Goal: Information Seeking & Learning: Find specific page/section

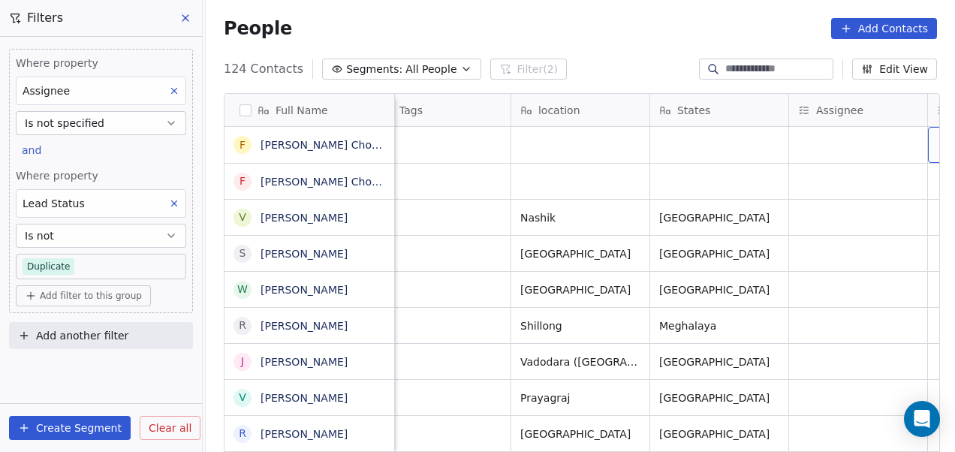
scroll to position [0, 1272]
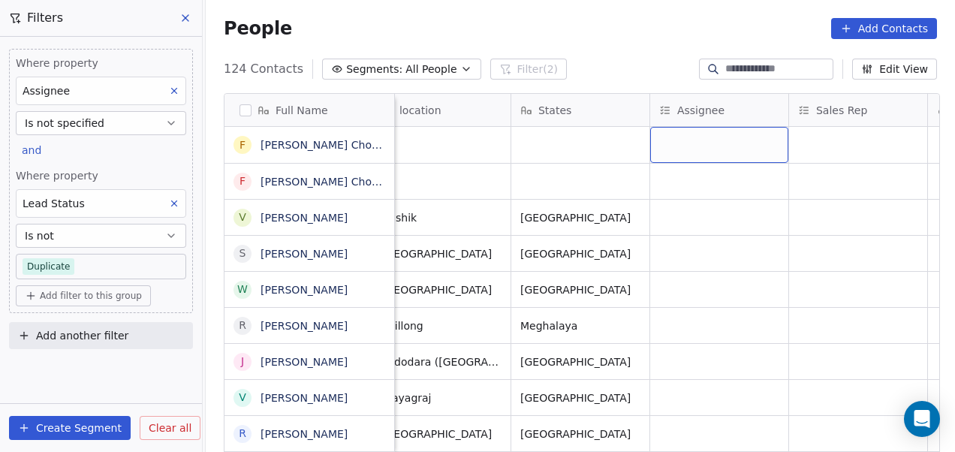
click at [735, 148] on div "grid" at bounding box center [719, 145] width 138 height 36
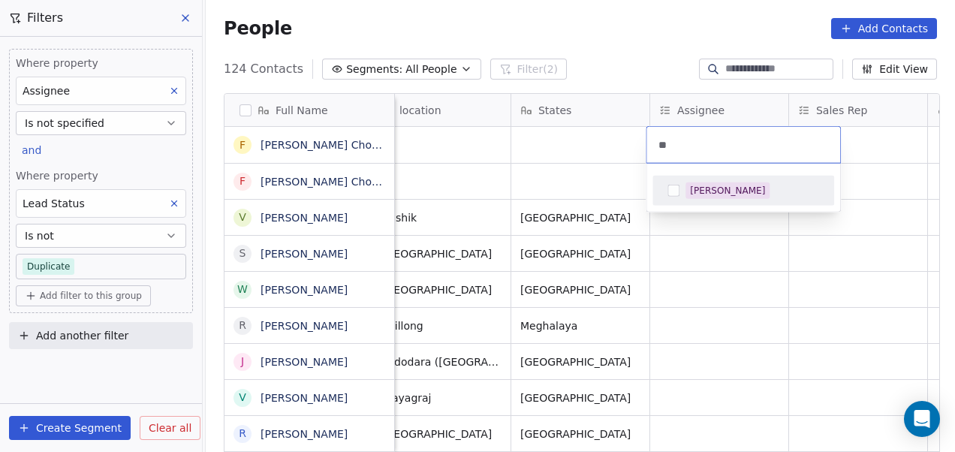
type input "**"
click at [743, 185] on div "[PERSON_NAME]" at bounding box center [752, 190] width 134 height 17
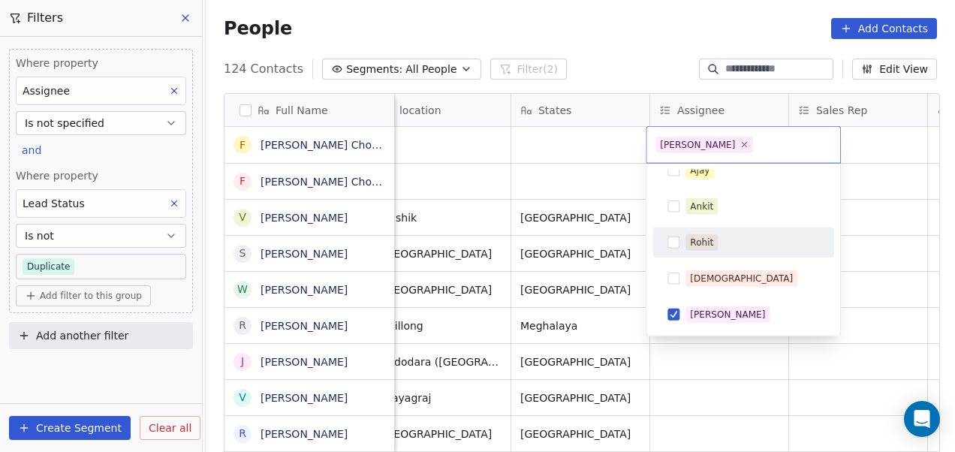
click at [578, 173] on html "On2Cook India Pvt. Ltd. Contacts People Marketing Workflows Campaigns Metrics &…" at bounding box center [477, 226] width 955 height 452
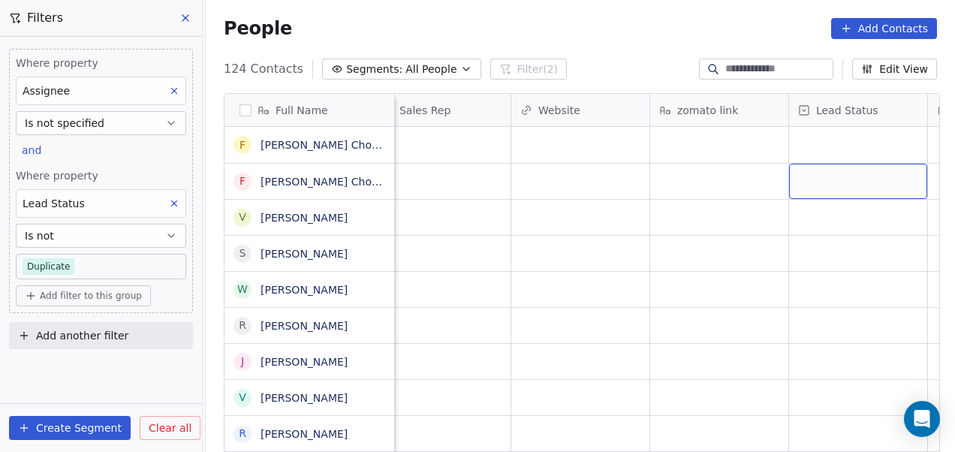
scroll to position [0, 1828]
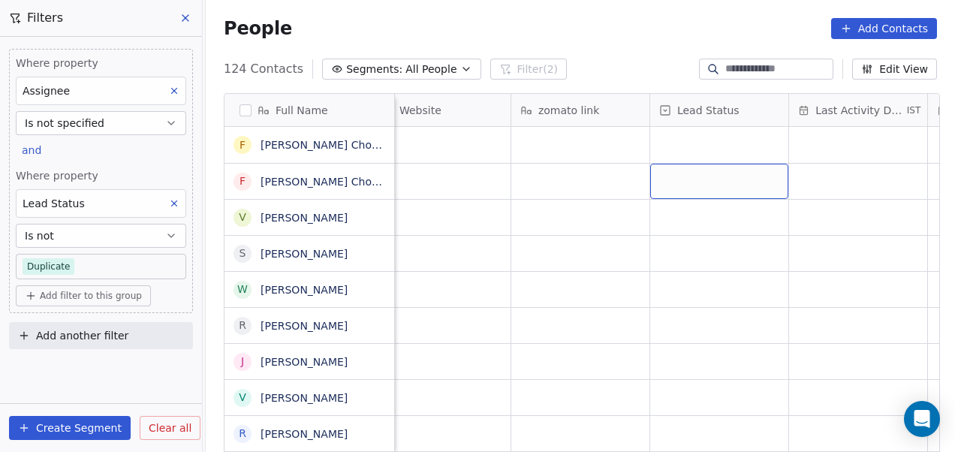
click at [762, 183] on div "grid" at bounding box center [719, 181] width 138 height 35
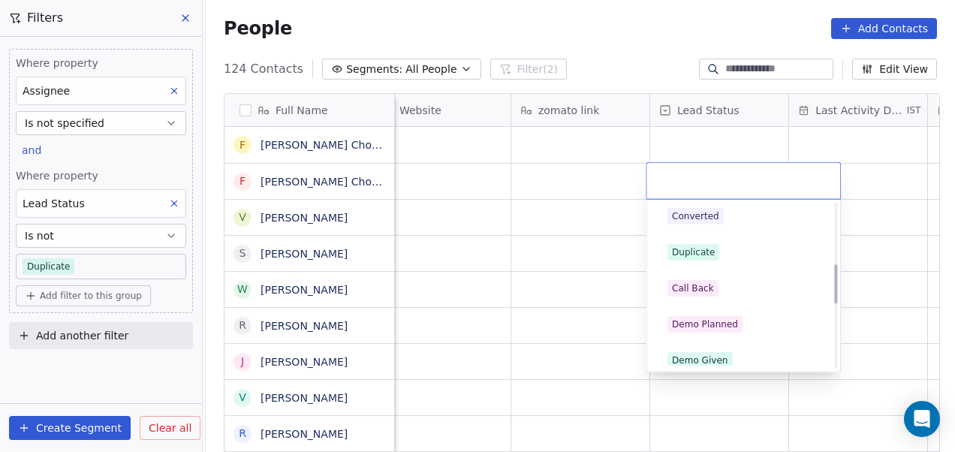
scroll to position [253, 0]
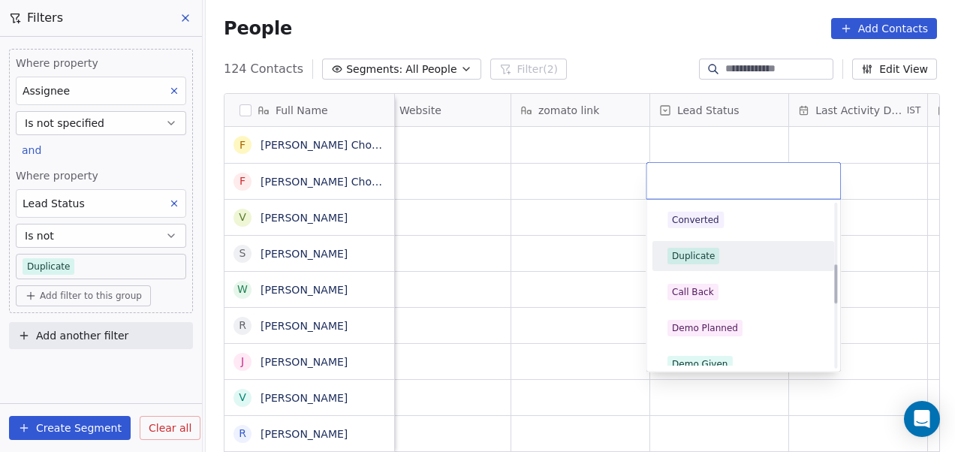
click at [740, 254] on div "Duplicate" at bounding box center [743, 256] width 152 height 17
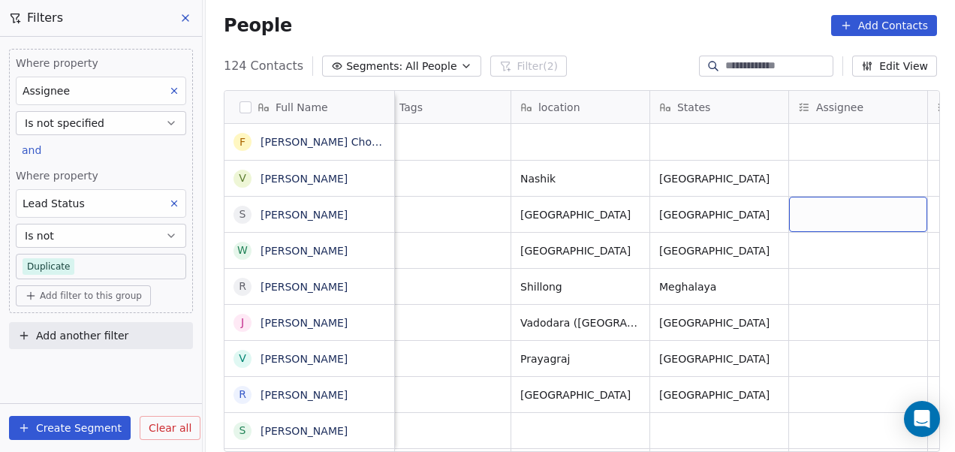
scroll to position [0, 1272]
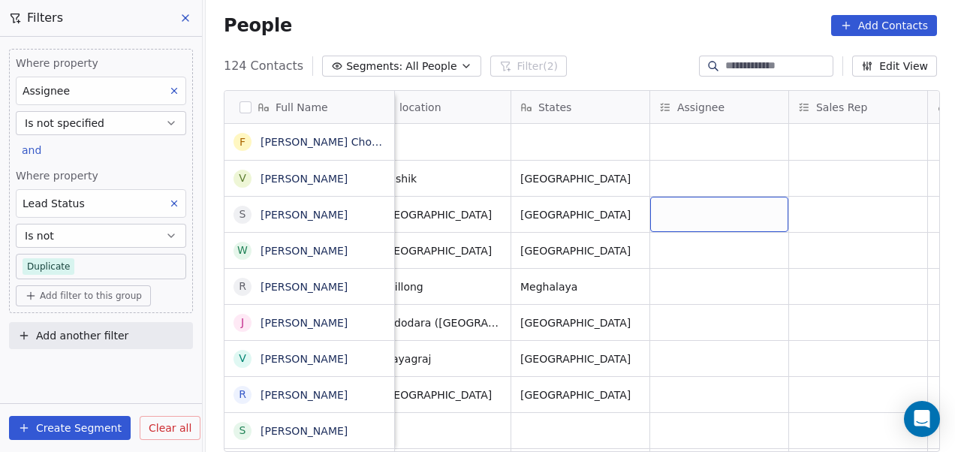
click at [747, 217] on div "grid" at bounding box center [719, 214] width 138 height 35
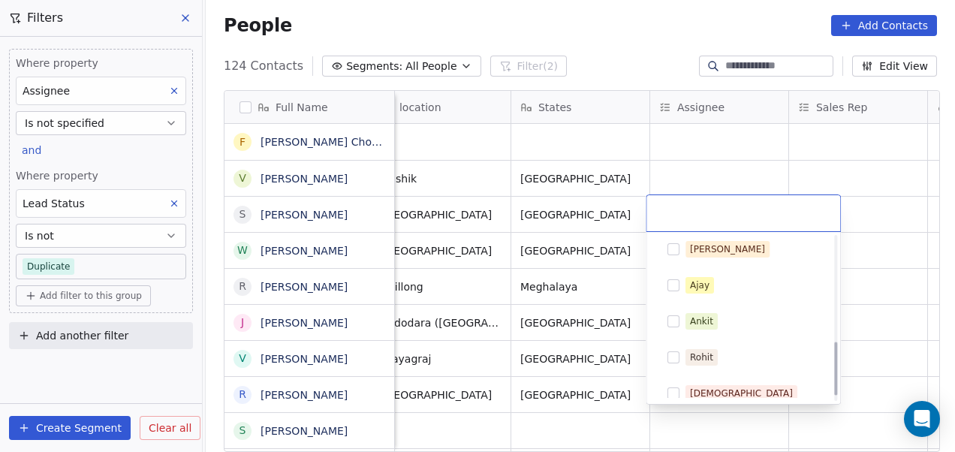
scroll to position [339, 0]
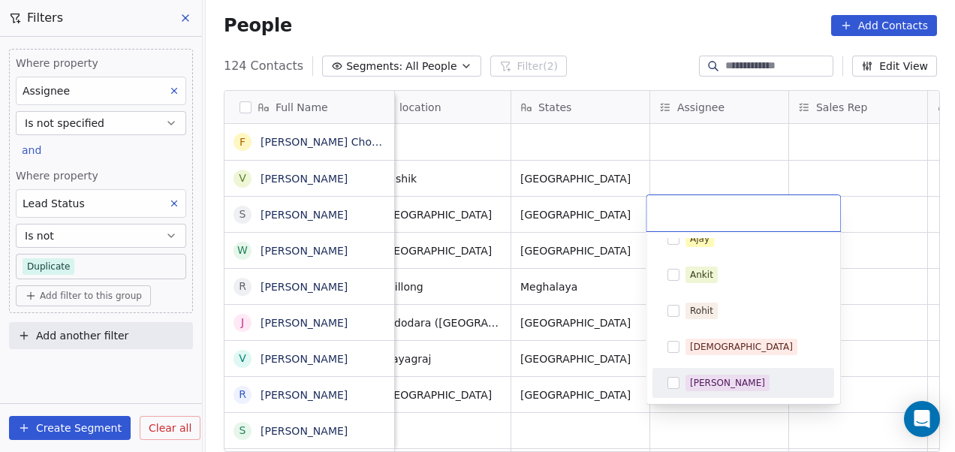
click at [711, 386] on div "[PERSON_NAME]" at bounding box center [727, 383] width 75 height 14
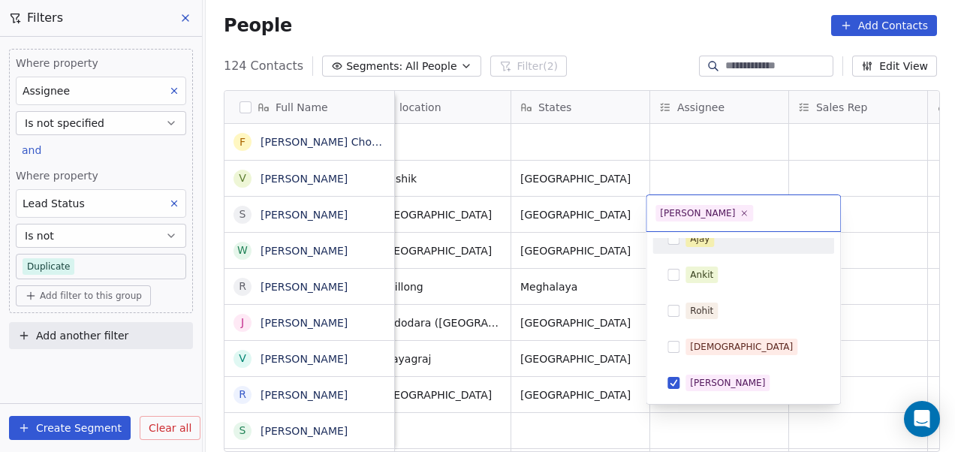
click at [832, 171] on html "On2Cook India Pvt. Ltd. Contacts People Marketing Workflows Campaigns Metrics &…" at bounding box center [477, 226] width 955 height 452
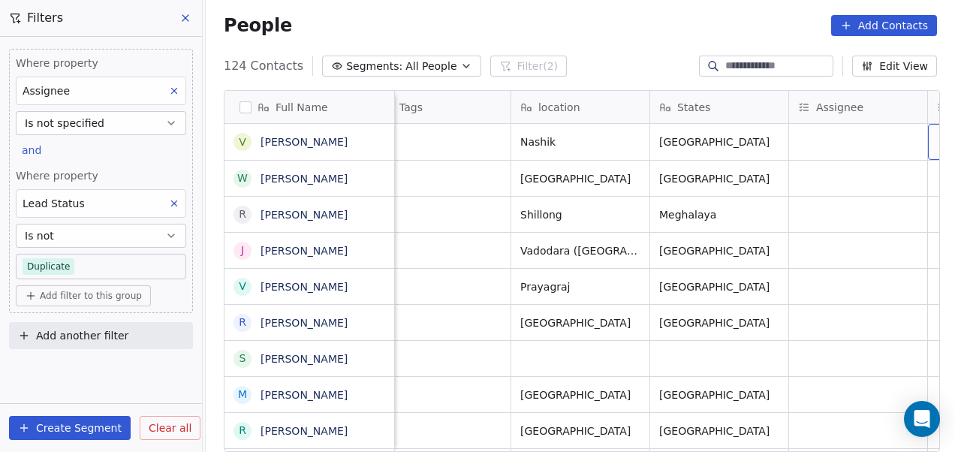
scroll to position [0, 1272]
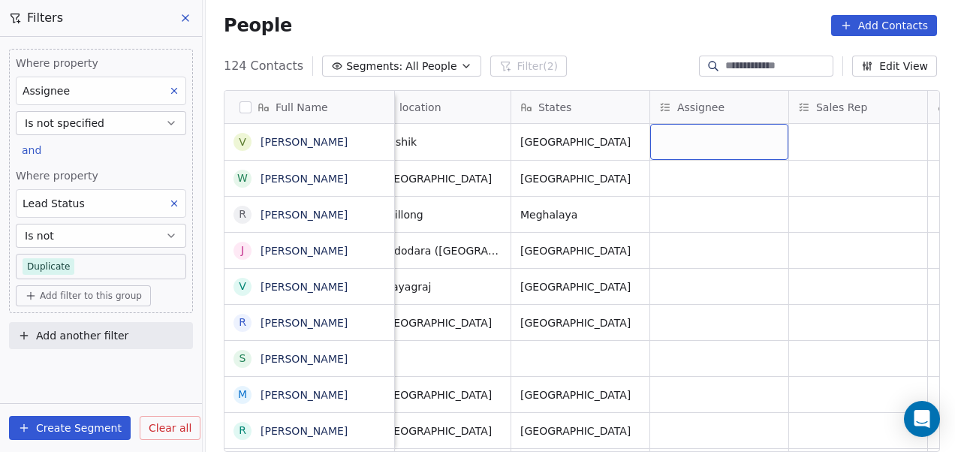
click at [740, 143] on div "grid" at bounding box center [719, 142] width 138 height 36
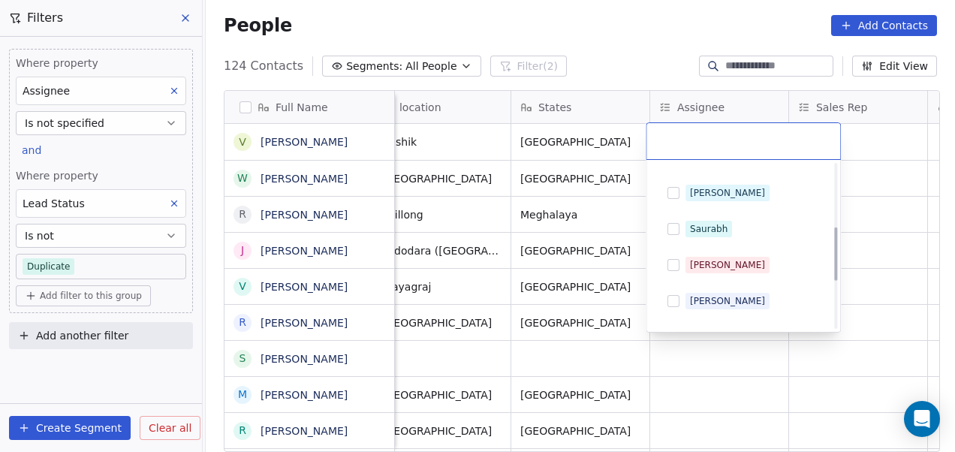
scroll to position [131, 0]
click at [718, 200] on div "[PERSON_NAME]" at bounding box center [752, 193] width 134 height 17
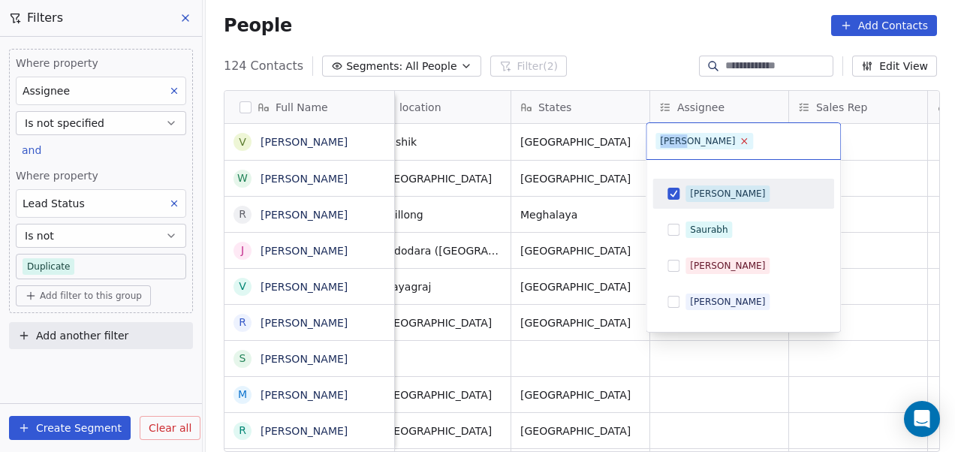
click at [739, 138] on icon at bounding box center [744, 141] width 10 height 10
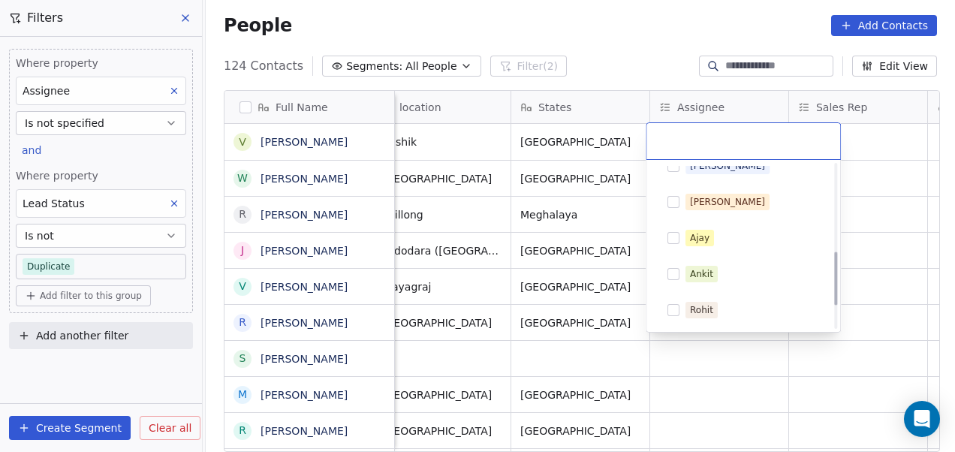
scroll to position [269, 0]
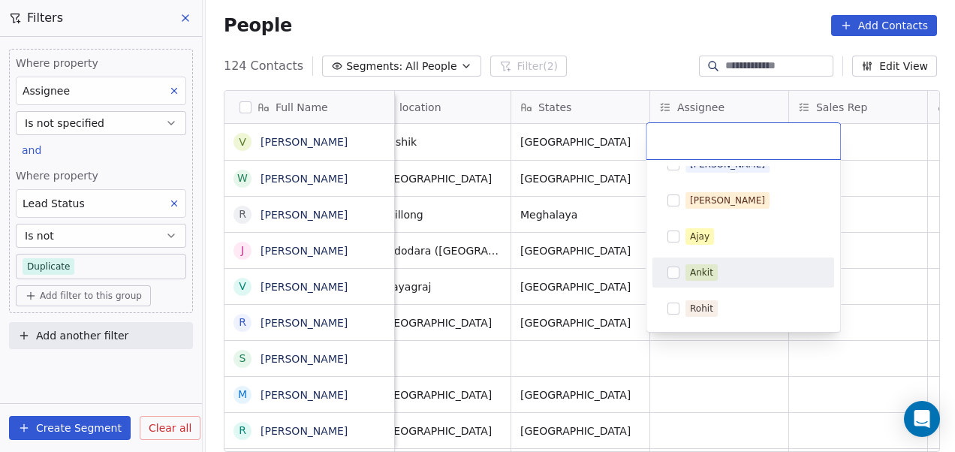
click at [694, 266] on div "Ankit" at bounding box center [701, 273] width 23 height 14
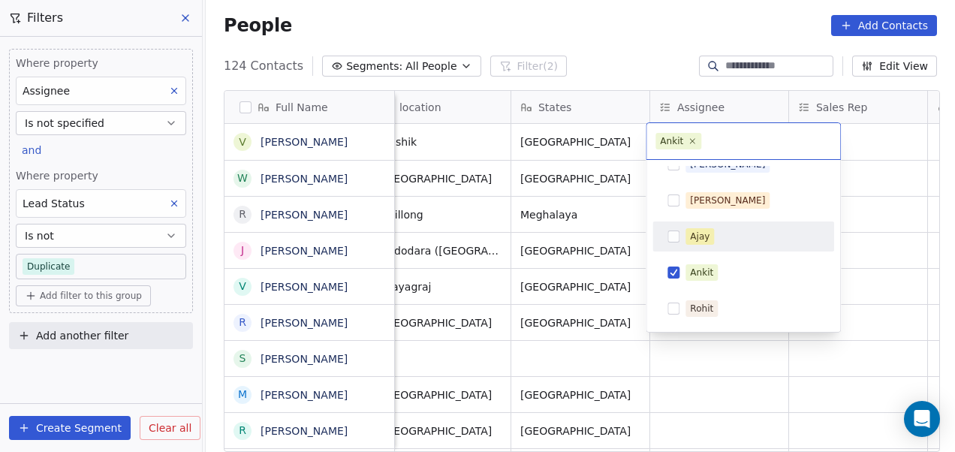
click at [874, 201] on html "On2Cook India Pvt. Ltd. Contacts People Marketing Workflows Campaigns Metrics &…" at bounding box center [477, 226] width 955 height 452
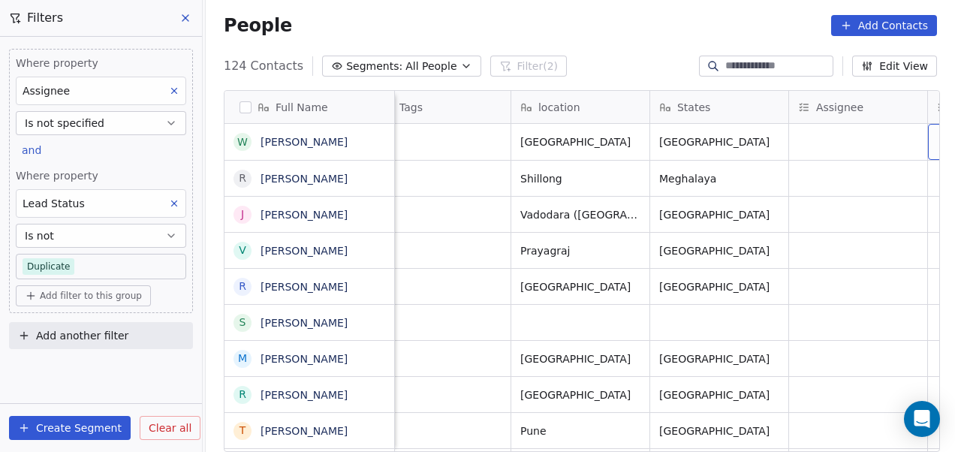
scroll to position [0, 1272]
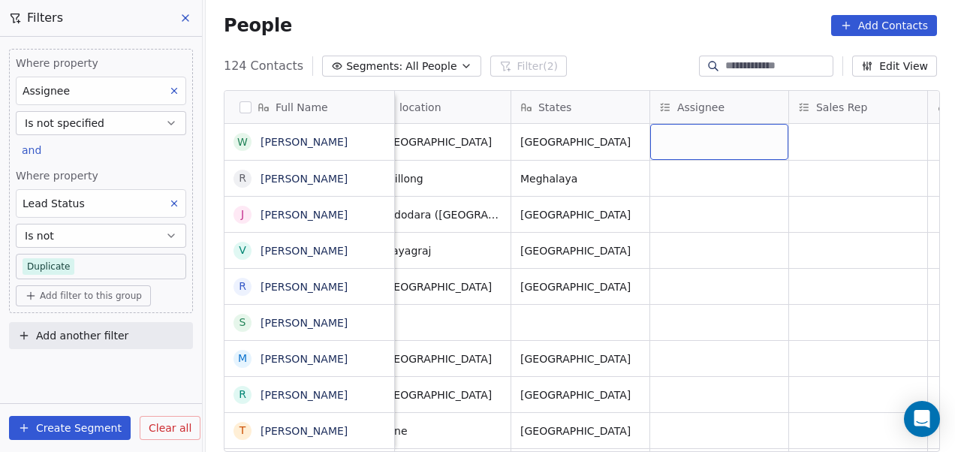
click at [686, 133] on div "grid" at bounding box center [719, 142] width 138 height 36
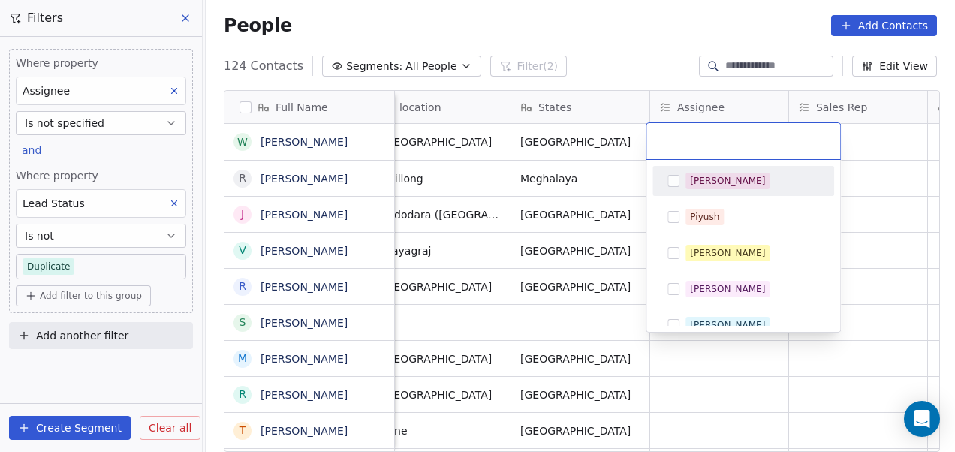
click at [686, 182] on span "[PERSON_NAME]" at bounding box center [727, 181] width 84 height 17
click at [611, 176] on html "On2Cook India Pvt. Ltd. Contacts People Marketing Workflows Campaigns Metrics &…" at bounding box center [477, 226] width 955 height 452
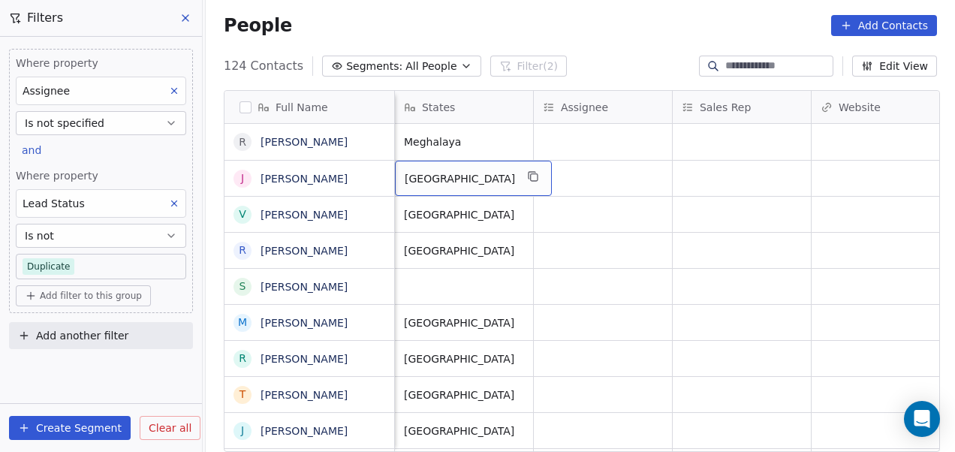
scroll to position [0, 1250]
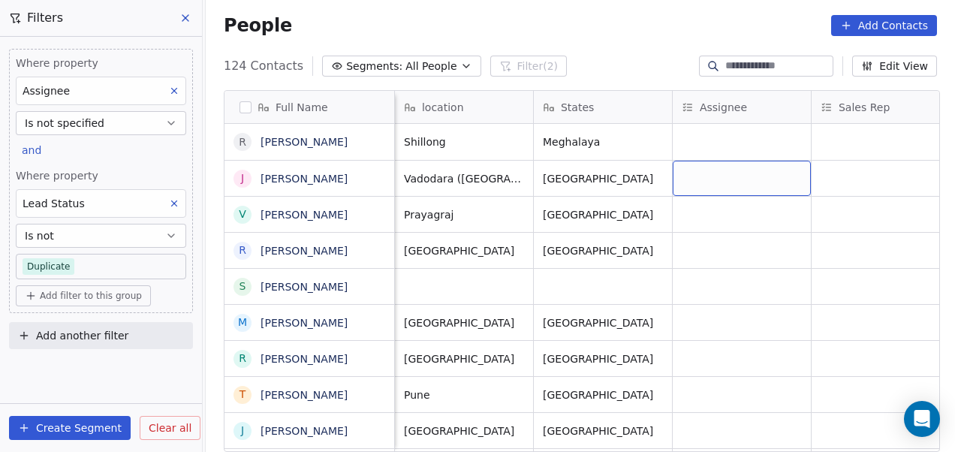
click at [692, 182] on div "grid" at bounding box center [742, 178] width 138 height 35
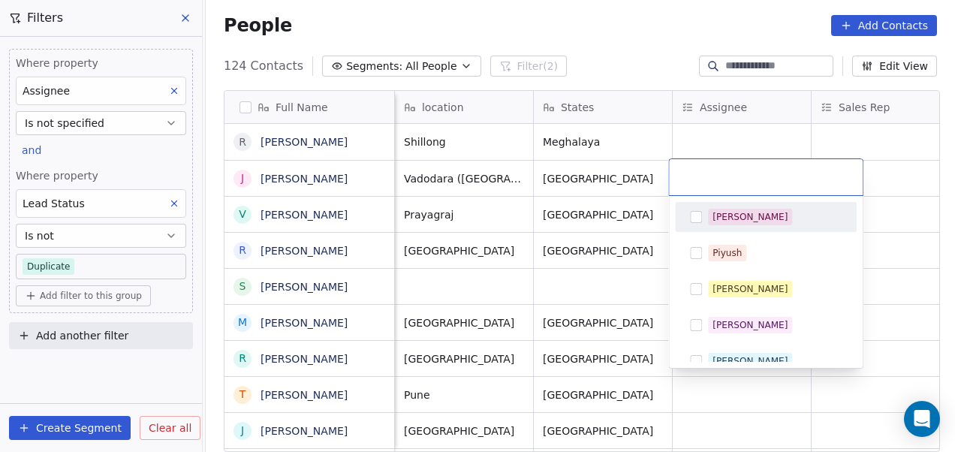
click at [692, 182] on input "text" at bounding box center [766, 177] width 176 height 17
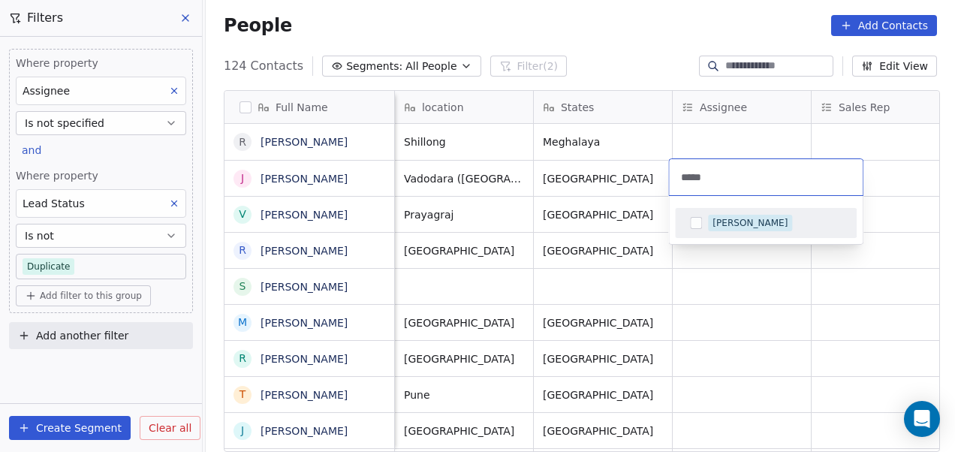
type input "*****"
click at [691, 227] on button "Suggestions" at bounding box center [696, 223] width 12 height 12
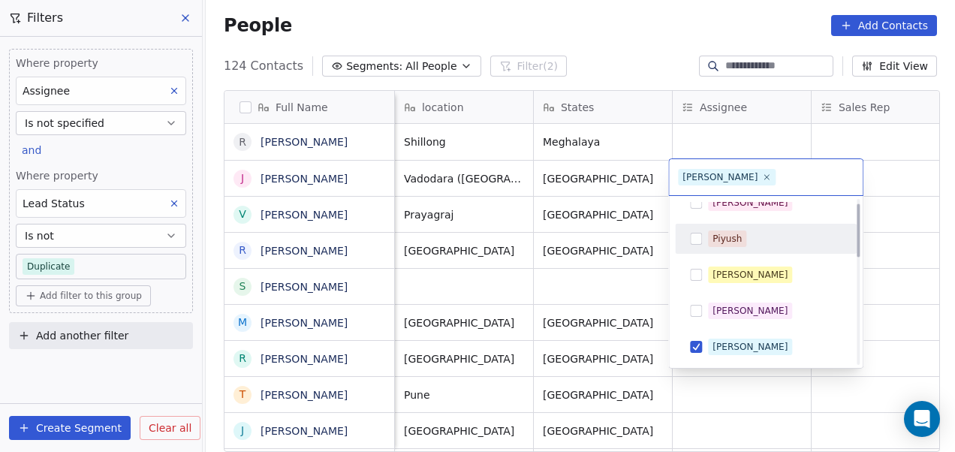
click at [637, 238] on html "On2Cook India Pvt. Ltd. Contacts People Marketing Workflows Campaigns Metrics &…" at bounding box center [477, 226] width 955 height 452
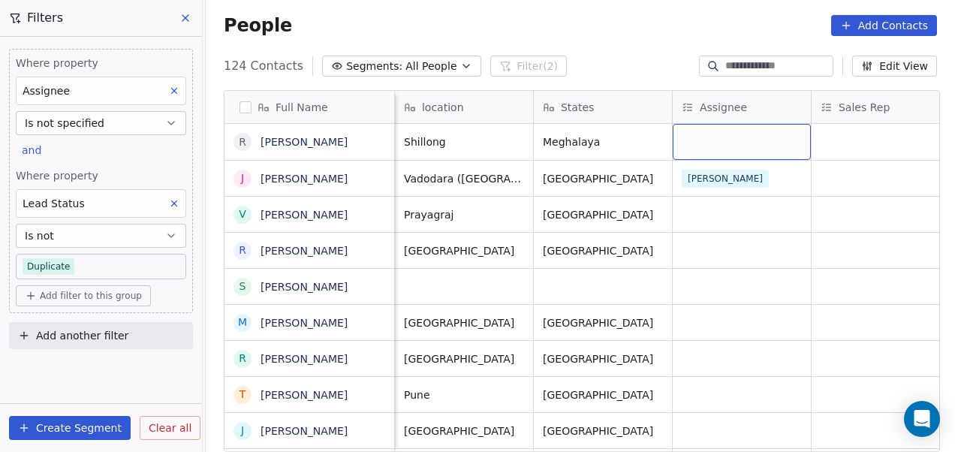
click at [691, 147] on div "grid" at bounding box center [742, 142] width 138 height 36
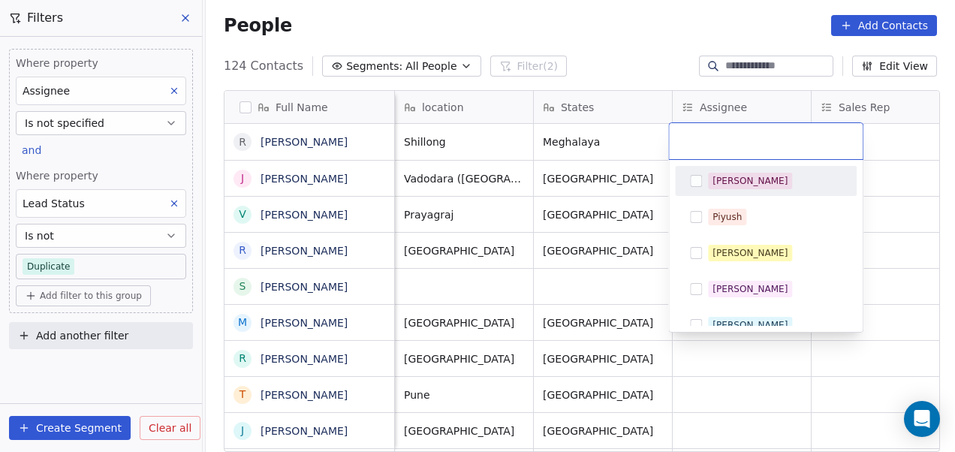
click at [694, 180] on button "Suggestions" at bounding box center [696, 181] width 12 height 12
click at [622, 276] on html "On2Cook India Pvt. Ltd. Contacts People Marketing Workflows Campaigns Metrics &…" at bounding box center [477, 226] width 955 height 452
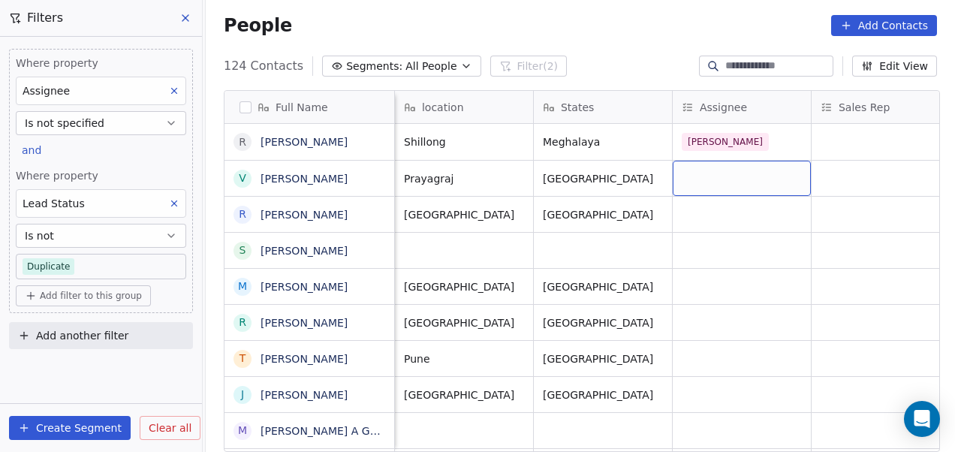
click at [719, 179] on div "grid" at bounding box center [742, 178] width 138 height 35
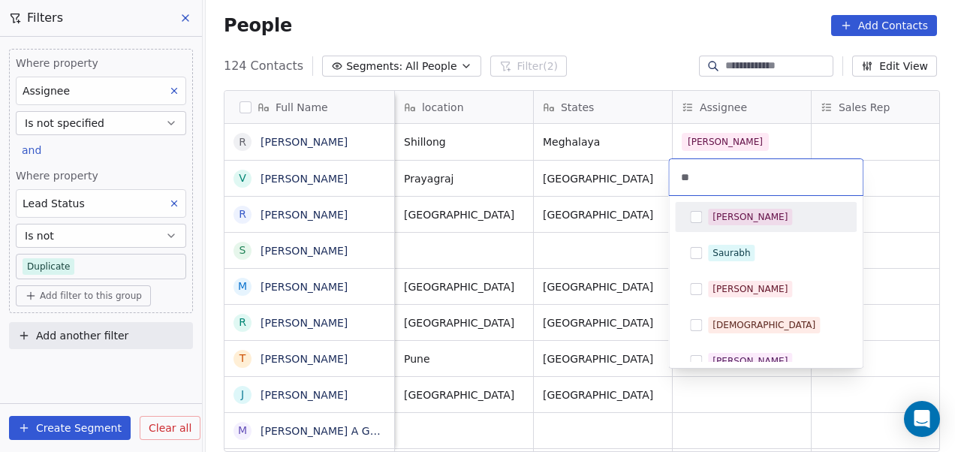
type input "**"
click at [709, 219] on span "[PERSON_NAME]" at bounding box center [750, 217] width 84 height 17
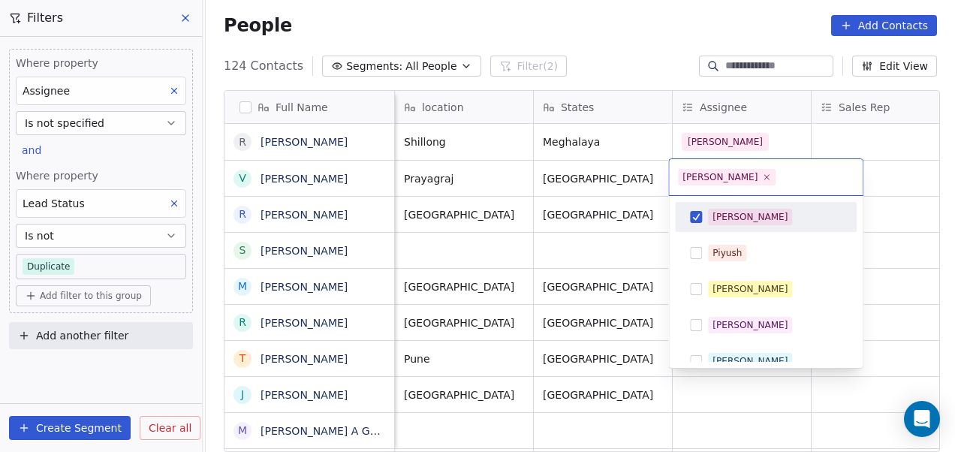
click at [614, 225] on html "On2Cook India Pvt. Ltd. Contacts People Marketing Workflows Campaigns Metrics &…" at bounding box center [477, 226] width 955 height 452
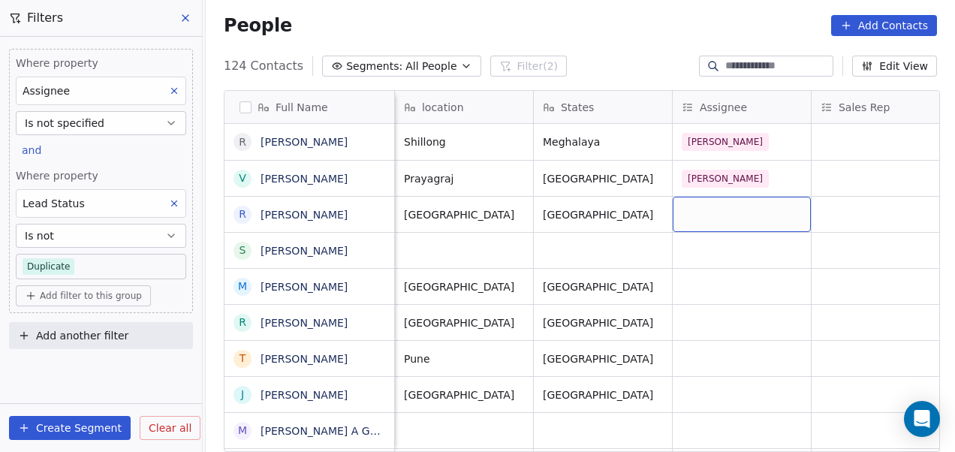
click at [691, 223] on div "grid" at bounding box center [742, 214] width 138 height 35
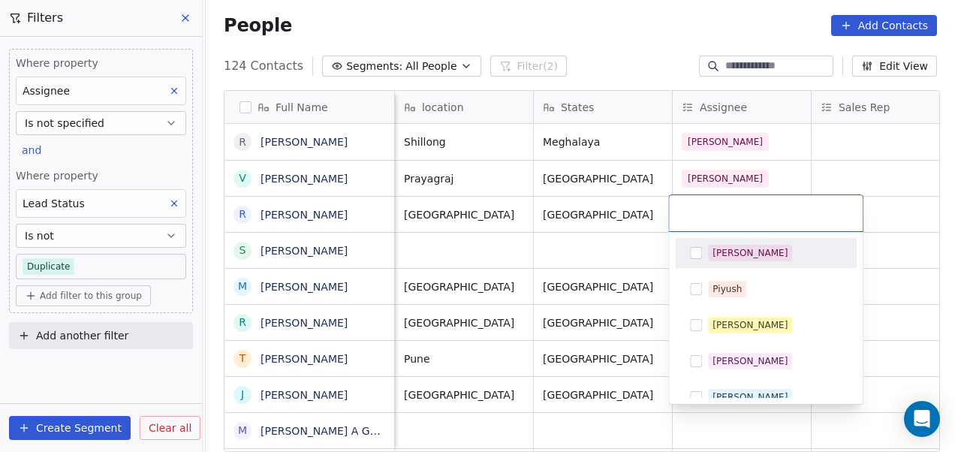
click at [706, 250] on div "[PERSON_NAME]" at bounding box center [766, 253] width 170 height 24
click at [613, 254] on html "On2Cook India Pvt. Ltd. Contacts People Marketing Workflows Campaigns Metrics &…" at bounding box center [477, 226] width 955 height 452
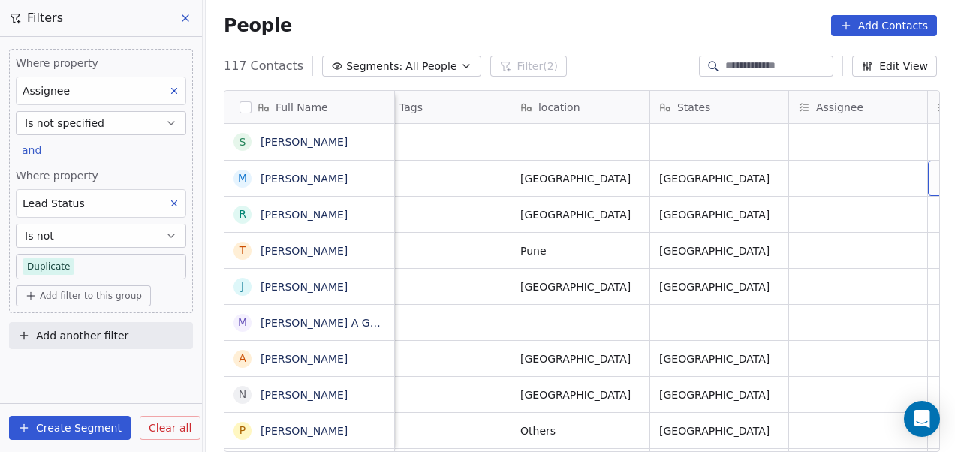
scroll to position [0, 1272]
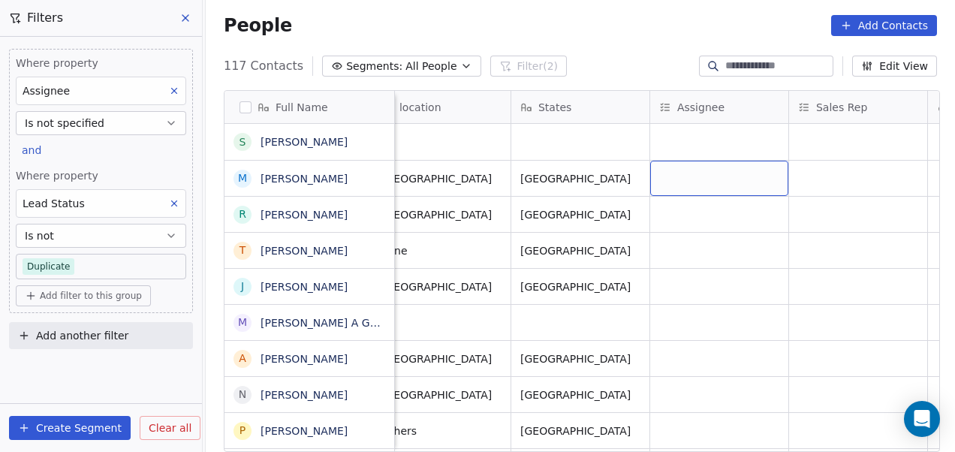
click at [703, 178] on div "grid" at bounding box center [719, 178] width 138 height 35
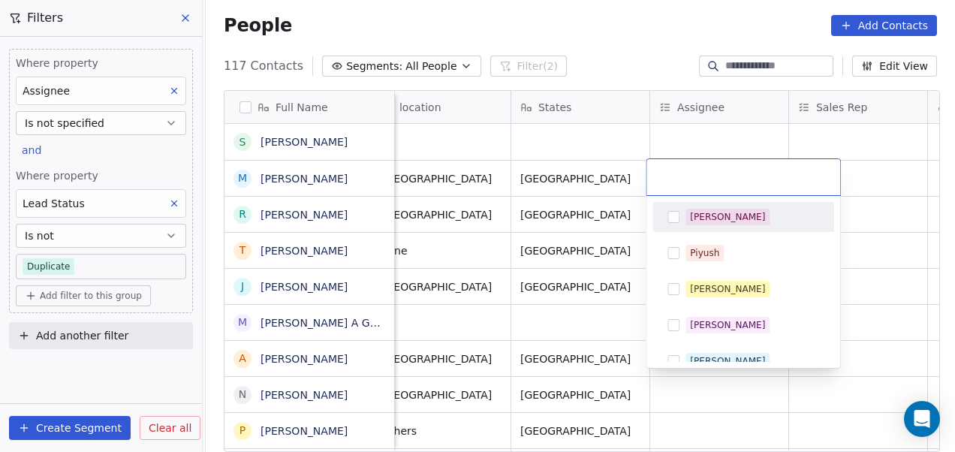
click at [692, 185] on input "text" at bounding box center [743, 177] width 176 height 17
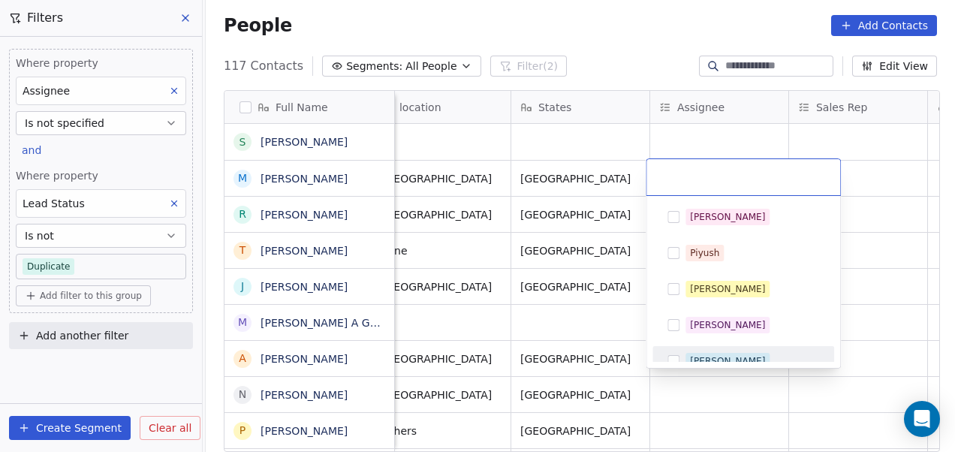
click at [686, 351] on div "[PERSON_NAME]" at bounding box center [743, 361] width 170 height 24
click at [626, 296] on html "On2Cook India Pvt. Ltd. Contacts People Marketing Workflows Campaigns Metrics &…" at bounding box center [477, 226] width 955 height 452
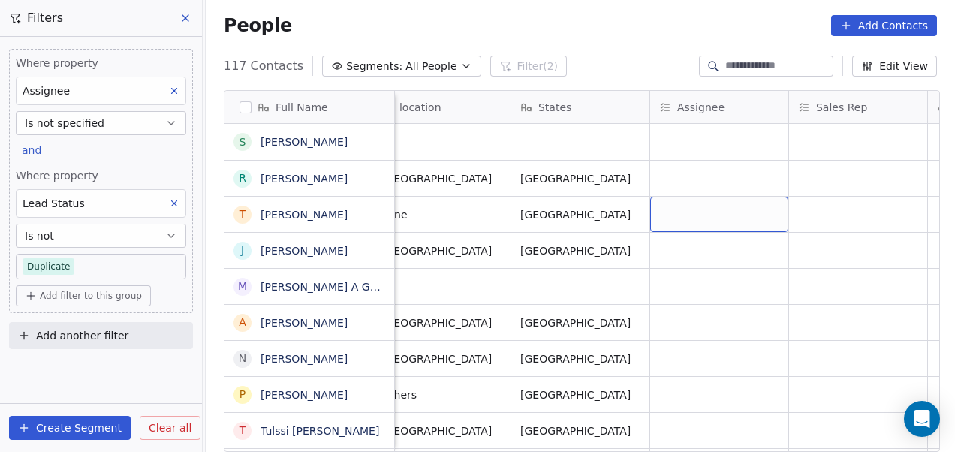
click at [682, 206] on div "grid" at bounding box center [719, 214] width 138 height 35
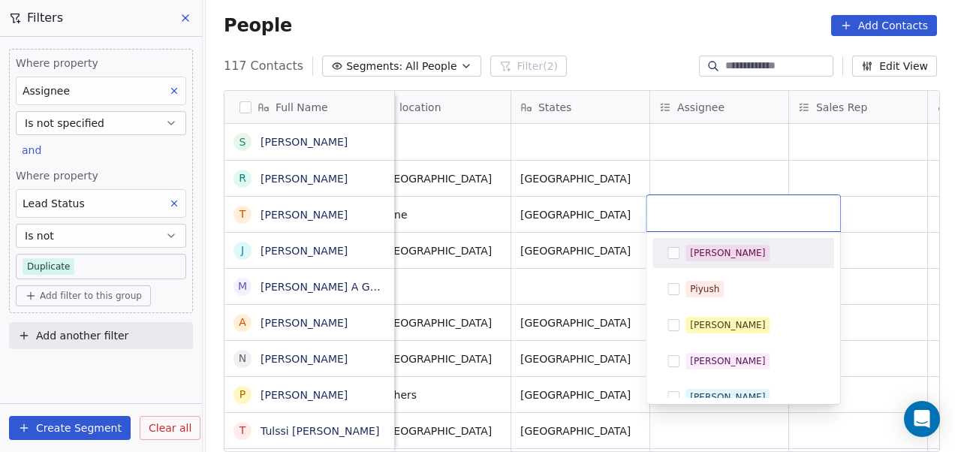
click at [683, 188] on html "On2Cook India Pvt. Ltd. Contacts People Marketing Workflows Campaigns Metrics &…" at bounding box center [477, 226] width 955 height 452
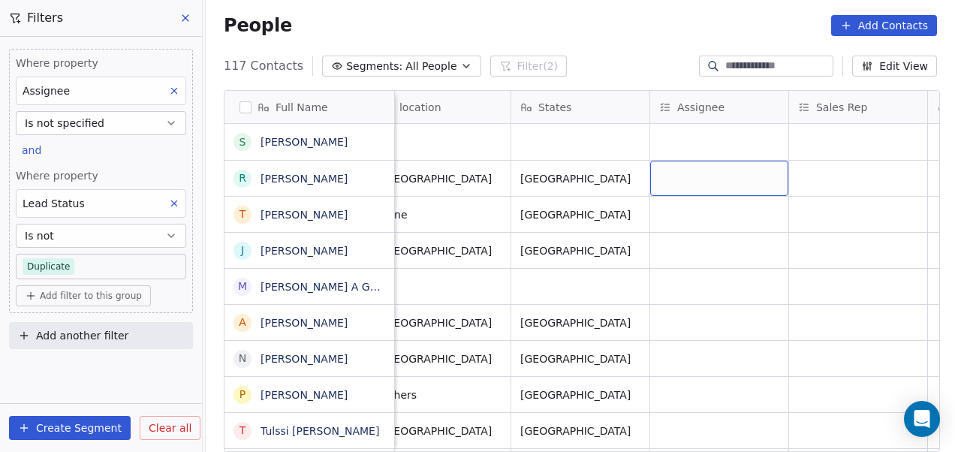
click at [683, 188] on div "grid" at bounding box center [719, 178] width 138 height 35
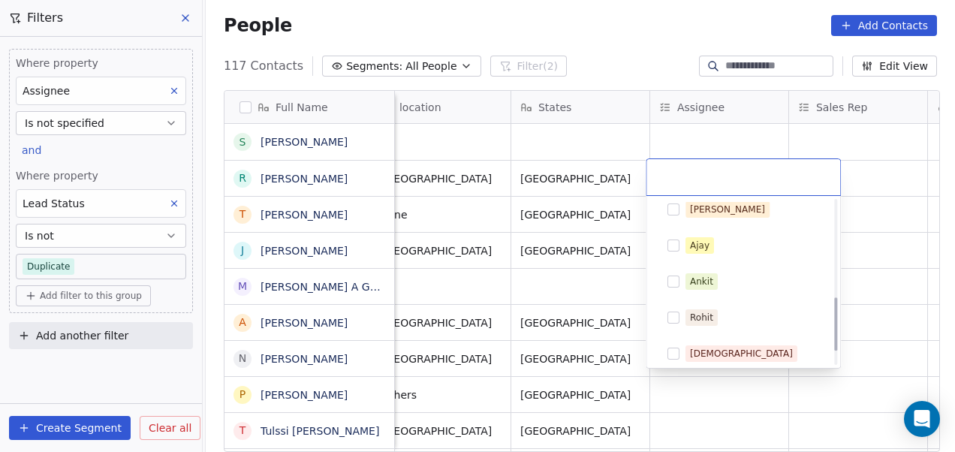
scroll to position [297, 0]
click at [698, 287] on span "Ankit" at bounding box center [701, 281] width 32 height 17
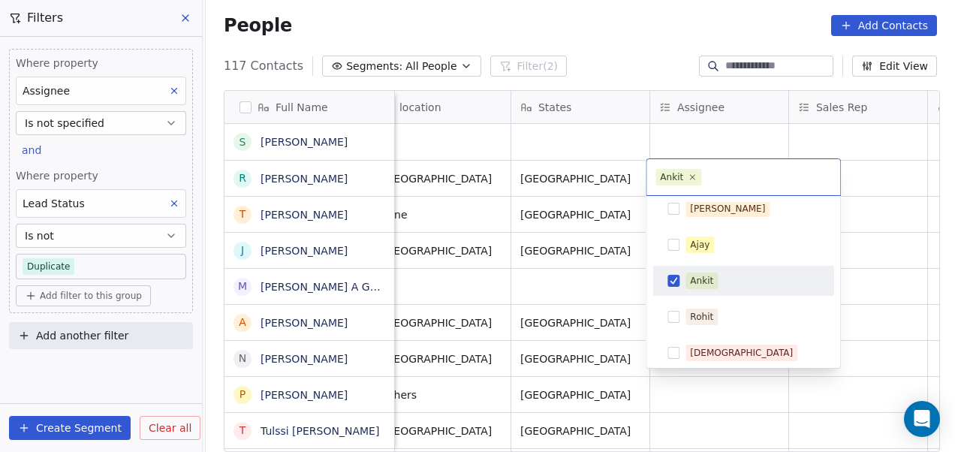
click at [628, 204] on html "On2Cook India Pvt. Ltd. Contacts People Marketing Workflows Campaigns Metrics &…" at bounding box center [477, 226] width 955 height 452
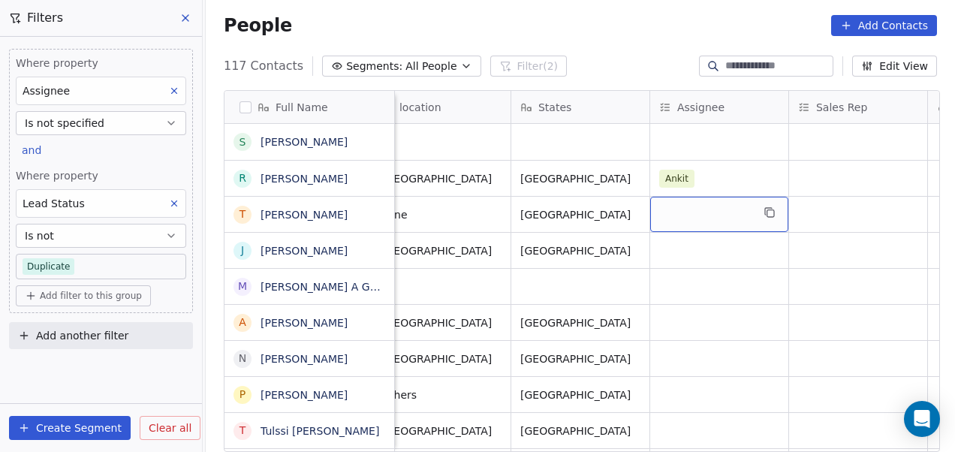
click at [681, 212] on div "grid" at bounding box center [719, 214] width 138 height 35
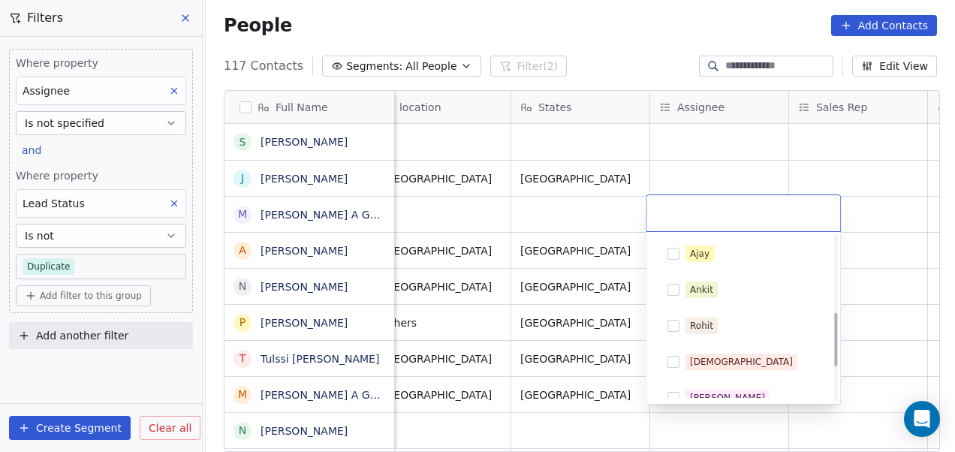
scroll to position [339, 0]
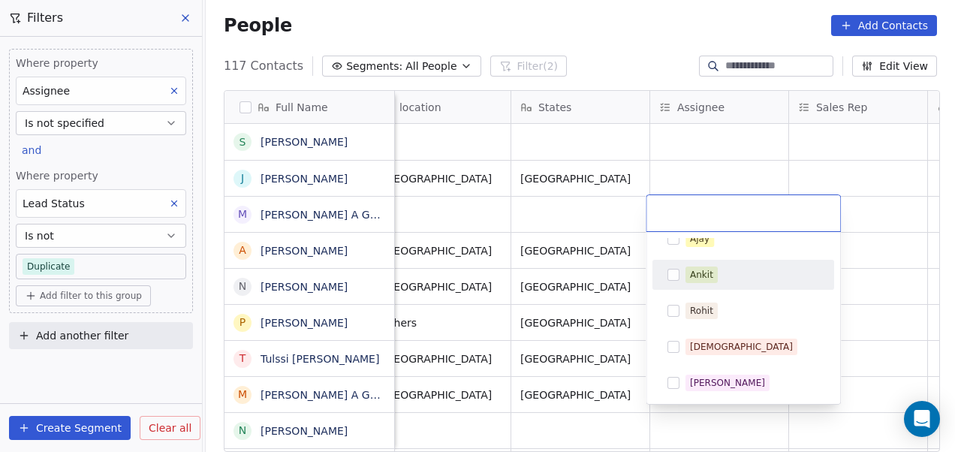
click at [604, 212] on html "On2Cook India Pvt. Ltd. Contacts People Marketing Workflows Campaigns Metrics &…" at bounding box center [477, 226] width 955 height 452
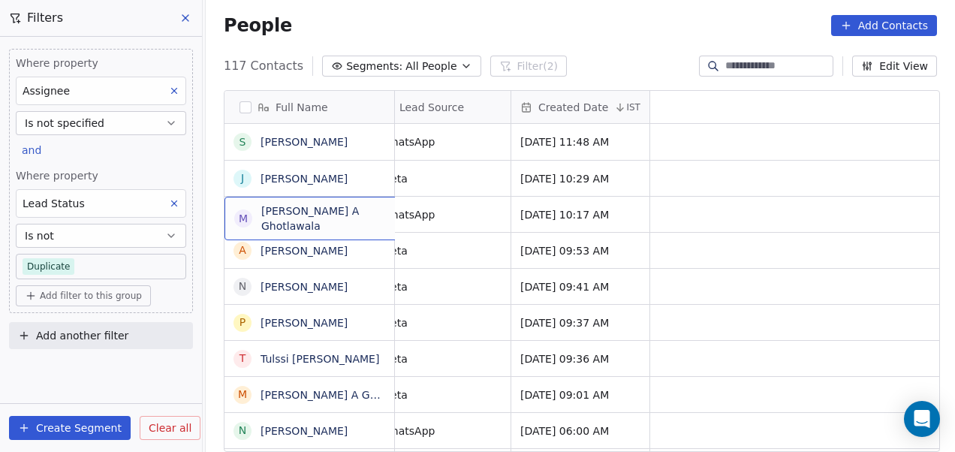
scroll to position [0, 0]
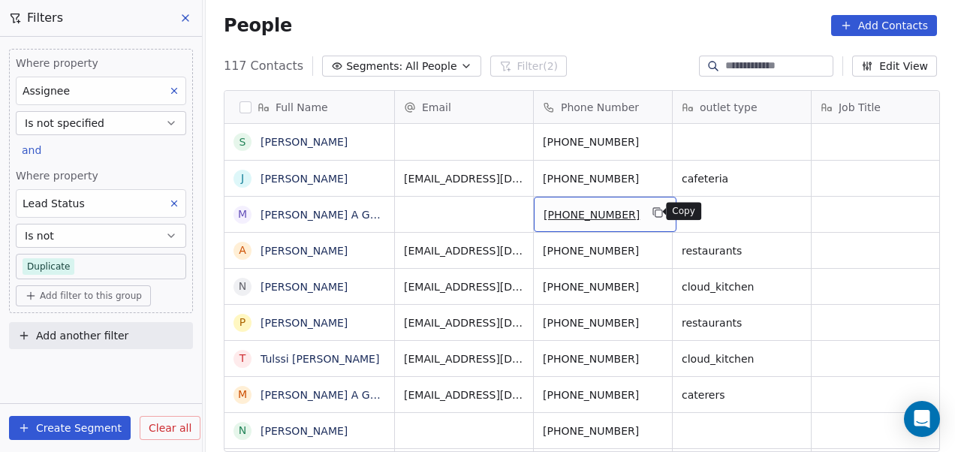
click at [652, 212] on icon "grid" at bounding box center [658, 212] width 12 height 12
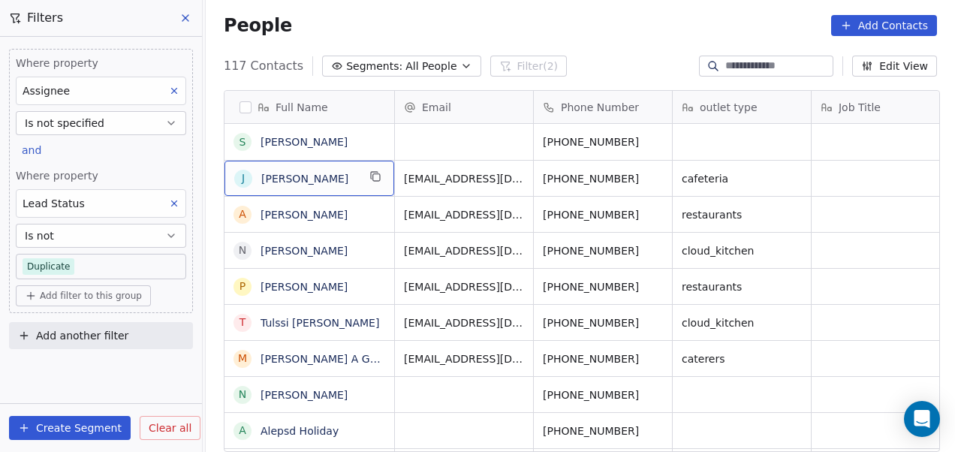
click at [147, 259] on body "On2Cook India Pvt. Ltd. Contacts People Marketing Workflows Campaigns Metrics &…" at bounding box center [477, 226] width 955 height 452
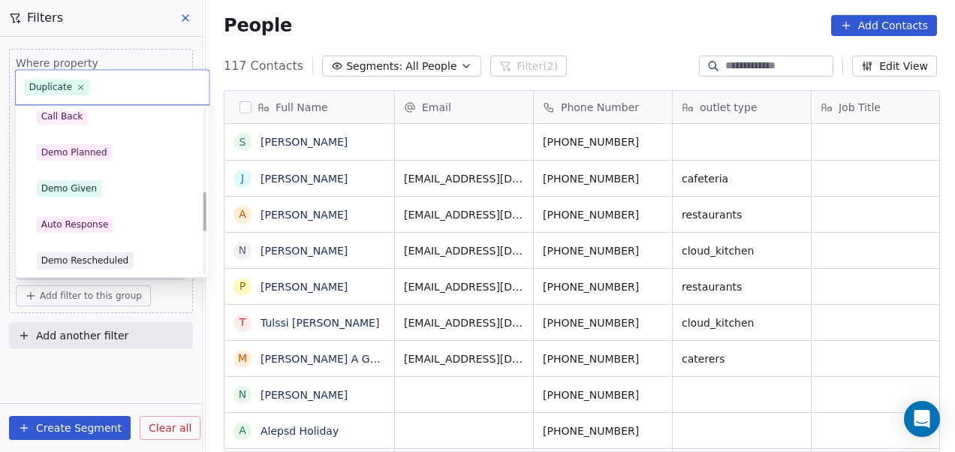
scroll to position [343, 0]
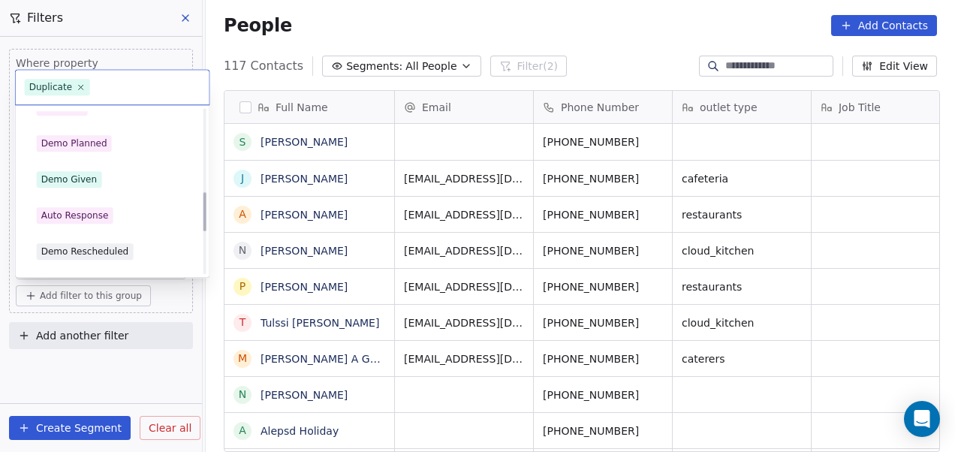
click at [145, 212] on div "Auto Response" at bounding box center [113, 215] width 152 height 17
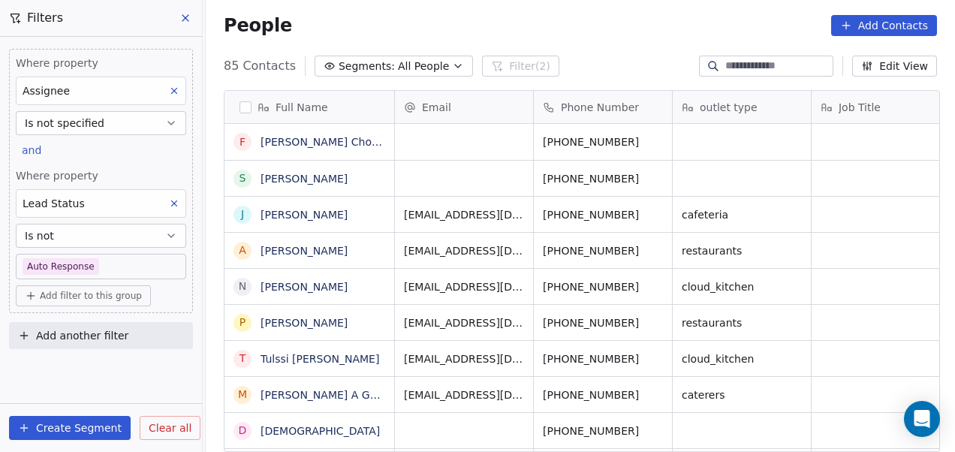
scroll to position [386, 740]
click at [129, 260] on body "On2Cook India Pvt. Ltd. Contacts People Marketing Workflows Campaigns Metrics &…" at bounding box center [477, 226] width 955 height 452
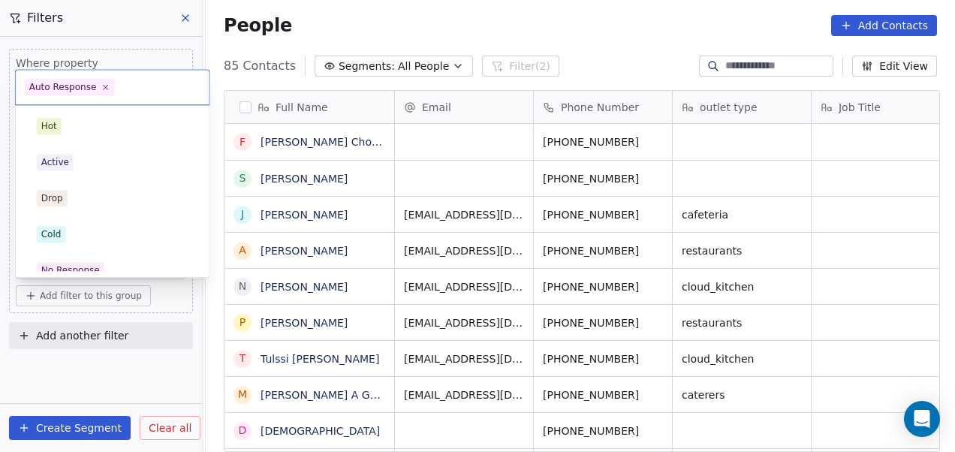
scroll to position [303, 0]
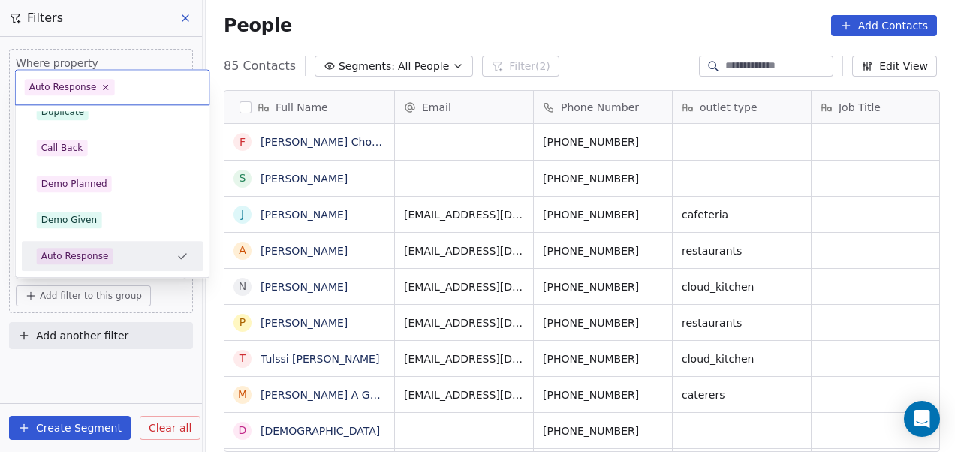
click at [751, 140] on html "On2Cook India Pvt. Ltd. Contacts People Marketing Workflows Campaigns Metrics &…" at bounding box center [477, 226] width 955 height 452
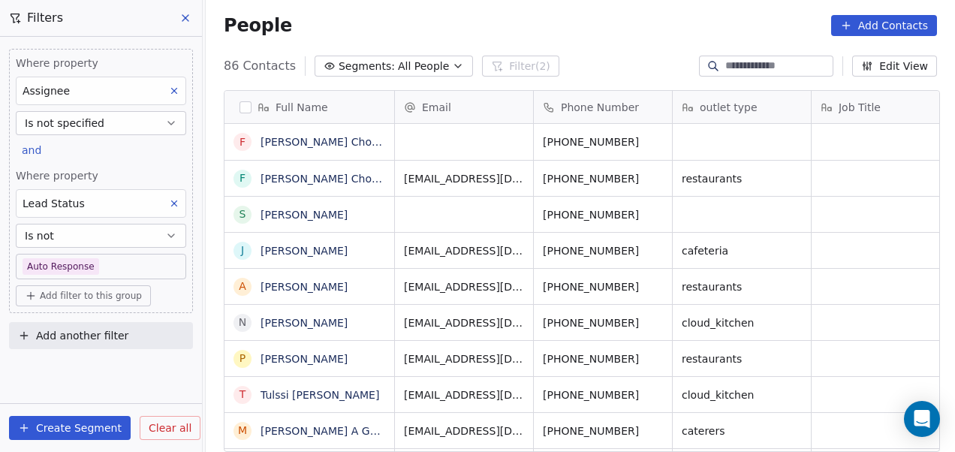
click at [132, 263] on body "On2Cook India Pvt. Ltd. Contacts People Marketing Workflows Campaigns Metrics &…" at bounding box center [477, 226] width 955 height 452
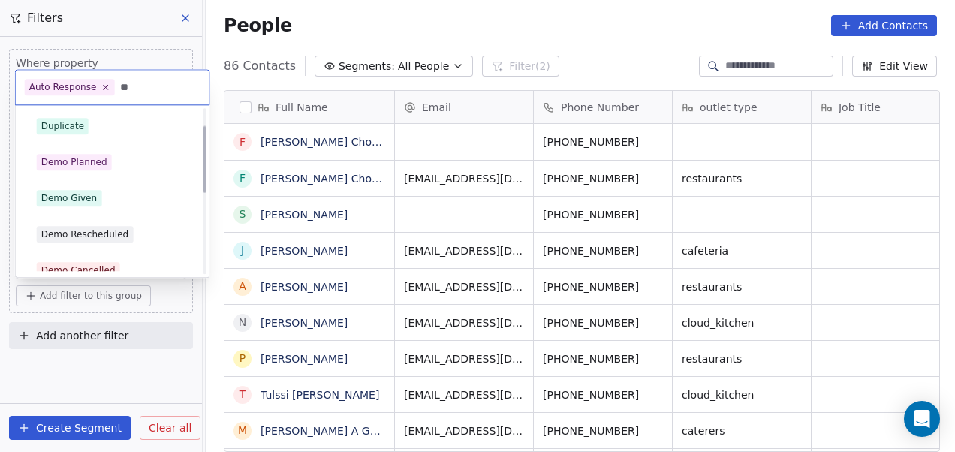
scroll to position [0, 0]
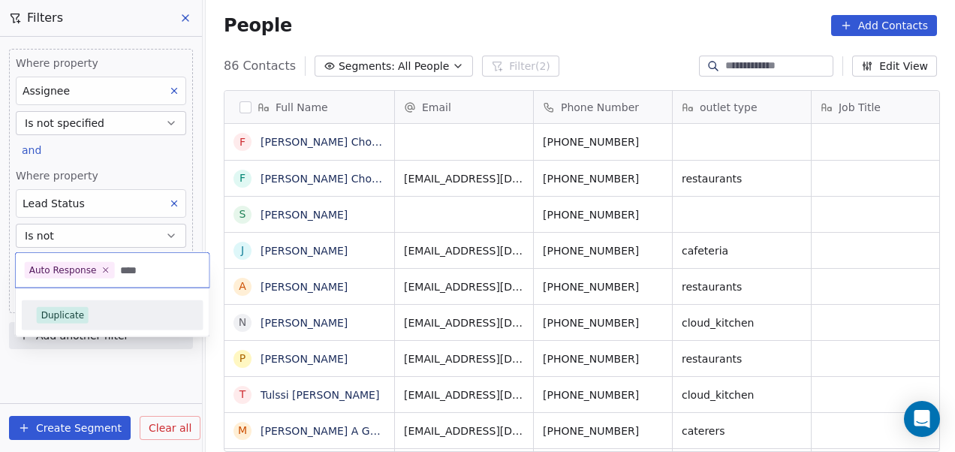
type input "****"
click at [143, 318] on div "Duplicate" at bounding box center [113, 315] width 152 height 17
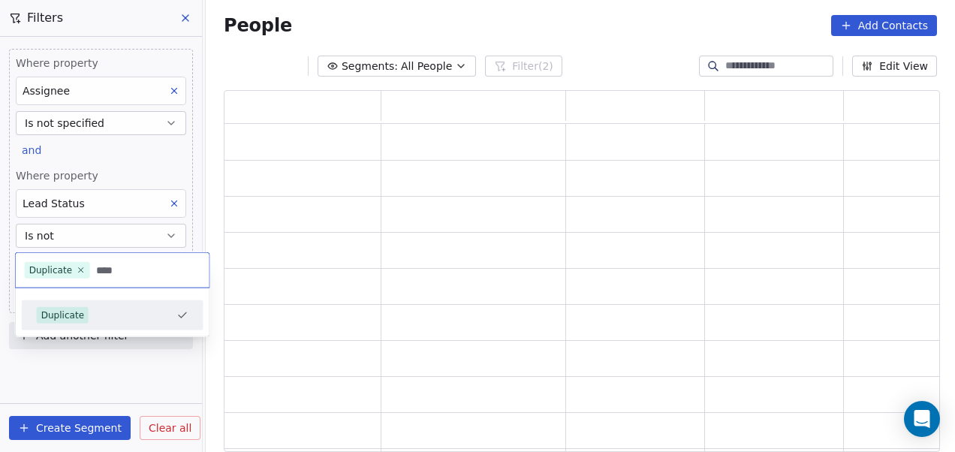
scroll to position [350, 704]
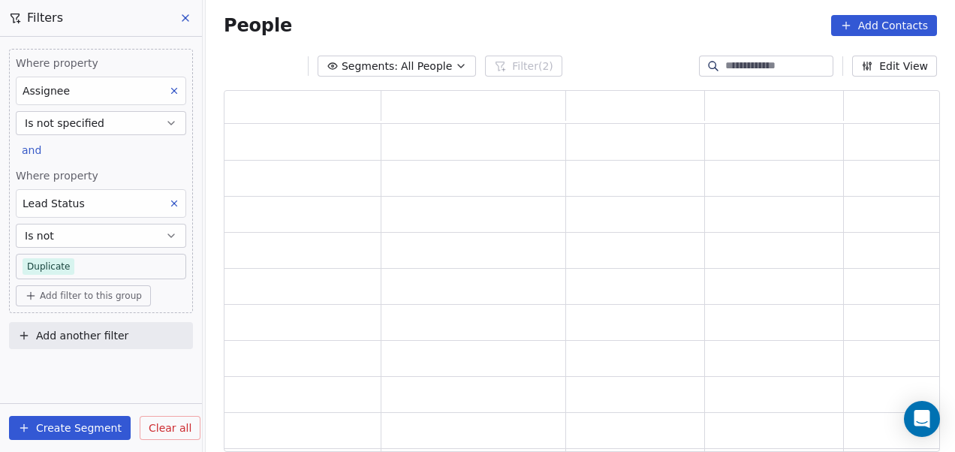
click at [146, 261] on body "On2Cook India Pvt. Ltd. Contacts People Marketing Workflows Campaigns Metrics &…" at bounding box center [477, 226] width 955 height 452
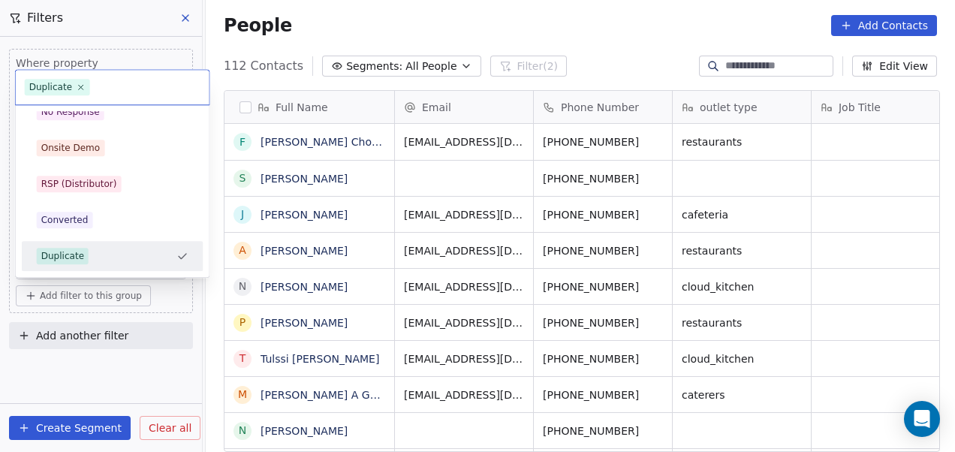
scroll to position [386, 740]
click at [113, 363] on html "On2Cook India Pvt. Ltd. Contacts People Marketing Workflows Campaigns Metrics &…" at bounding box center [477, 226] width 955 height 452
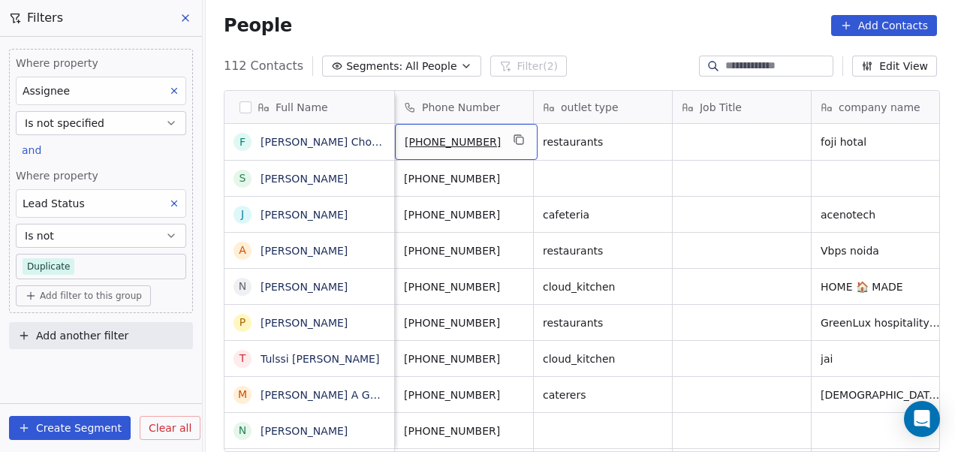
scroll to position [0, 0]
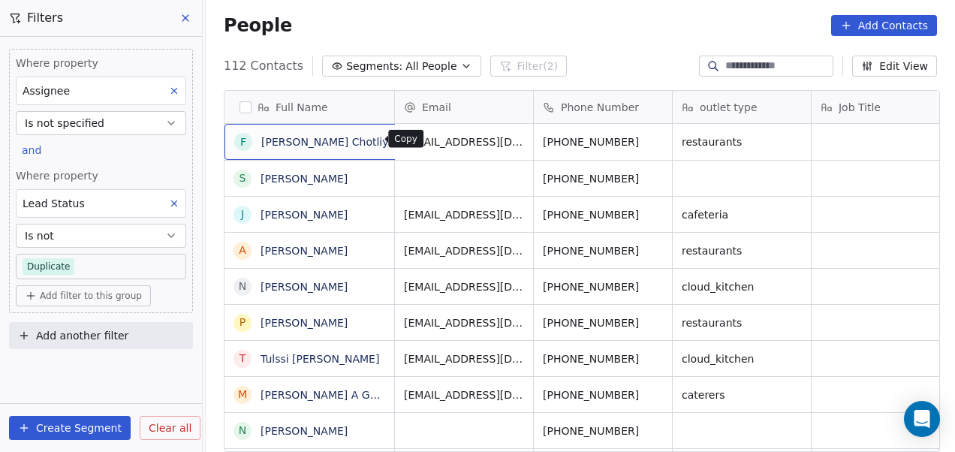
click at [407, 140] on icon "grid" at bounding box center [413, 140] width 12 height 12
click at [372, 137] on icon "grid" at bounding box center [375, 140] width 12 height 12
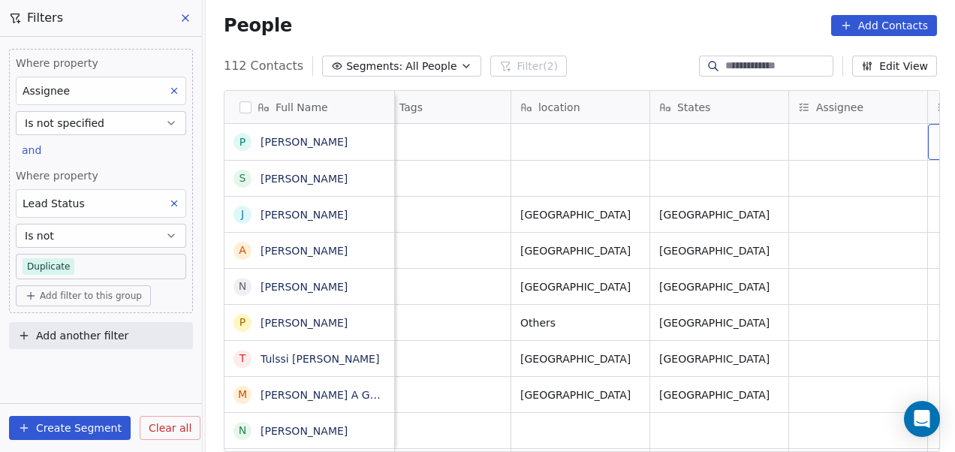
scroll to position [0, 1272]
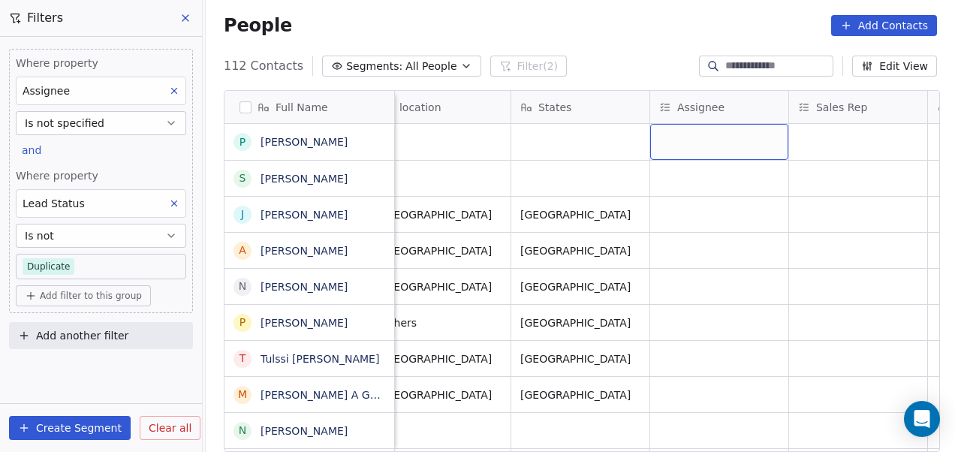
click at [698, 146] on div "grid" at bounding box center [719, 142] width 138 height 36
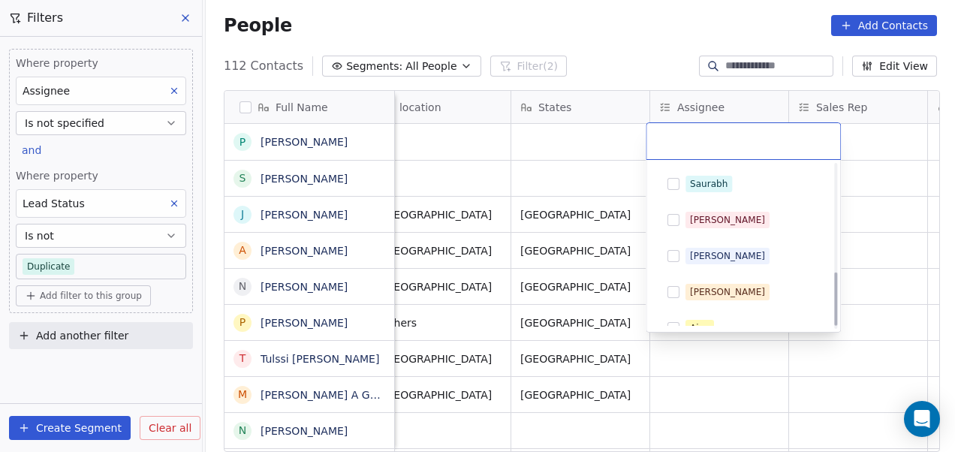
scroll to position [339, 0]
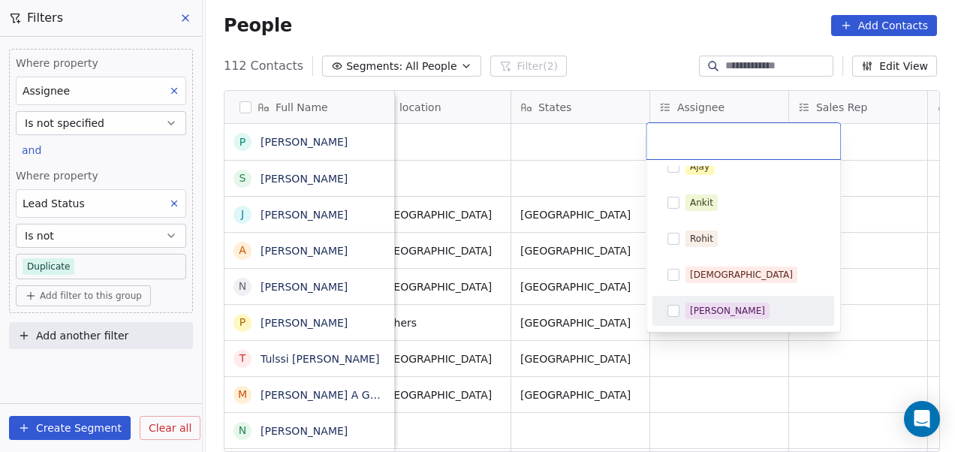
click at [700, 312] on div "[PERSON_NAME]" at bounding box center [727, 311] width 75 height 14
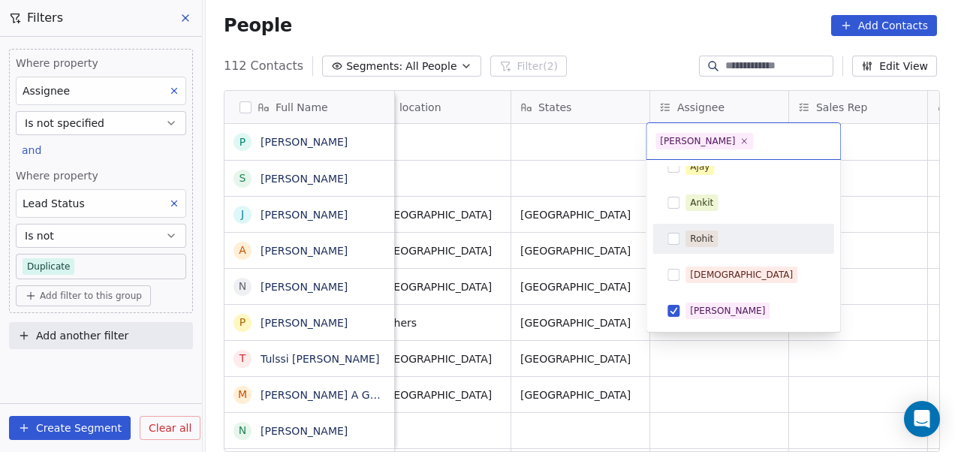
click at [598, 155] on html "On2Cook India Pvt. Ltd. Contacts People Marketing Workflows Campaigns Metrics &…" at bounding box center [477, 226] width 955 height 452
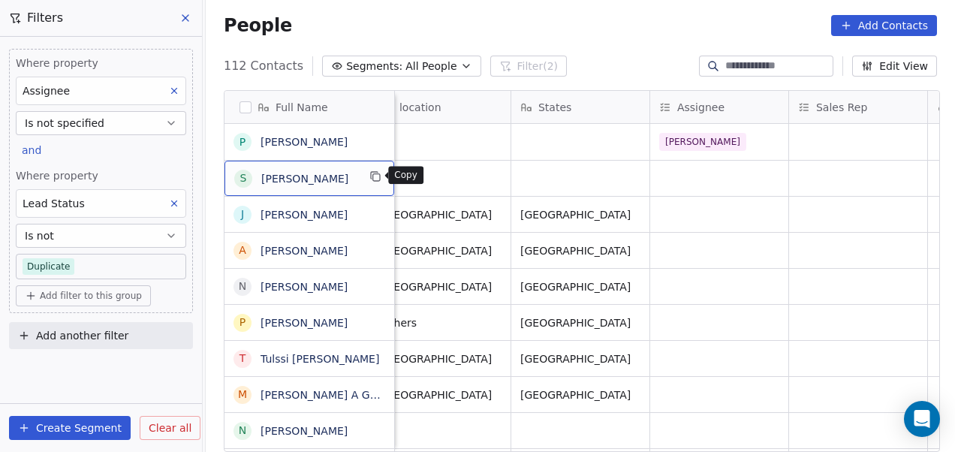
click at [373, 176] on icon "grid" at bounding box center [376, 177] width 7 height 7
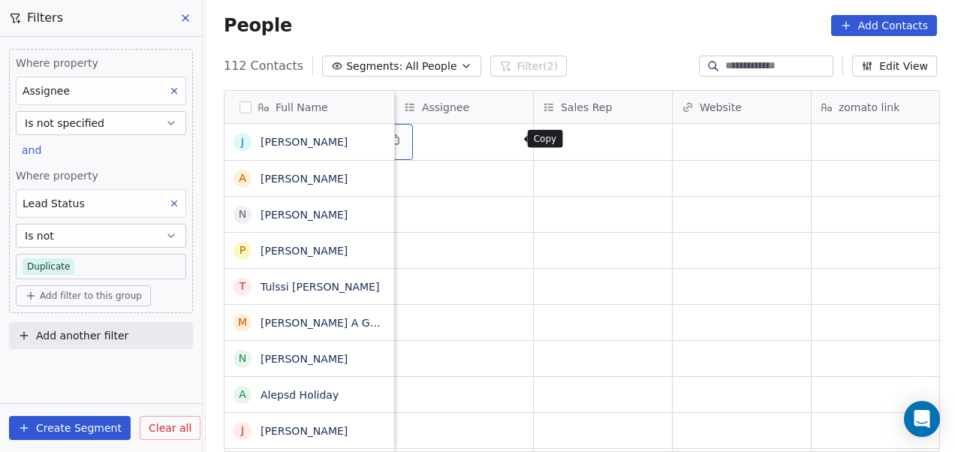
scroll to position [0, 1389]
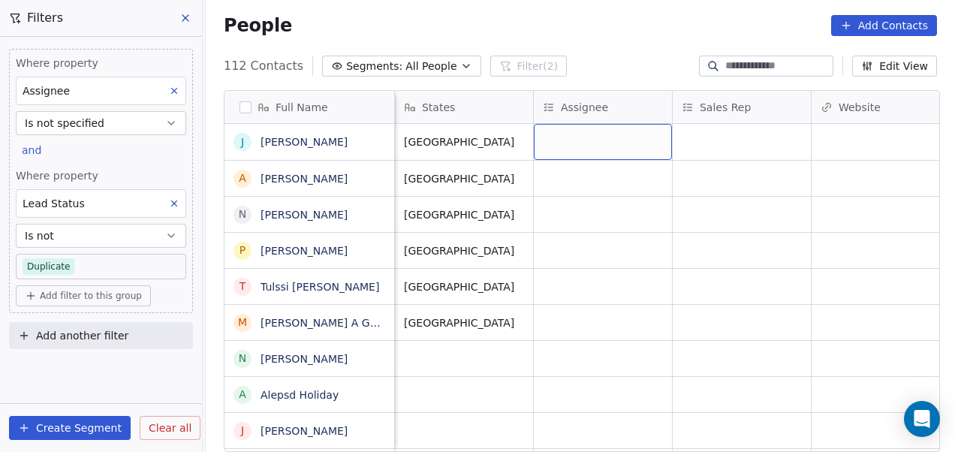
click at [543, 143] on div "grid" at bounding box center [603, 142] width 138 height 36
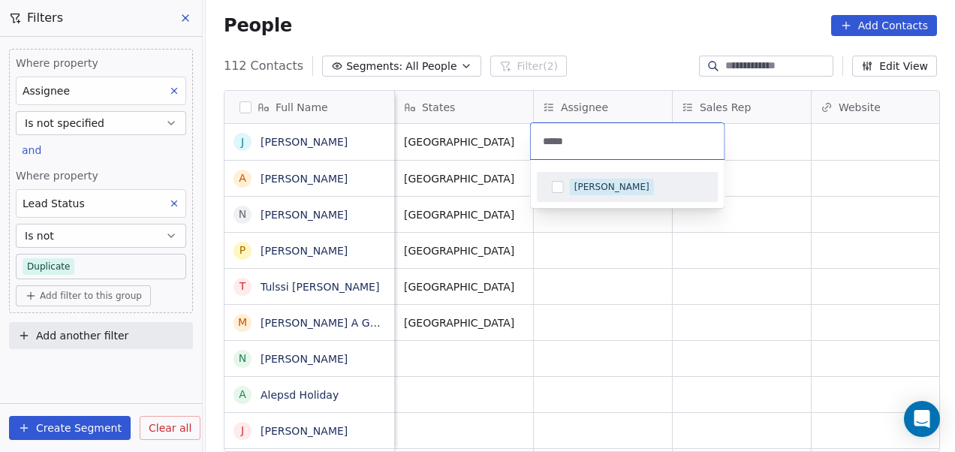
type input "*****"
click at [634, 179] on div "[PERSON_NAME]" at bounding box center [637, 187] width 134 height 17
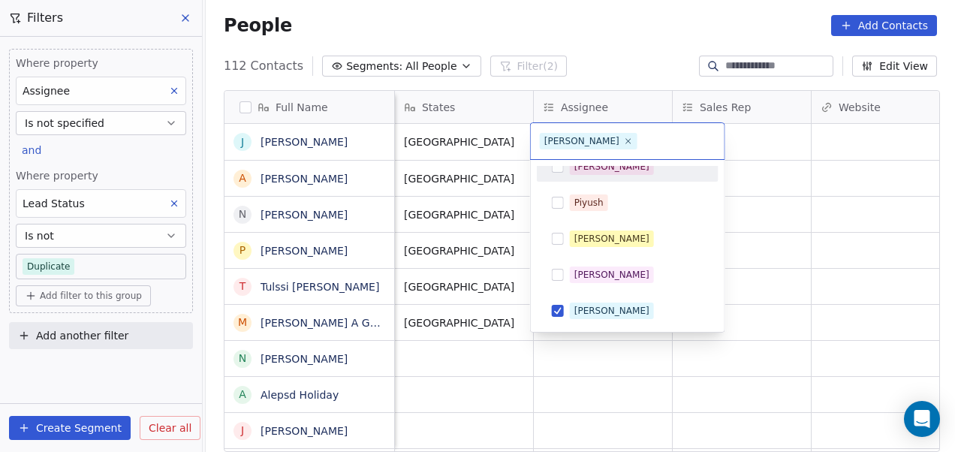
click at [480, 193] on html "On2Cook India Pvt. Ltd. Contacts People Marketing Workflows Campaigns Metrics &…" at bounding box center [477, 226] width 955 height 452
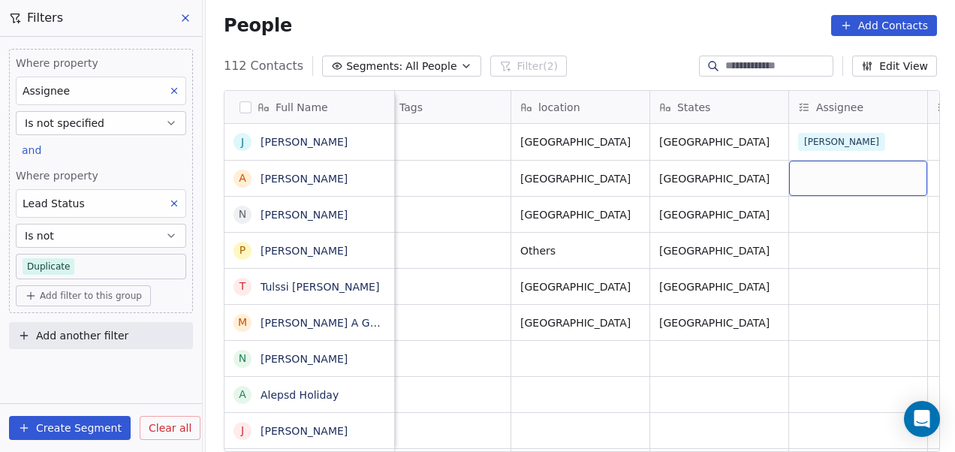
scroll to position [0, 1272]
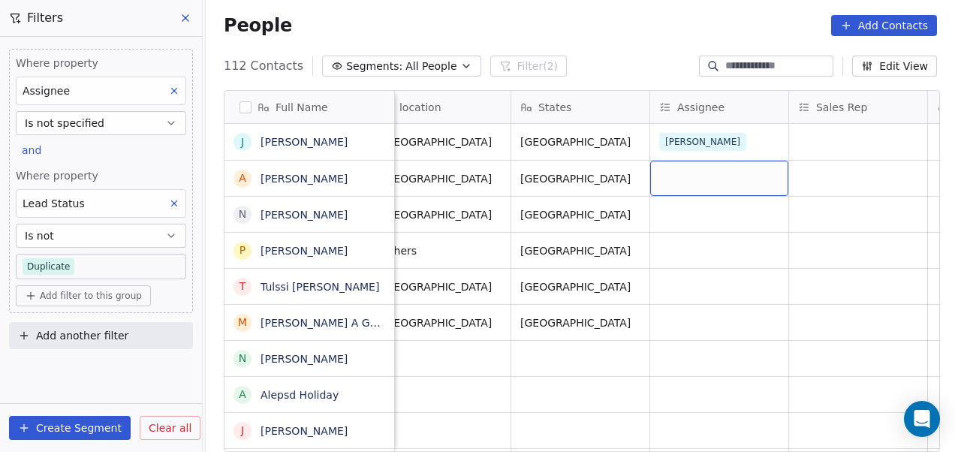
click at [726, 177] on div "grid" at bounding box center [719, 178] width 138 height 35
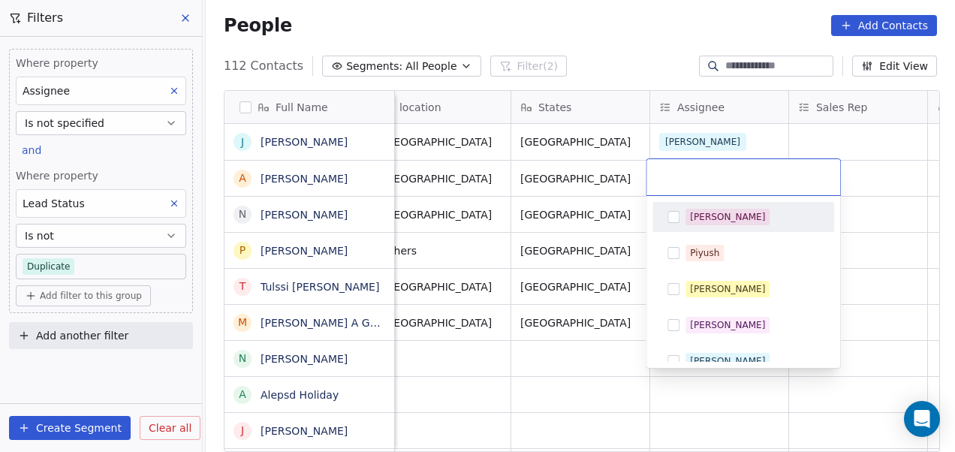
click at [725, 213] on div "[PERSON_NAME]" at bounding box center [752, 217] width 134 height 17
click at [616, 216] on html "On2Cook India Pvt. Ltd. Contacts People Marketing Workflows Campaigns Metrics &…" at bounding box center [477, 226] width 955 height 452
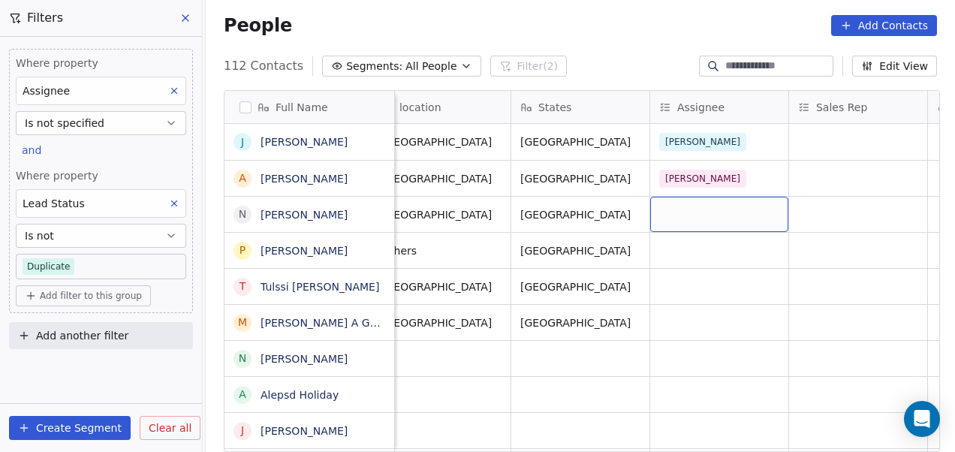
click at [673, 217] on div "grid" at bounding box center [719, 214] width 138 height 35
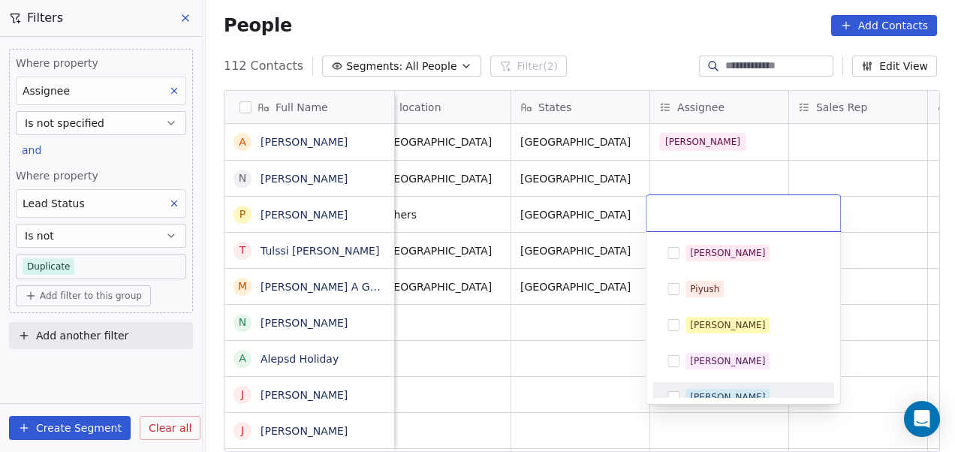
click at [697, 387] on div "[PERSON_NAME]" at bounding box center [743, 397] width 170 height 24
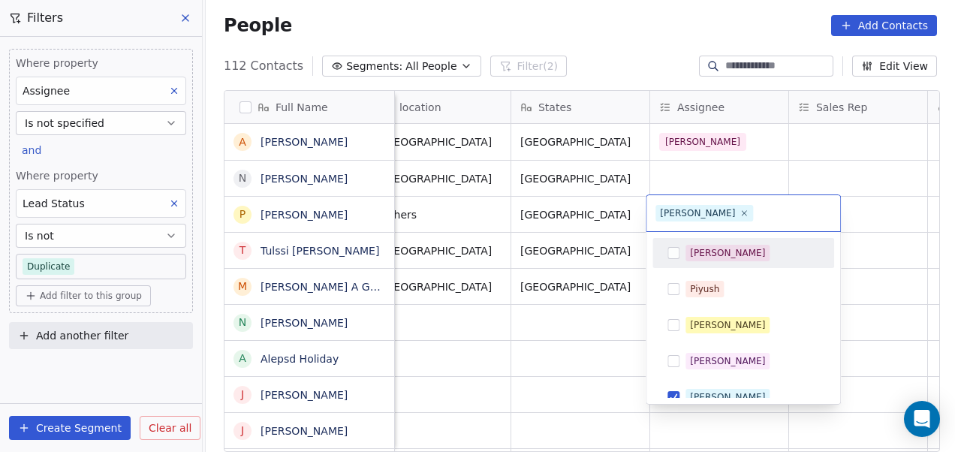
click at [610, 187] on html "On2Cook India Pvt. Ltd. Contacts People Marketing Workflows Campaigns Metrics &…" at bounding box center [477, 226] width 955 height 452
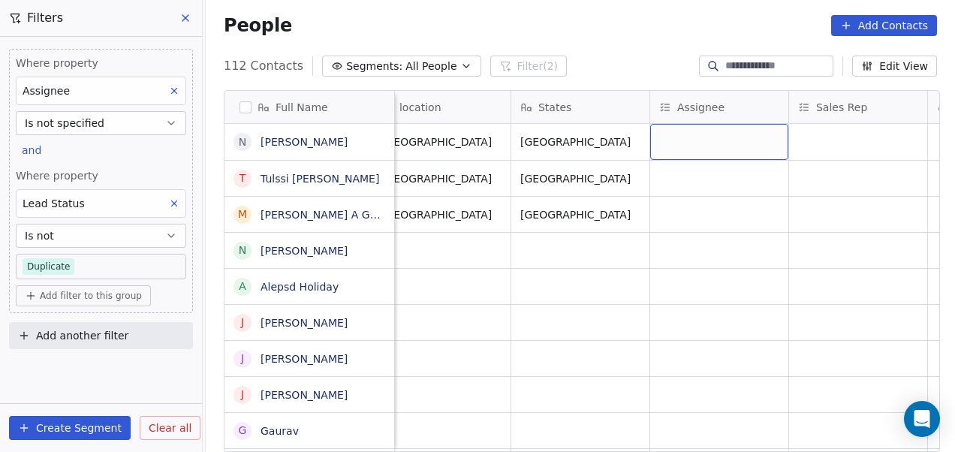
click at [692, 143] on div "grid" at bounding box center [719, 142] width 138 height 36
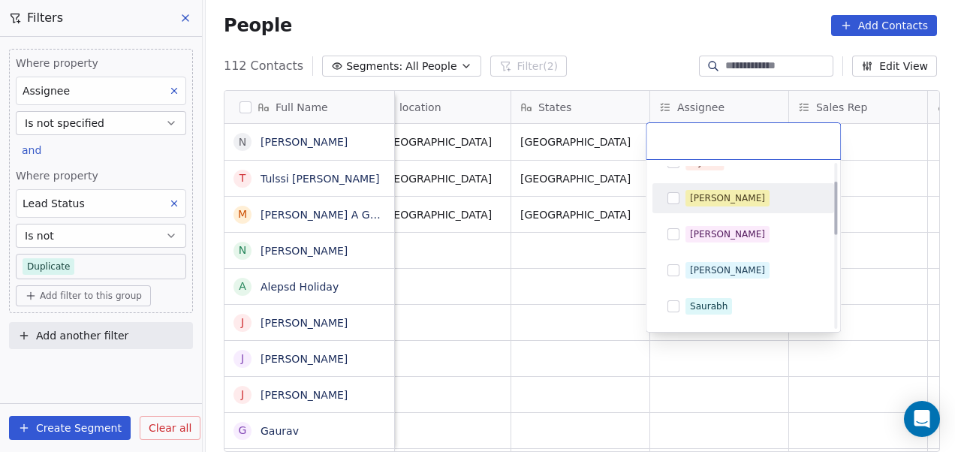
scroll to position [56, 0]
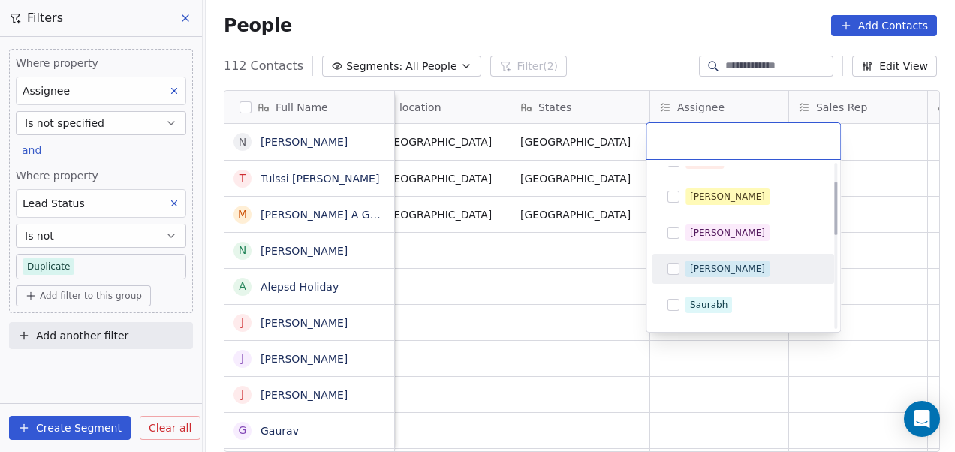
click at [705, 262] on div "[PERSON_NAME]" at bounding box center [727, 269] width 75 height 14
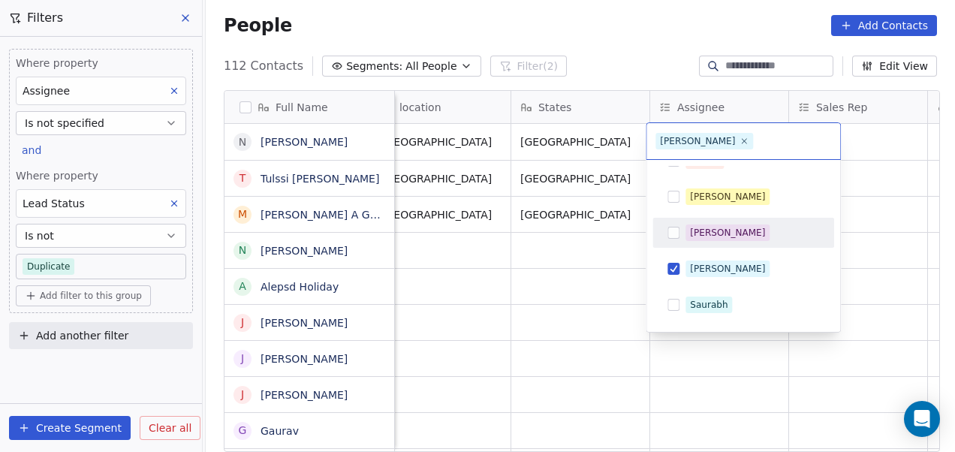
click at [602, 174] on html "On2Cook India Pvt. Ltd. Contacts People Marketing Workflows Campaigns Metrics &…" at bounding box center [477, 226] width 955 height 452
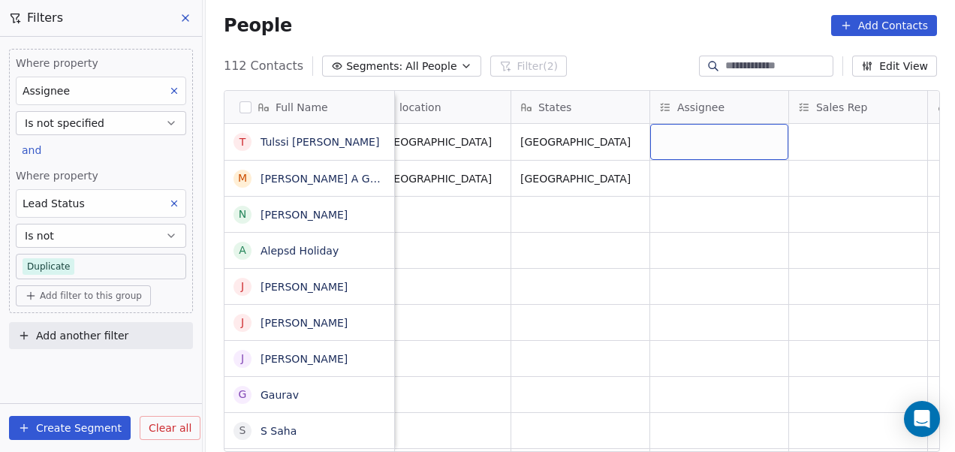
click at [688, 140] on div "grid" at bounding box center [719, 142] width 138 height 36
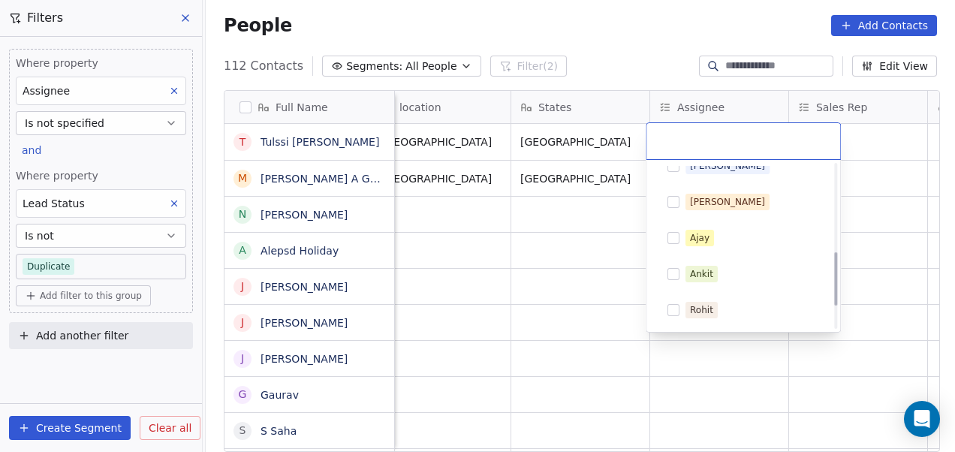
scroll to position [276, 0]
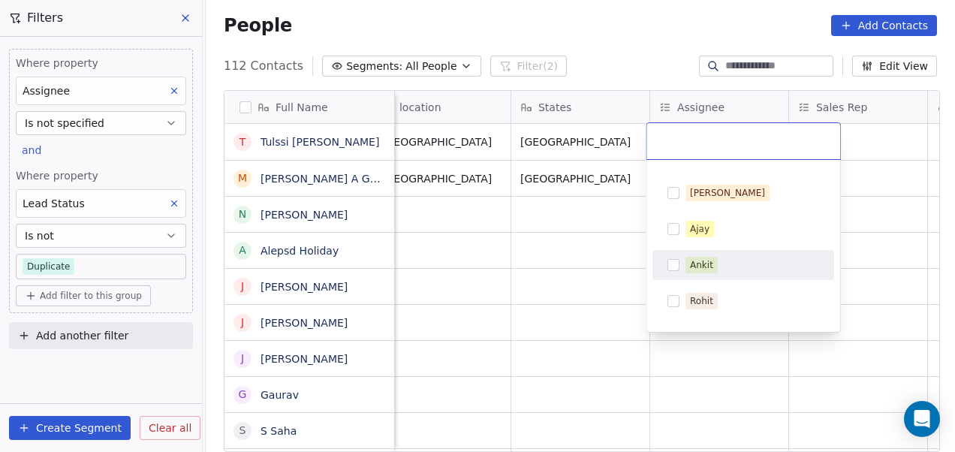
click at [717, 267] on div "Ankit" at bounding box center [752, 265] width 134 height 17
click at [607, 221] on html "On2Cook India Pvt. Ltd. Contacts People Marketing Workflows Campaigns Metrics &…" at bounding box center [477, 226] width 955 height 452
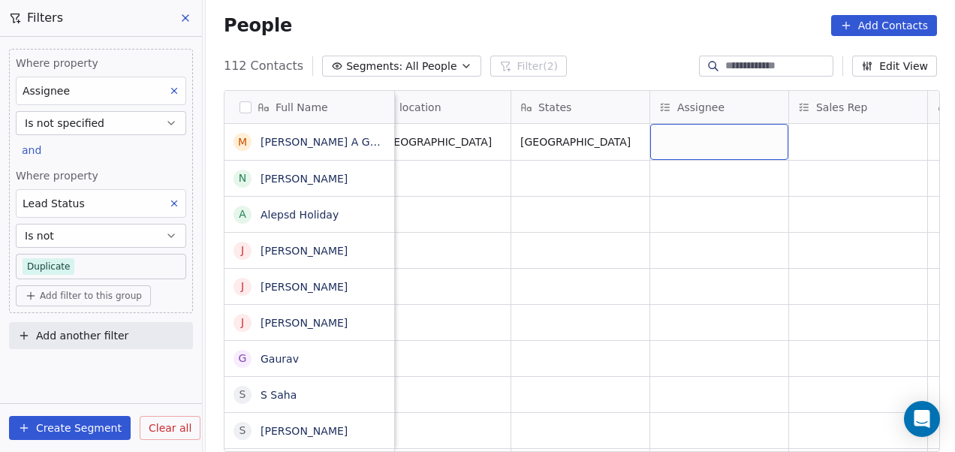
click at [706, 134] on div "grid" at bounding box center [719, 142] width 138 height 36
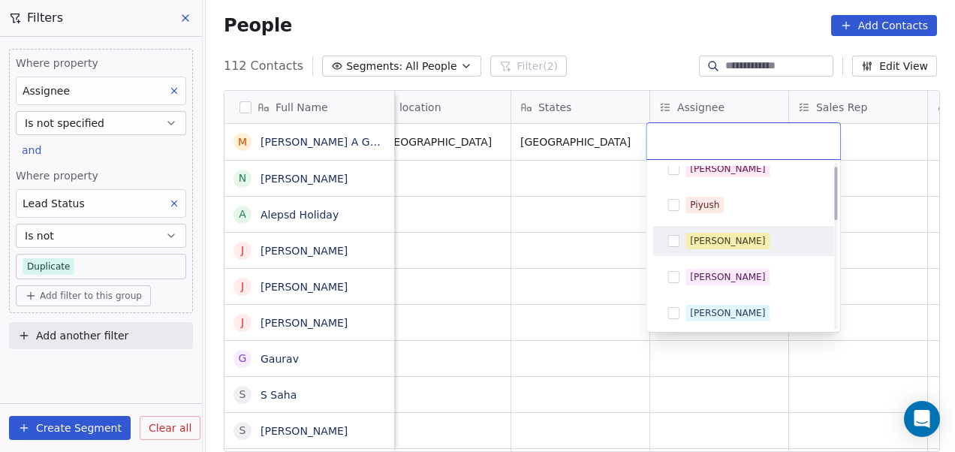
scroll to position [65, 0]
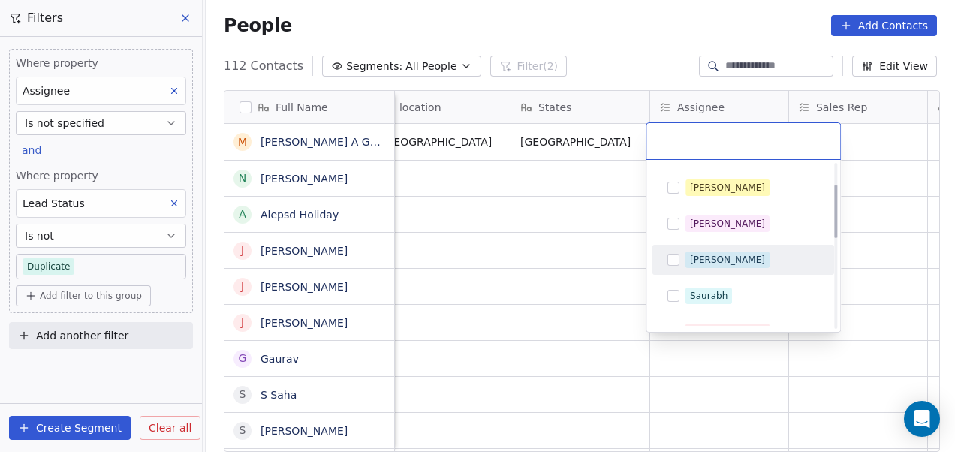
click at [704, 257] on div "[PERSON_NAME]" at bounding box center [727, 260] width 75 height 14
click at [556, 221] on html "On2Cook India Pvt. Ltd. Contacts People Marketing Workflows Campaigns Metrics &…" at bounding box center [477, 226] width 955 height 452
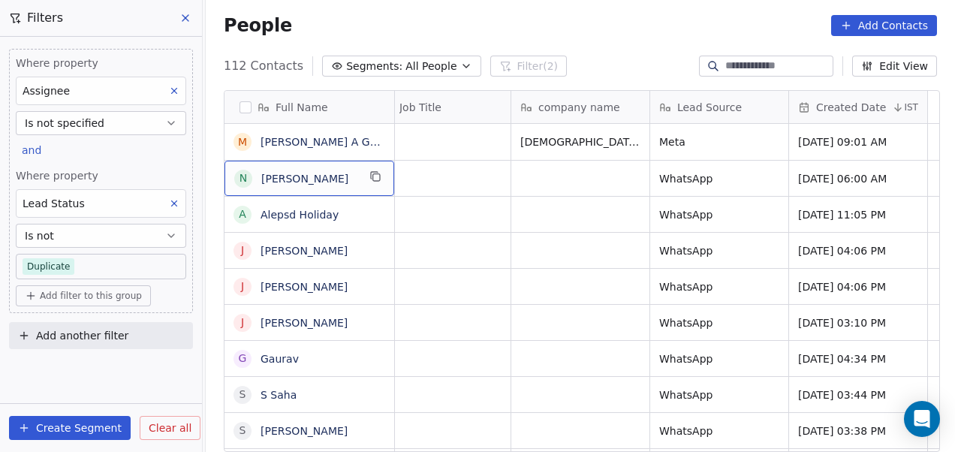
scroll to position [0, 0]
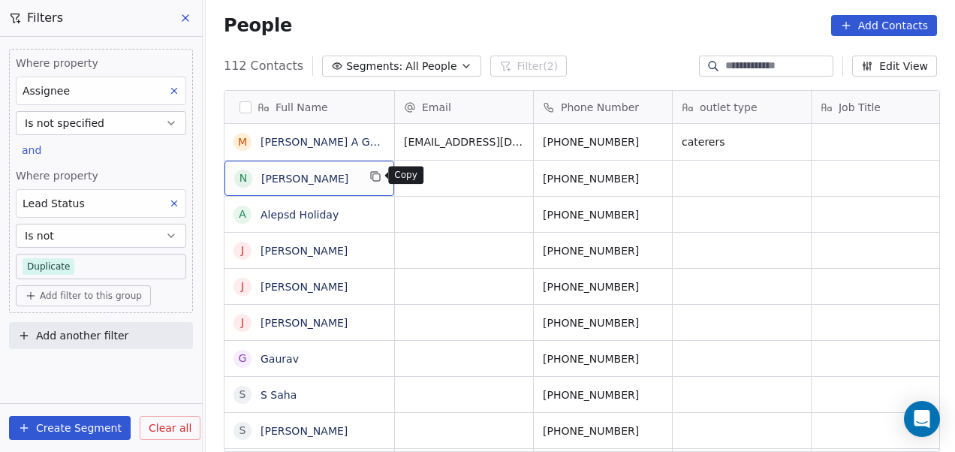
click at [373, 177] on icon "grid" at bounding box center [375, 176] width 12 height 12
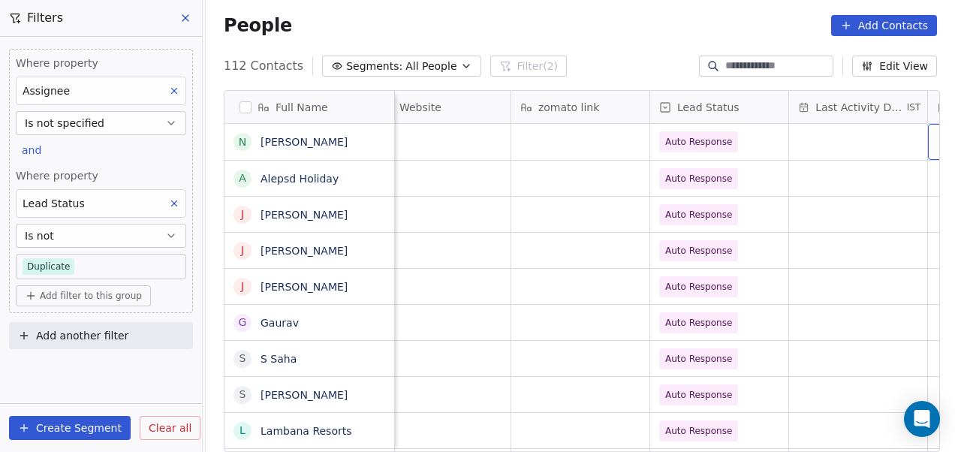
scroll to position [0, 1967]
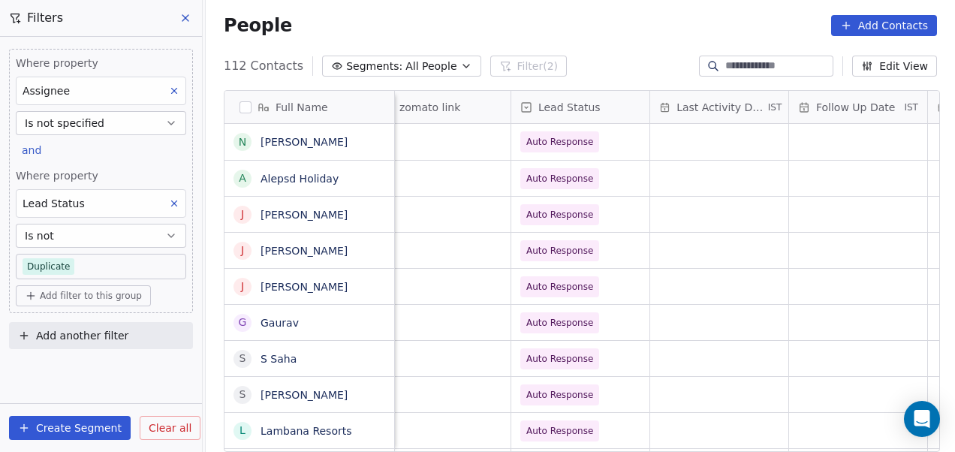
click at [80, 290] on span "Add filter to this group" at bounding box center [91, 296] width 102 height 12
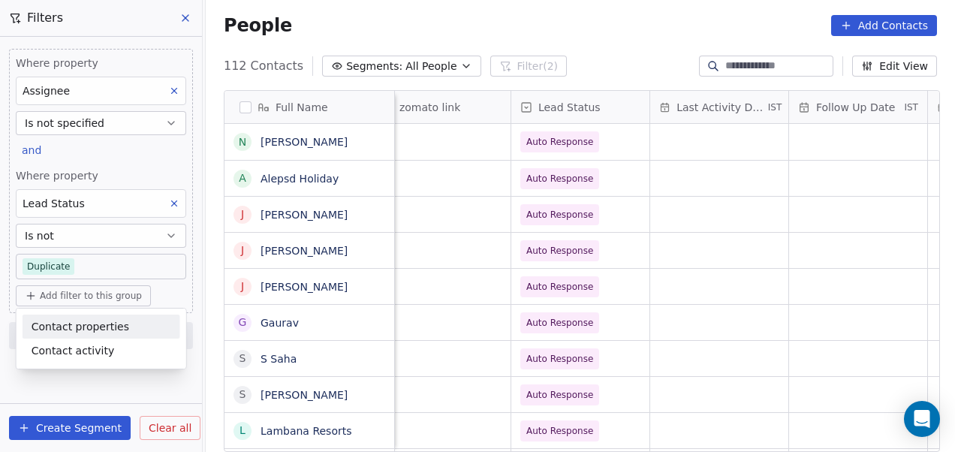
click at [77, 330] on span "Contact properties" at bounding box center [81, 327] width 98 height 16
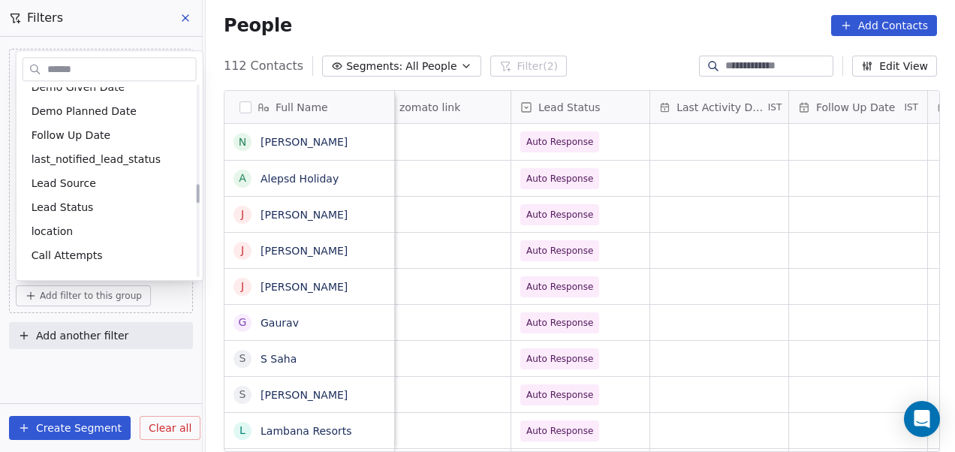
scroll to position [980, 0]
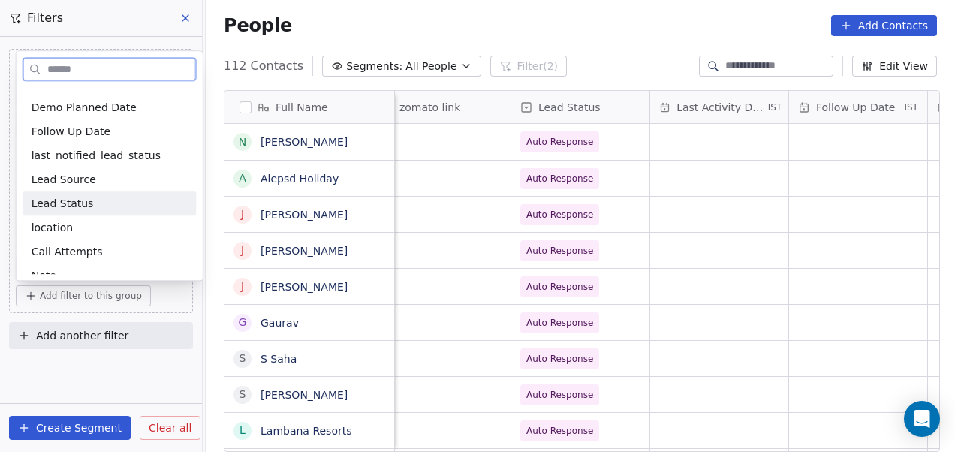
click at [120, 201] on div "Lead Status" at bounding box center [110, 203] width 156 height 15
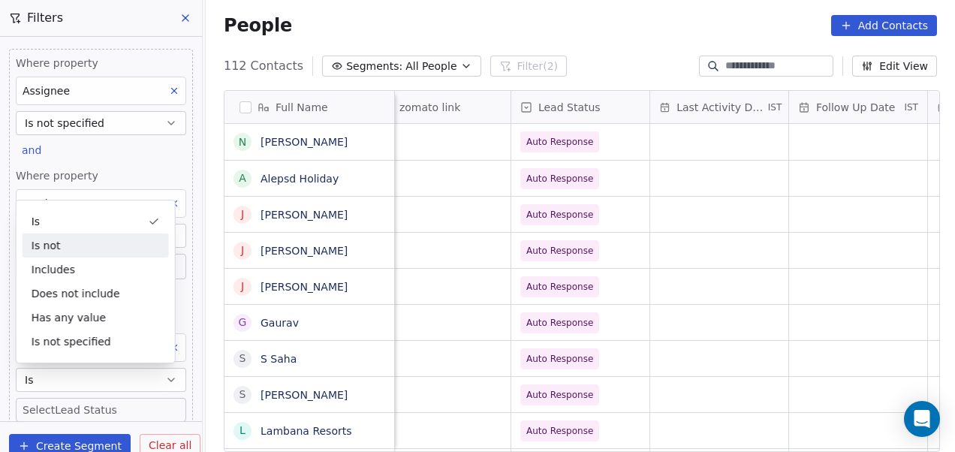
click at [99, 243] on div "Is not" at bounding box center [96, 245] width 146 height 24
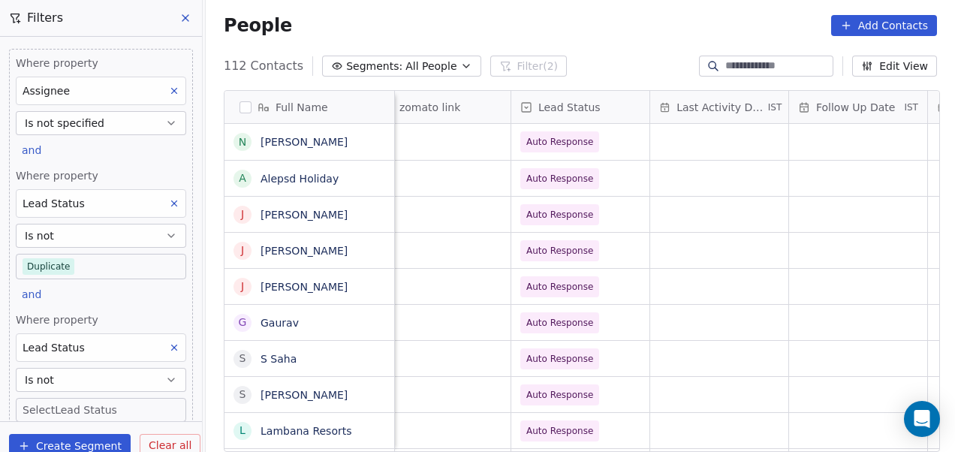
click at [78, 402] on body "On2Cook India Pvt. Ltd. Contacts People Marketing Workflows Campaigns Metrics &…" at bounding box center [477, 226] width 955 height 452
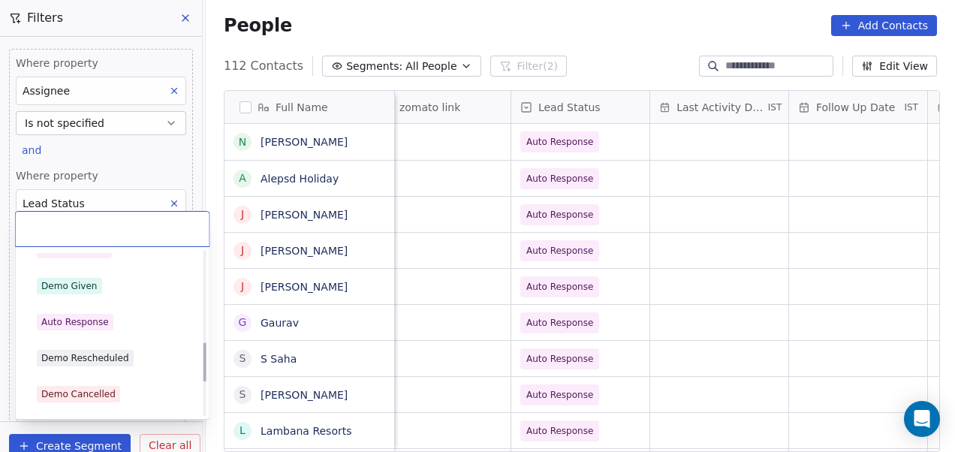
scroll to position [379, 0]
click at [136, 319] on div "Auto Response" at bounding box center [113, 321] width 152 height 17
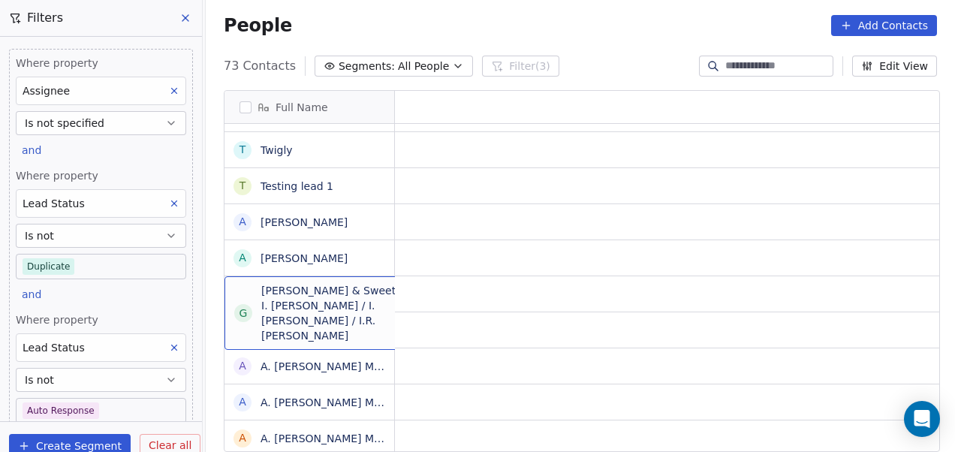
scroll to position [0, 0]
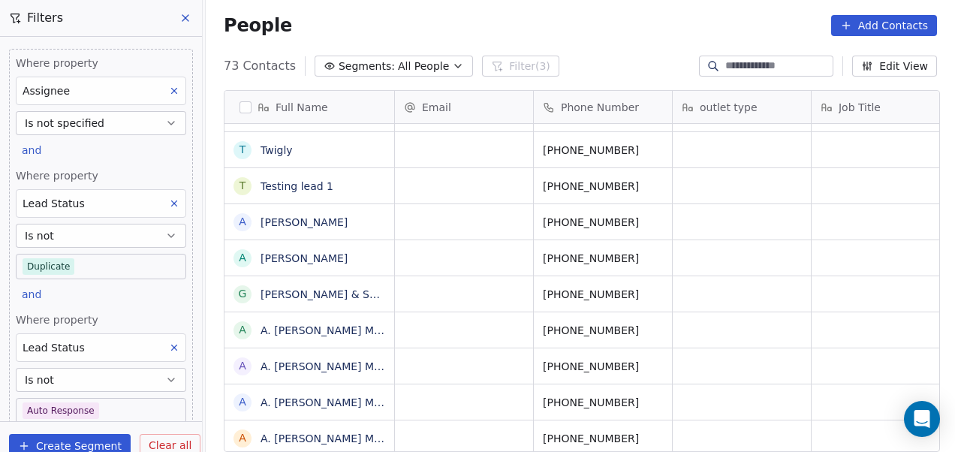
click at [165, 236] on icon "button" at bounding box center [171, 236] width 12 height 12
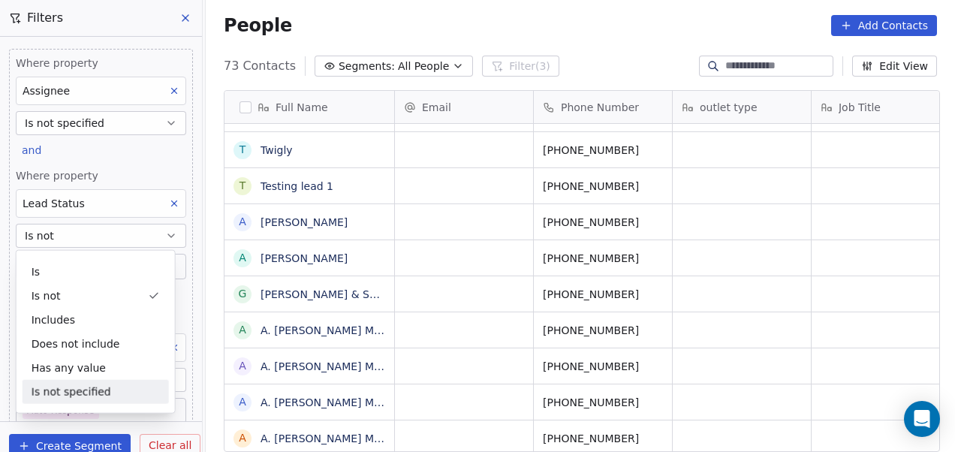
click at [85, 389] on div "Is not specified" at bounding box center [96, 392] width 146 height 24
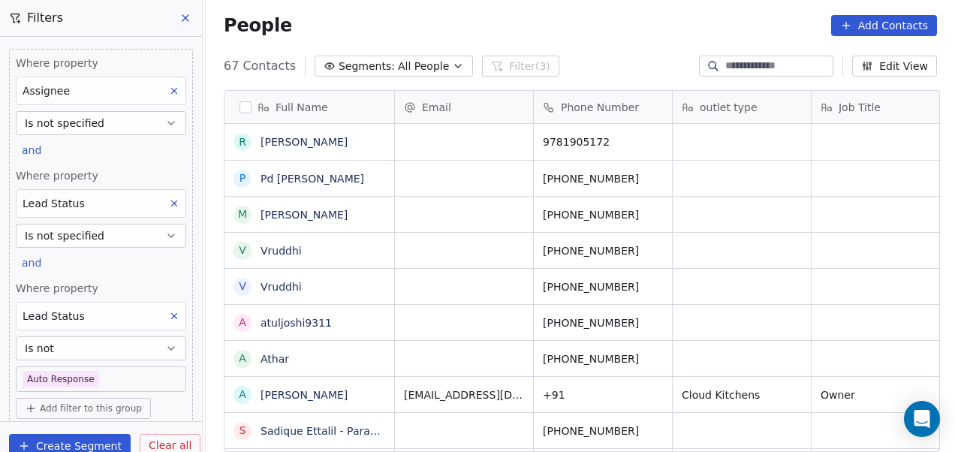
scroll to position [386, 740]
click at [169, 315] on icon at bounding box center [174, 316] width 11 height 11
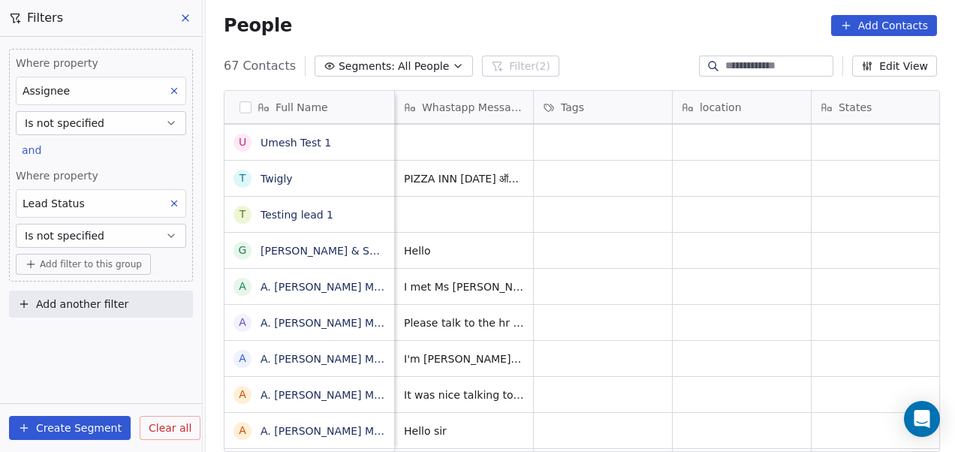
scroll to position [0, 833]
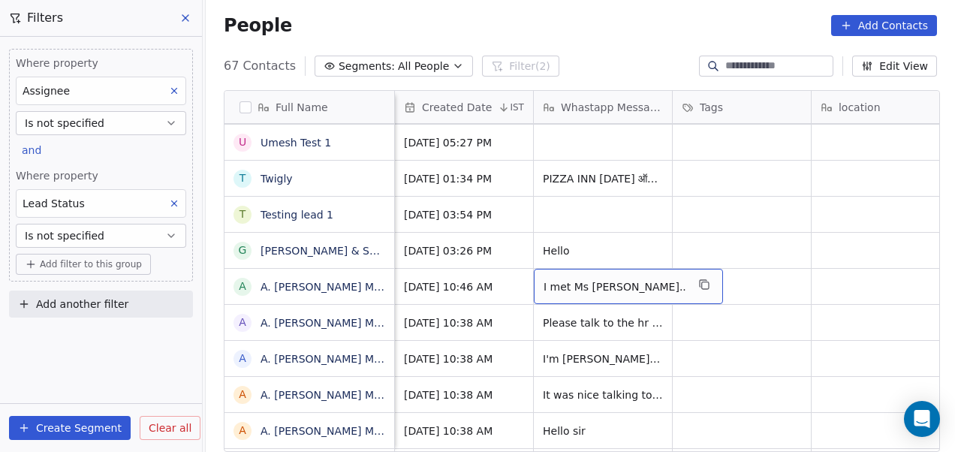
click at [598, 288] on span "I met Ms Jyoti Sudhir mam.." at bounding box center [615, 286] width 143 height 15
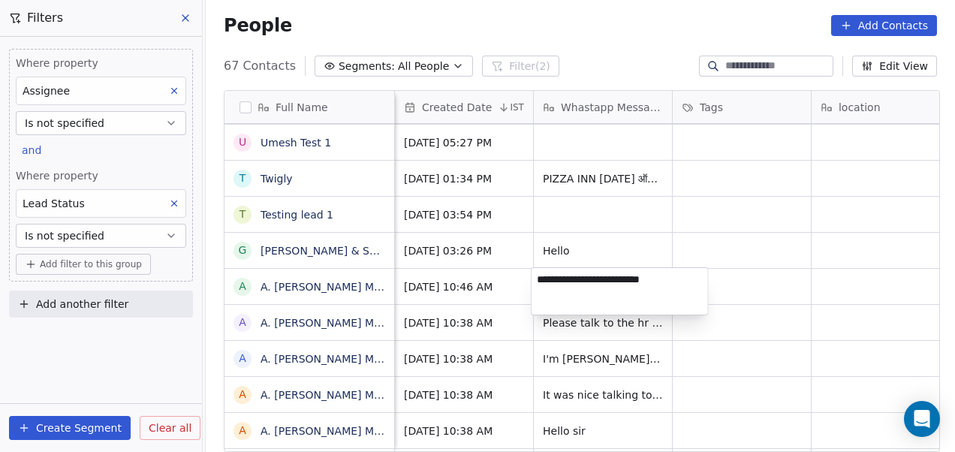
click at [598, 288] on textarea "**********" at bounding box center [619, 291] width 176 height 47
click at [593, 327] on html "On2Cook India Pvt. Ltd. Contacts People Marketing Workflows Campaigns Metrics &…" at bounding box center [477, 226] width 955 height 452
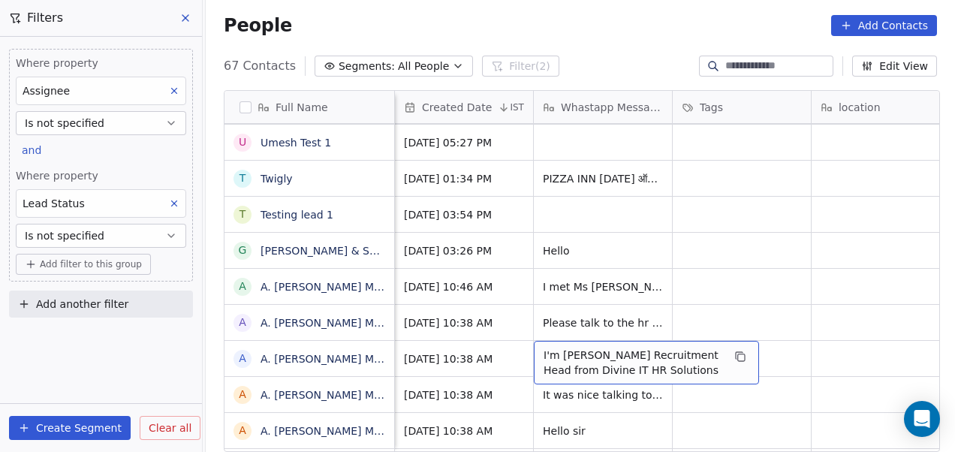
click at [595, 360] on span "I'm Anand Recruitment Head from Divine IT HR Solutions" at bounding box center [633, 363] width 179 height 30
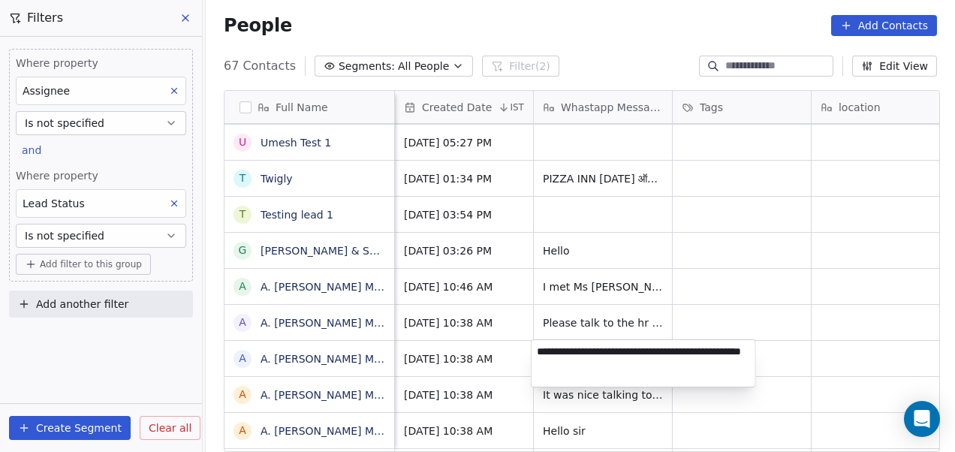
click at [607, 396] on html "On2Cook India Pvt. Ltd. Contacts People Marketing Workflows Campaigns Metrics &…" at bounding box center [477, 226] width 955 height 452
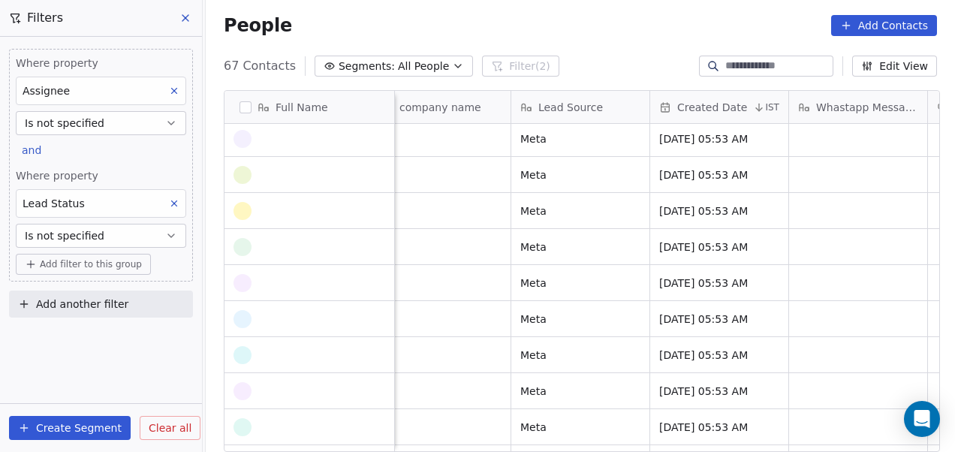
scroll to position [977, 0]
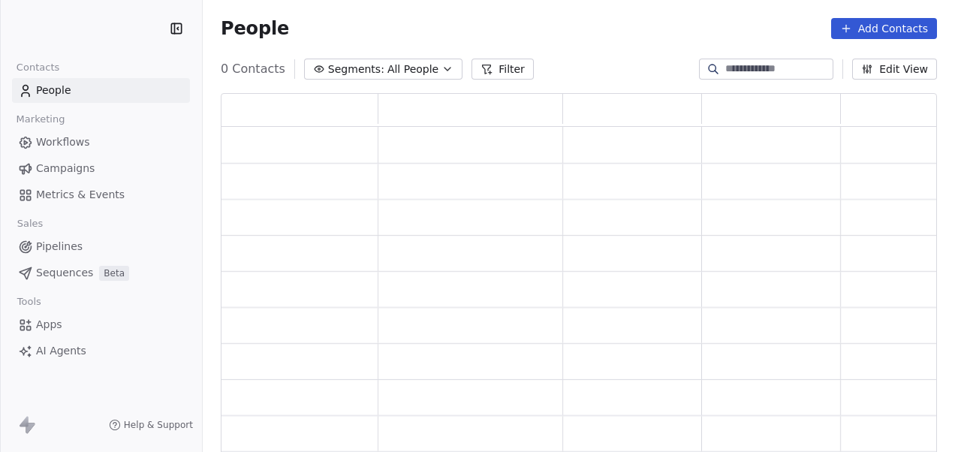
scroll to position [350, 704]
click at [729, 71] on input at bounding box center [777, 69] width 105 height 15
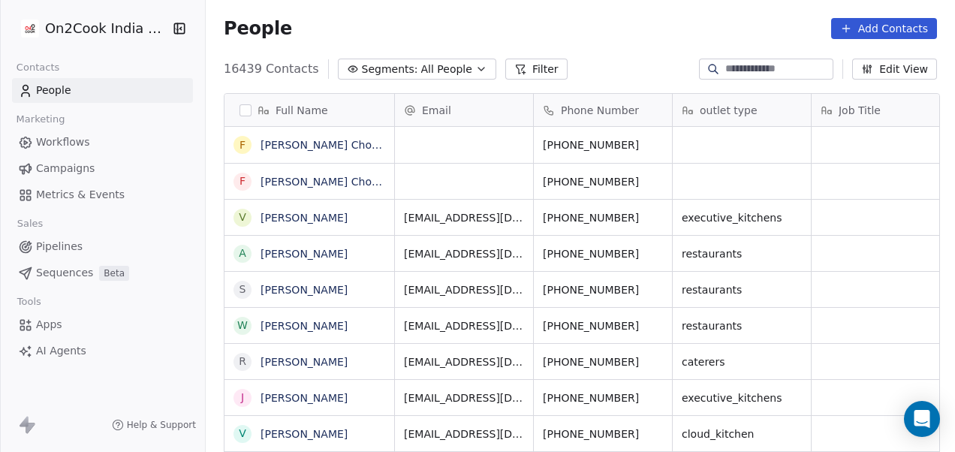
scroll to position [386, 740]
paste input "**********"
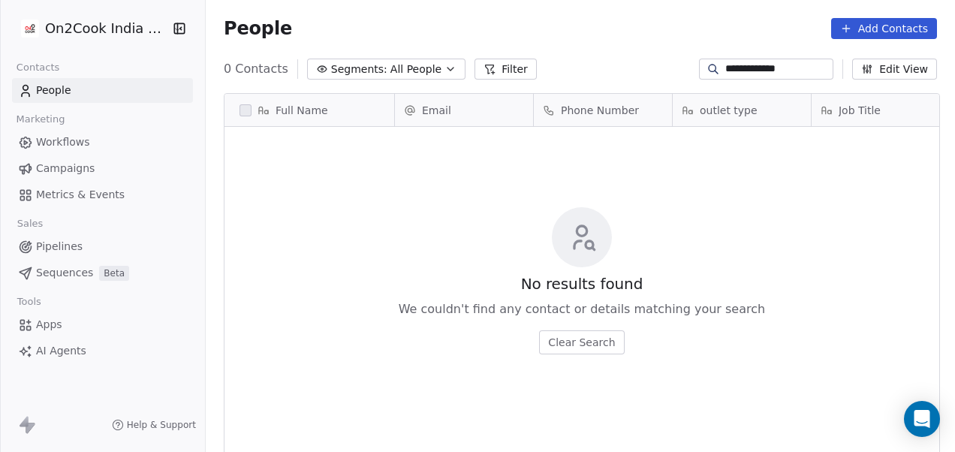
click at [731, 69] on input "**********" at bounding box center [777, 69] width 105 height 15
paste input "***"
click at [896, 71] on button "Edit View" at bounding box center [894, 69] width 85 height 21
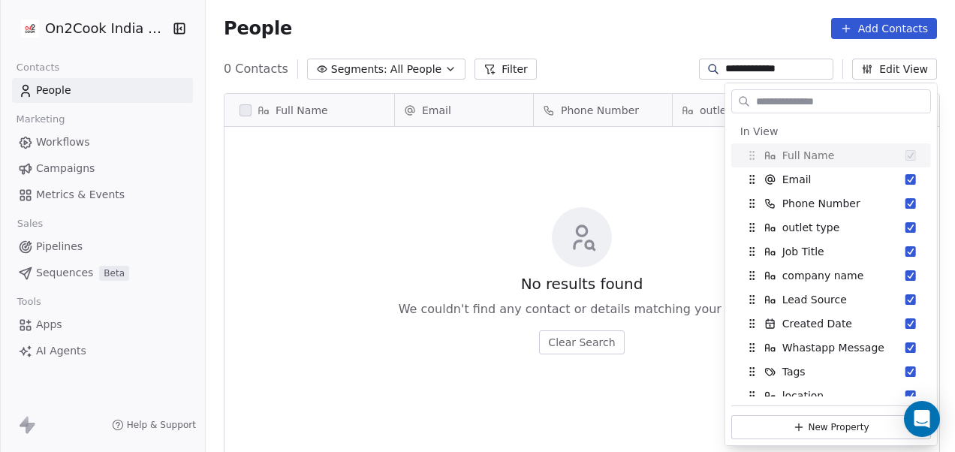
click at [498, 189] on div "No results found We couldn't find any contact or details matching your search C…" at bounding box center [581, 281] width 715 height 302
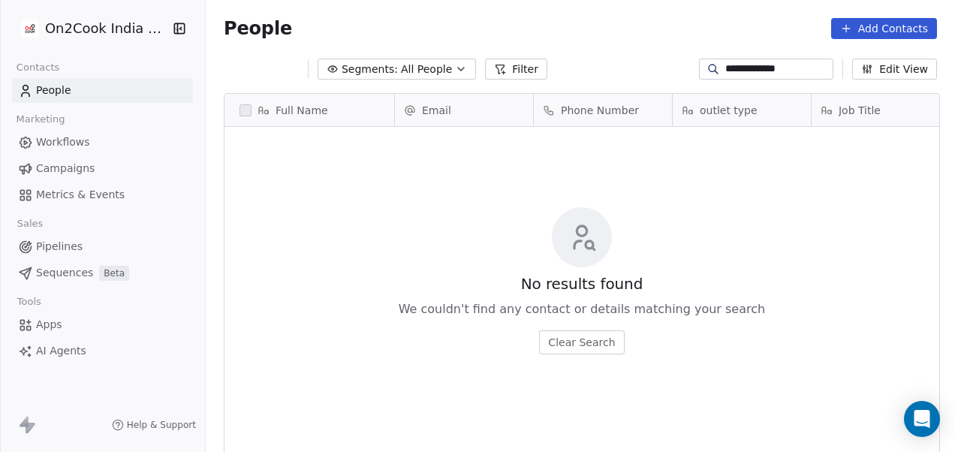
click at [812, 71] on input "**********" at bounding box center [777, 69] width 105 height 15
paste input "*"
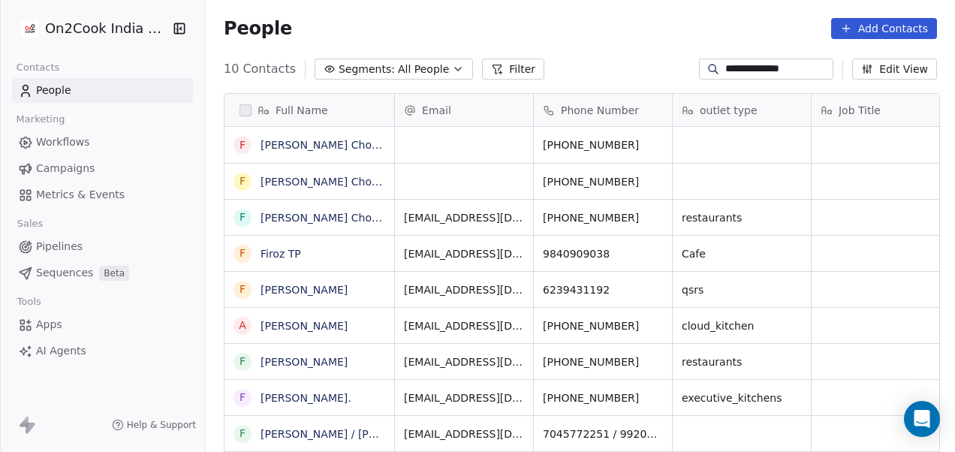
type input "**********"
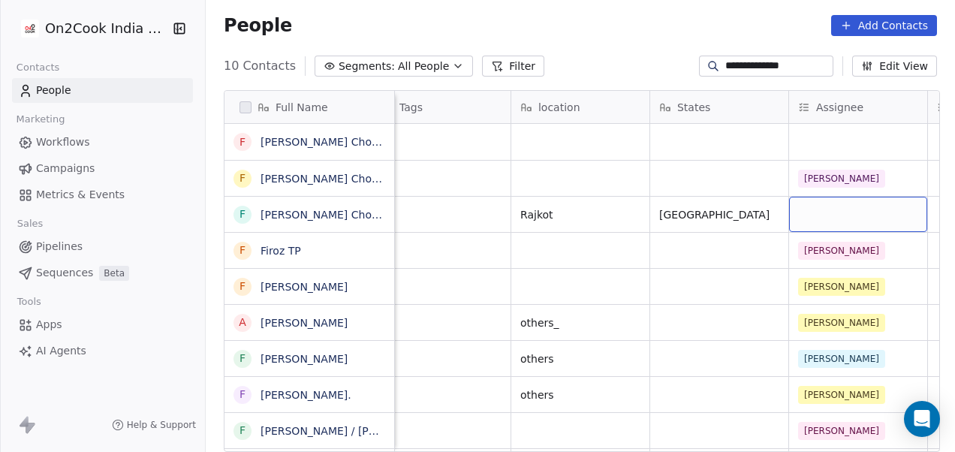
scroll to position [0, 1272]
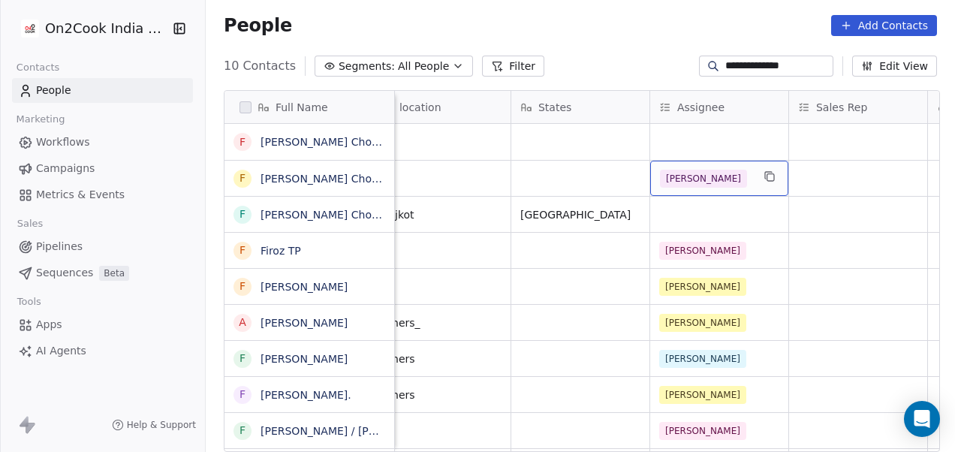
click at [723, 170] on div "[PERSON_NAME]" at bounding box center [706, 179] width 92 height 18
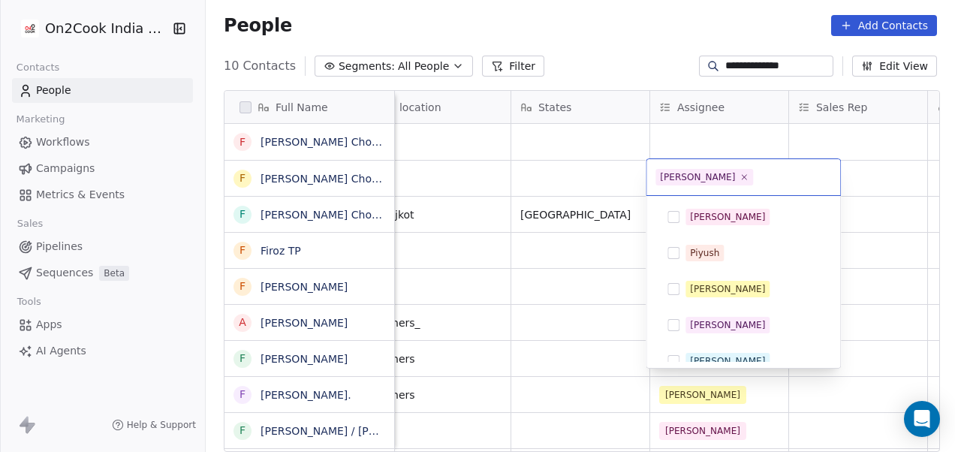
scroll to position [339, 0]
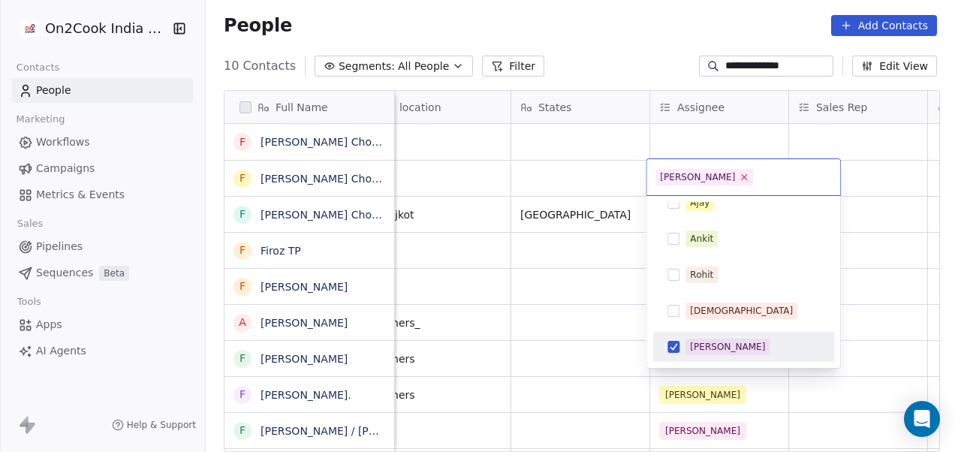
click at [742, 176] on icon at bounding box center [744, 177] width 5 height 5
click at [613, 176] on html "**********" at bounding box center [477, 226] width 955 height 452
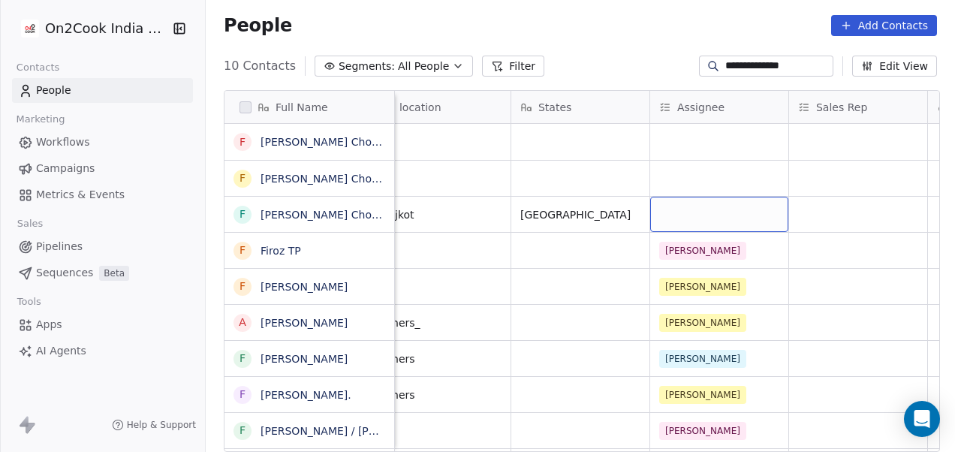
click at [671, 210] on div "grid" at bounding box center [719, 214] width 138 height 35
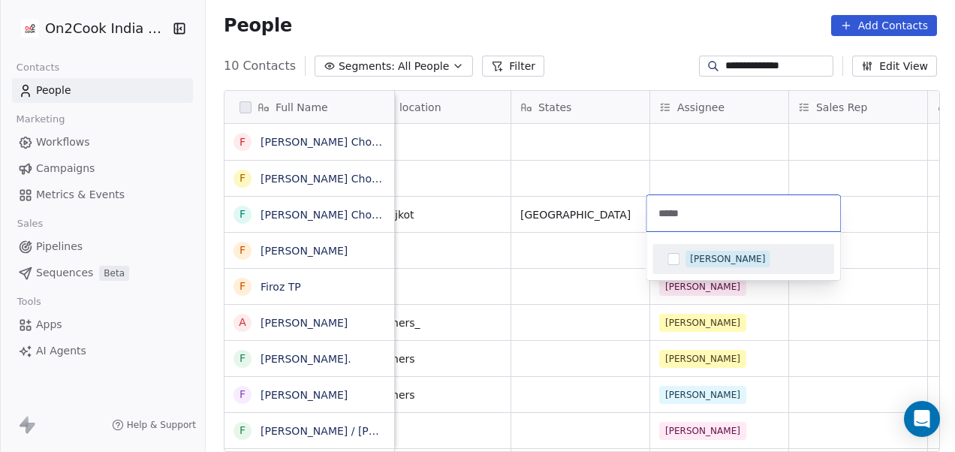
type input "*****"
click at [755, 259] on div "[PERSON_NAME]" at bounding box center [752, 259] width 134 height 17
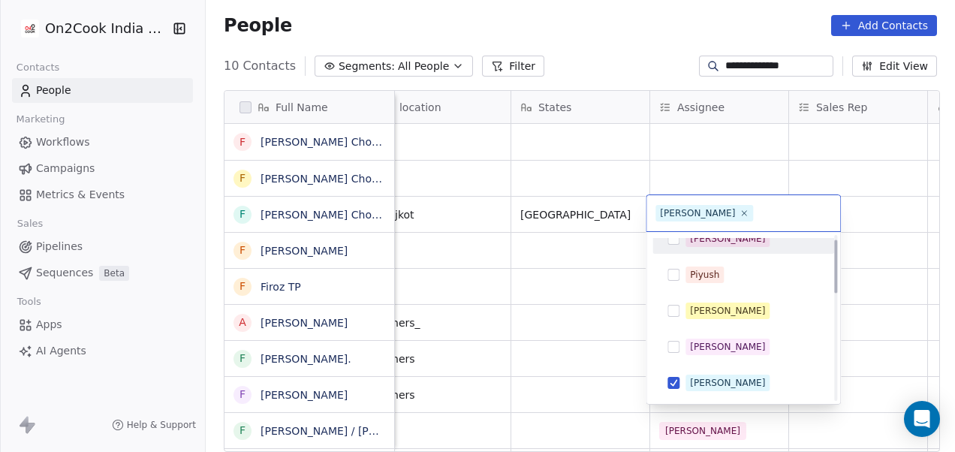
click at [727, 137] on html "**********" at bounding box center [477, 226] width 955 height 452
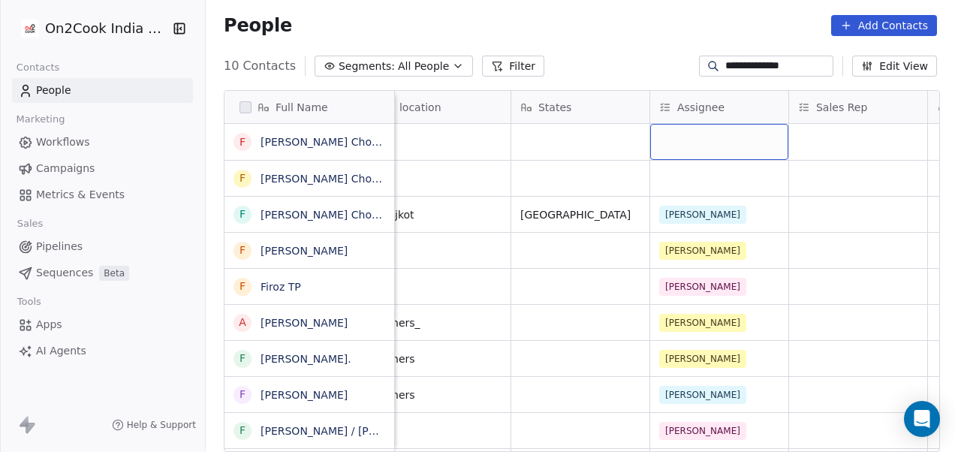
click at [727, 137] on div "grid" at bounding box center [719, 142] width 138 height 36
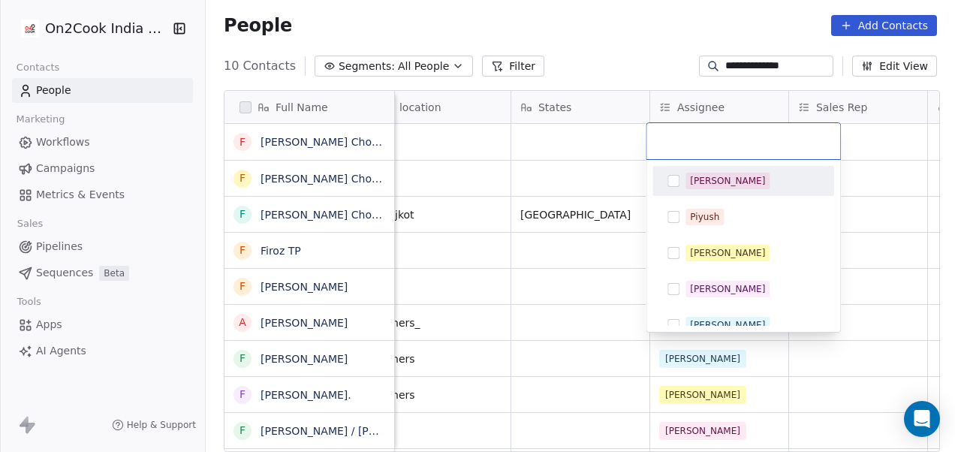
click at [579, 147] on html "**********" at bounding box center [477, 226] width 955 height 452
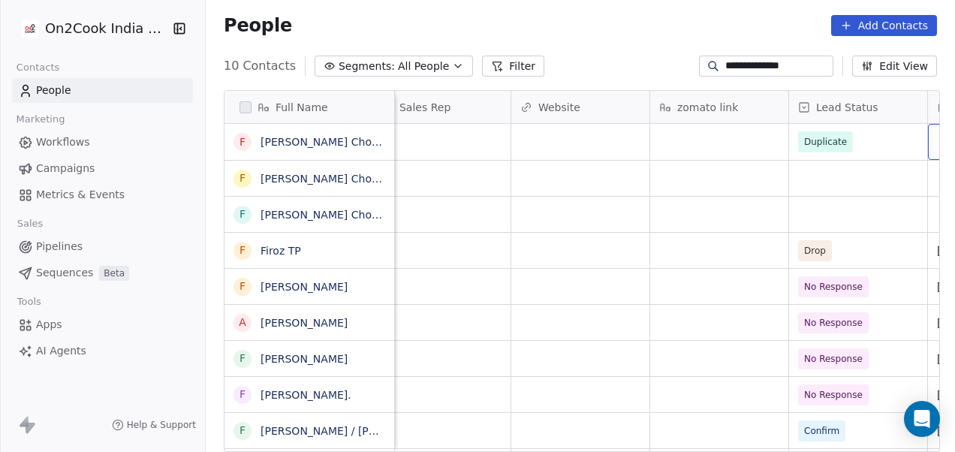
scroll to position [0, 1828]
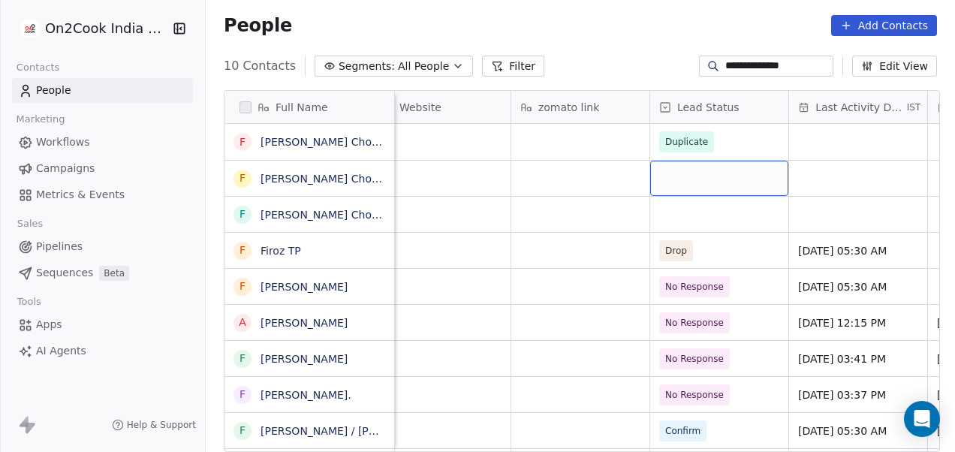
click at [682, 161] on div "grid" at bounding box center [719, 178] width 138 height 35
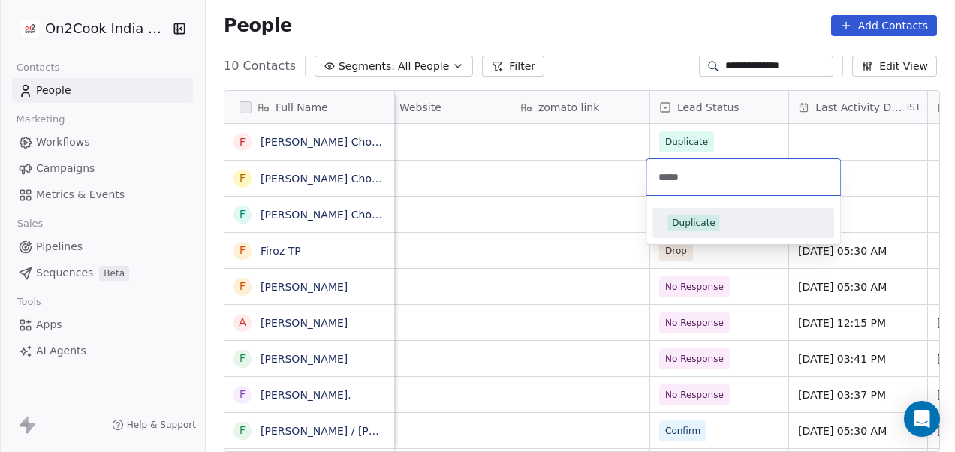
type input "*****"
click at [708, 231] on div "Duplicate" at bounding box center [743, 223] width 170 height 24
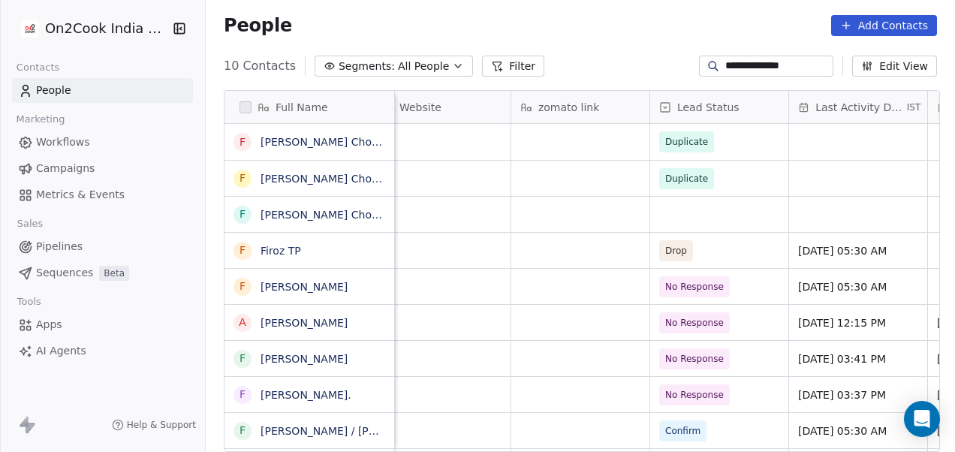
click at [763, 66] on input "**********" at bounding box center [777, 66] width 105 height 15
paste input
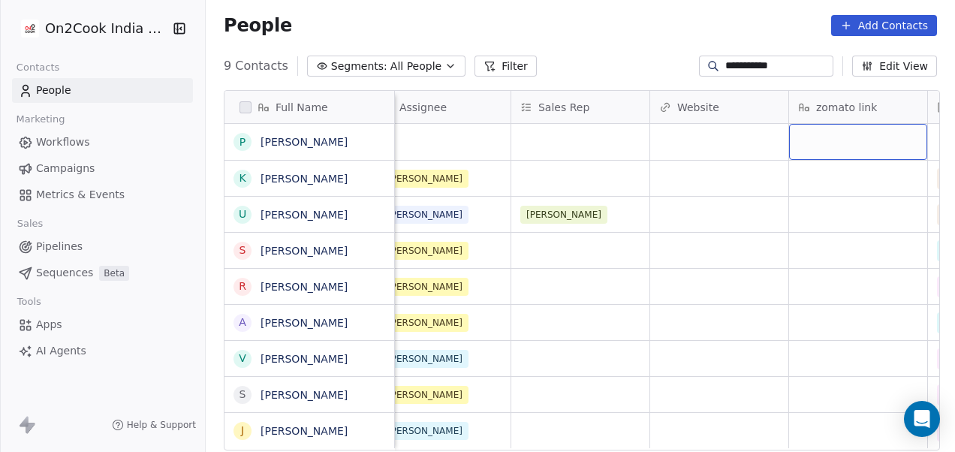
scroll to position [0, 1689]
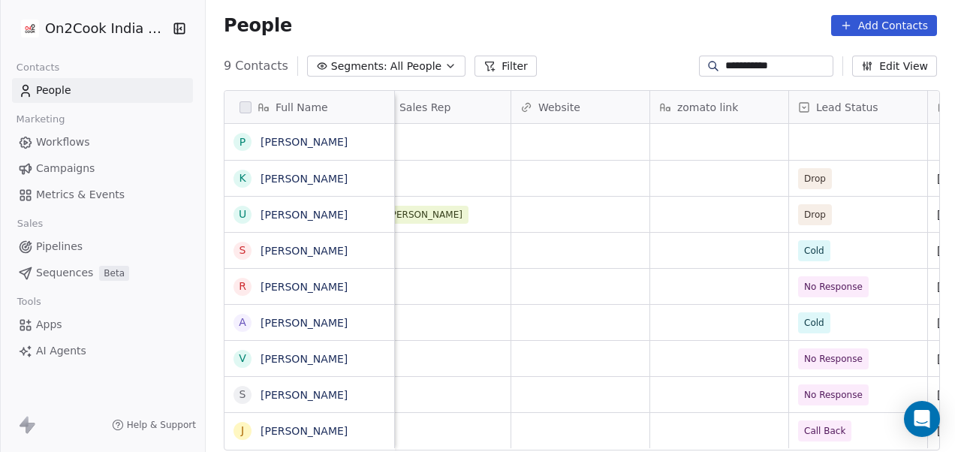
click at [772, 62] on input "**********" at bounding box center [777, 66] width 105 height 15
paste input "**"
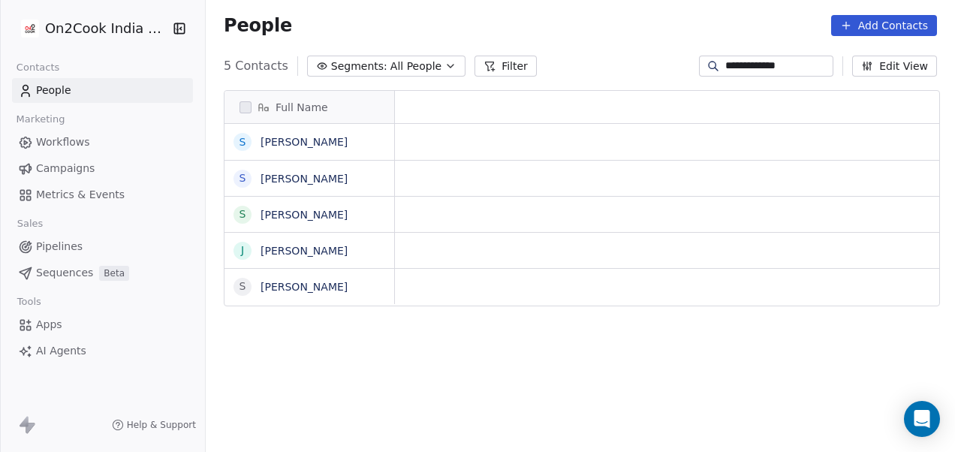
scroll to position [386, 740]
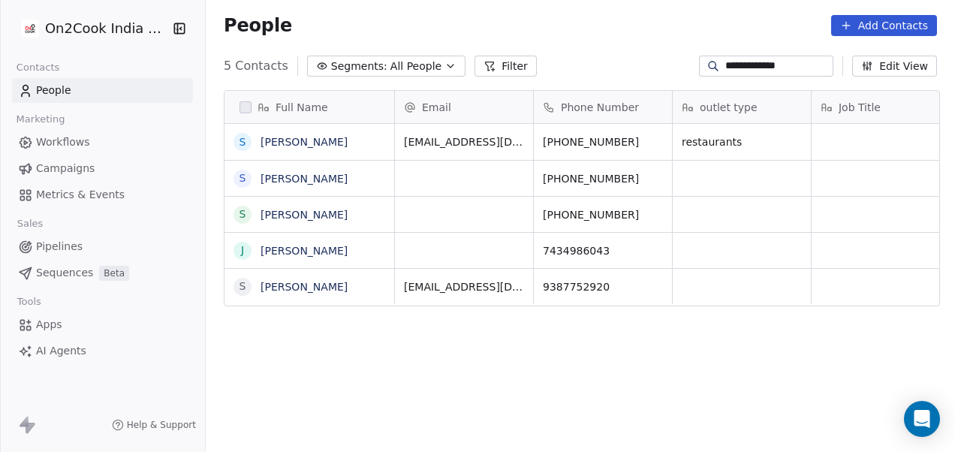
type input "**********"
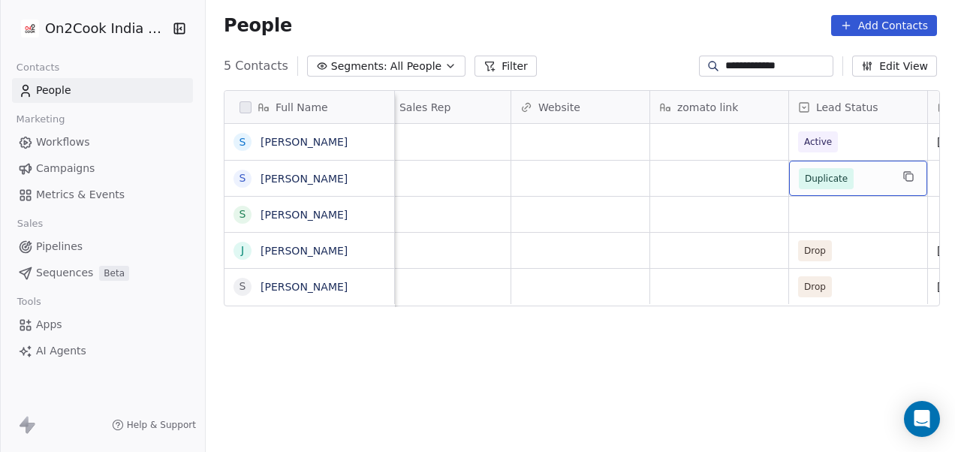
scroll to position [0, 1828]
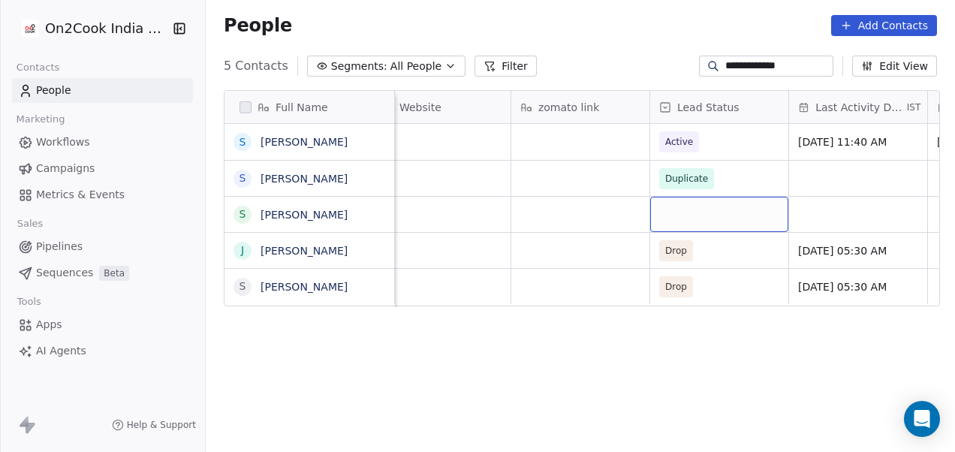
click at [710, 206] on div "grid" at bounding box center [719, 214] width 138 height 35
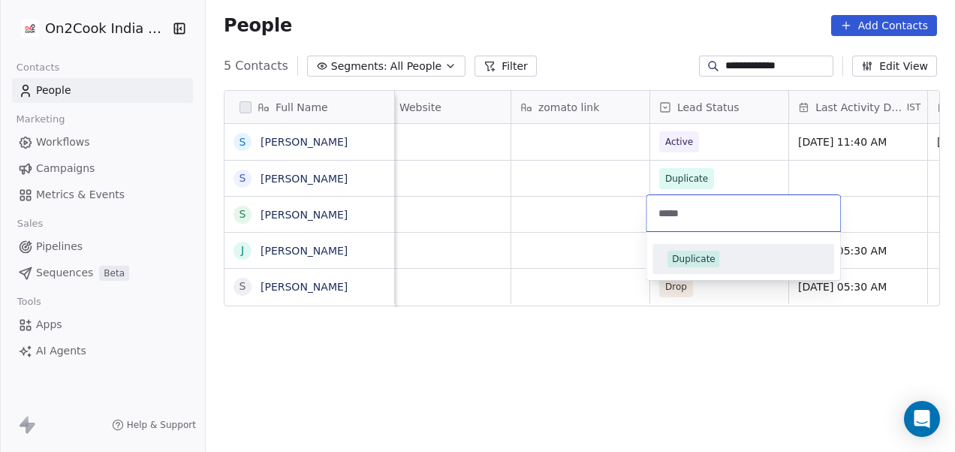
type input "*****"
click at [727, 264] on div "Duplicate" at bounding box center [743, 259] width 152 height 17
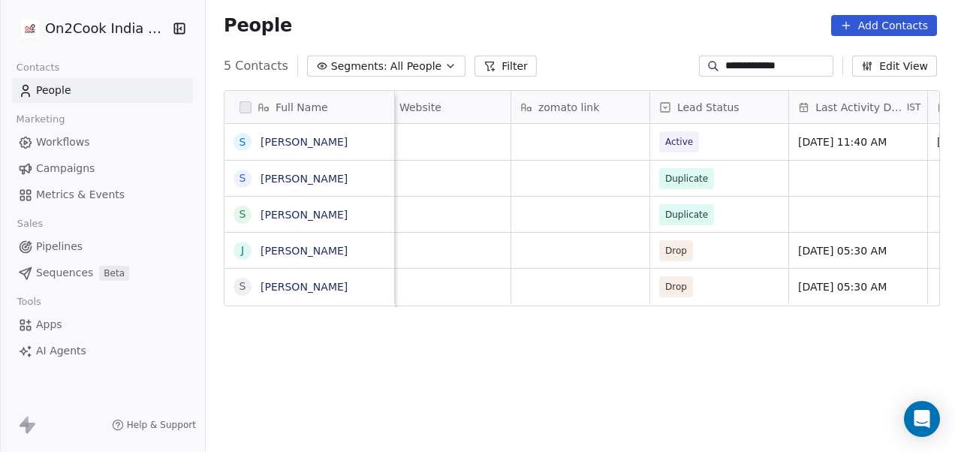
click at [622, 362] on div "Full Name S Sambhu Valand S Sambhu Valand S Sambhu Valand J Jay Valand S Sambhu…" at bounding box center [580, 277] width 749 height 398
click at [800, 71] on input "**********" at bounding box center [777, 66] width 105 height 15
paste input
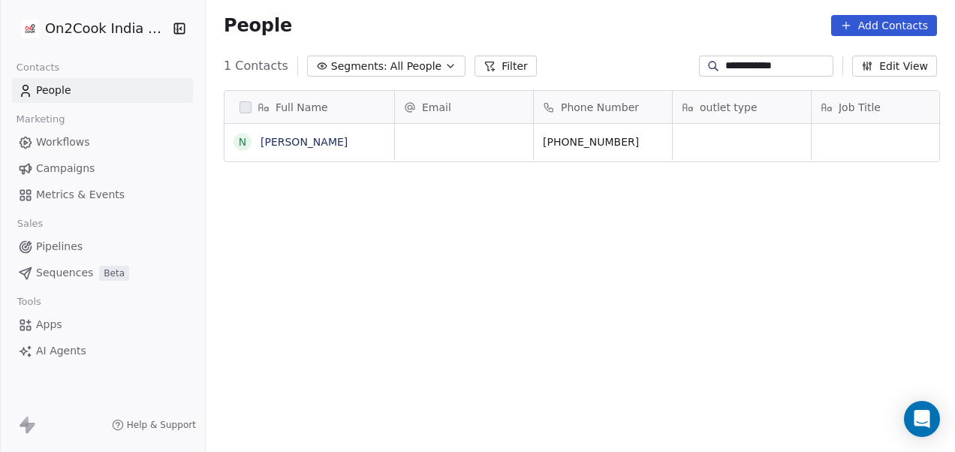
scroll to position [386, 740]
type input "**********"
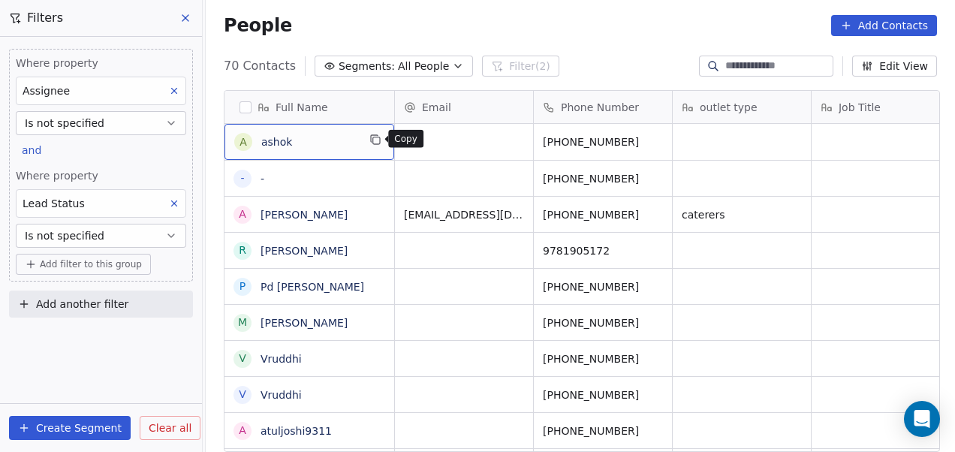
click at [369, 137] on icon "grid" at bounding box center [375, 140] width 12 height 12
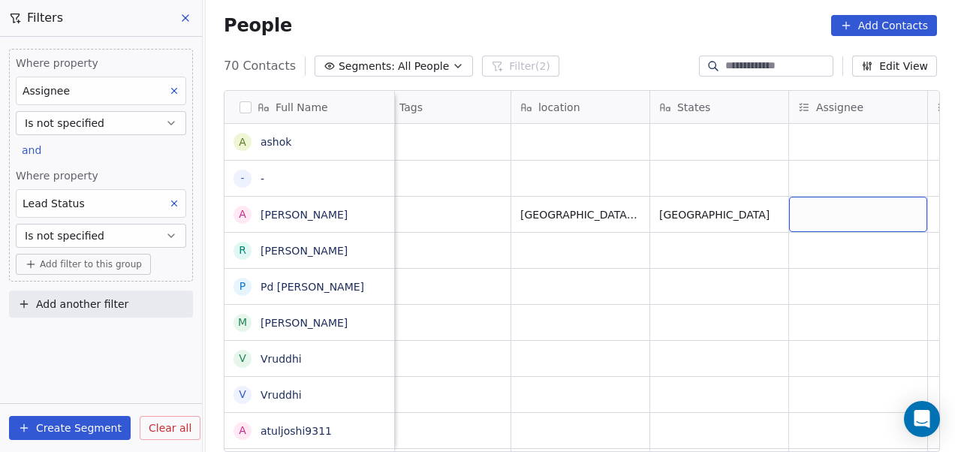
scroll to position [0, 1272]
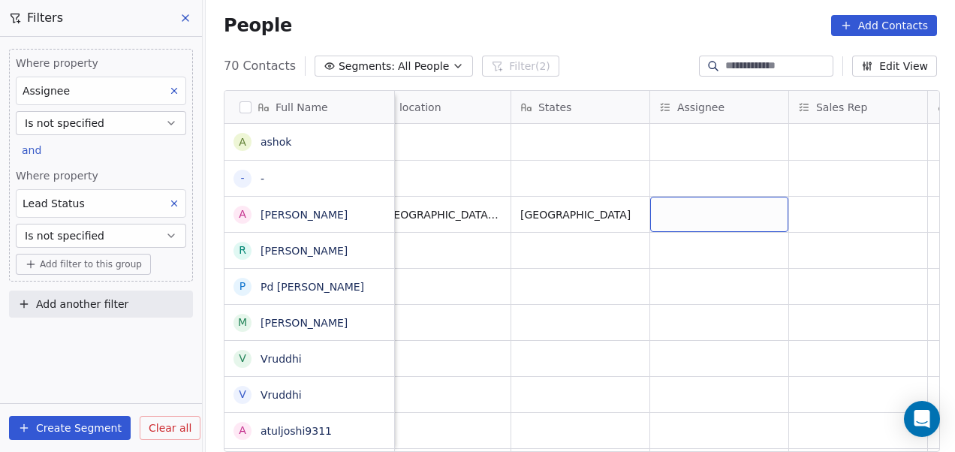
click at [704, 223] on div "grid" at bounding box center [719, 214] width 138 height 35
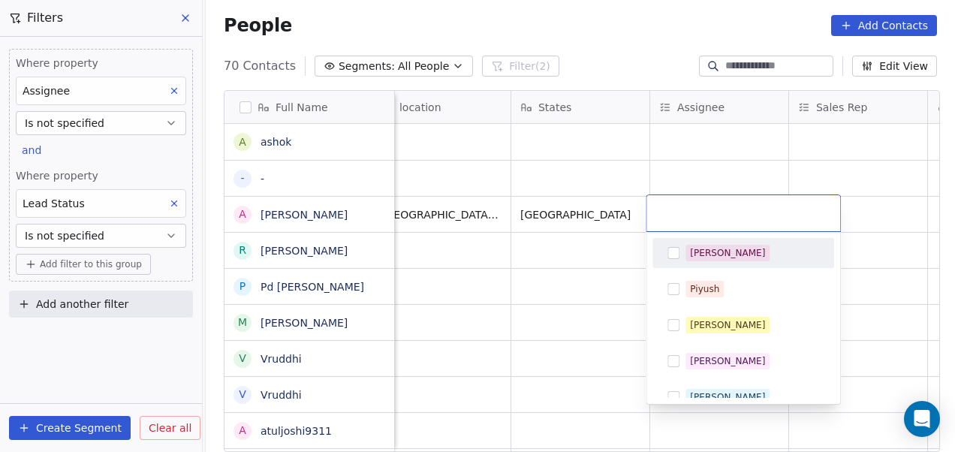
click at [724, 251] on div "[PERSON_NAME]" at bounding box center [752, 253] width 134 height 17
click at [567, 228] on html "On2Cook India Pvt. Ltd. Contacts People Marketing Workflows Campaigns Metrics &…" at bounding box center [477, 226] width 955 height 452
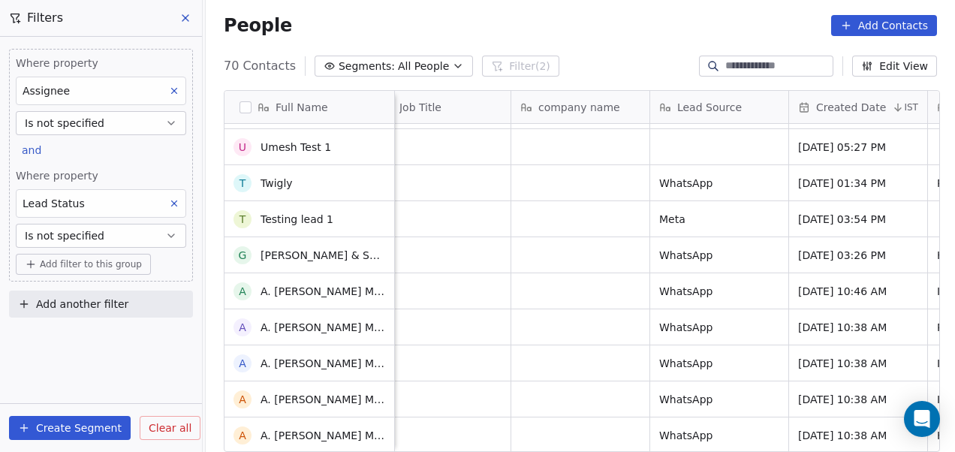
scroll to position [0, 0]
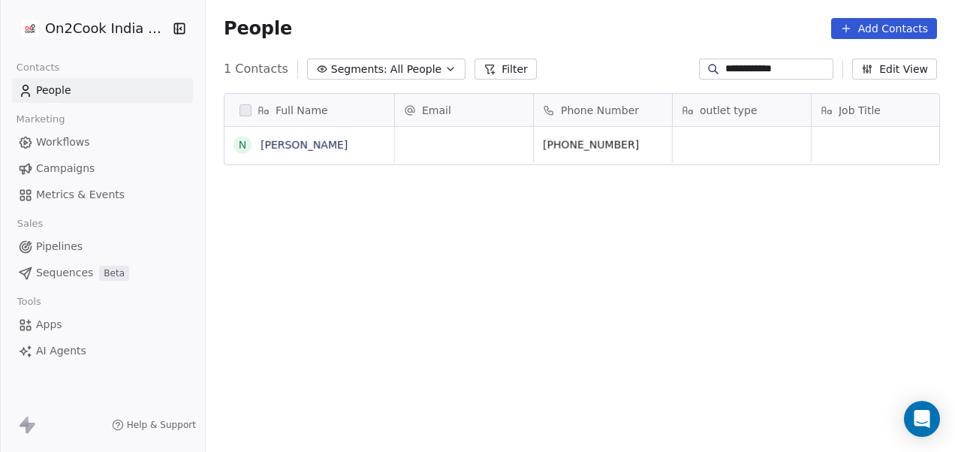
scroll to position [386, 740]
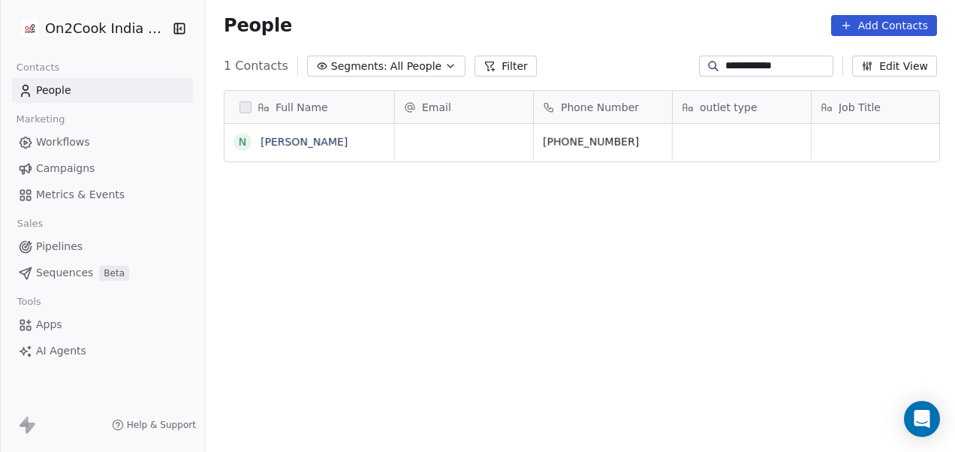
click at [747, 65] on input "**********" at bounding box center [777, 66] width 105 height 15
paste input
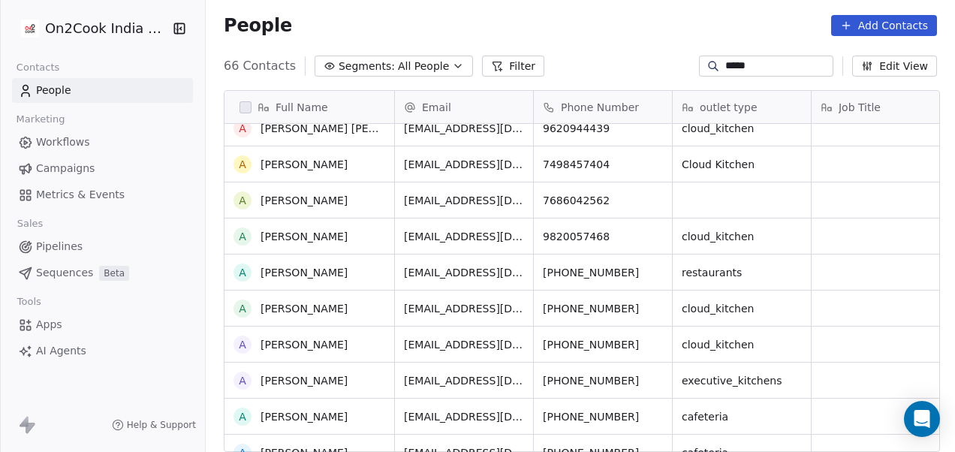
scroll to position [0, 0]
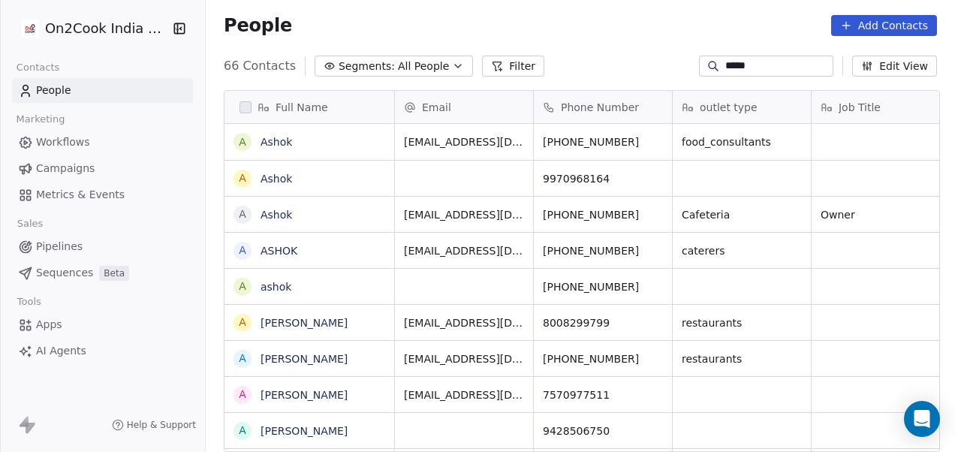
click at [769, 68] on input "*****" at bounding box center [777, 66] width 105 height 15
paste input "********"
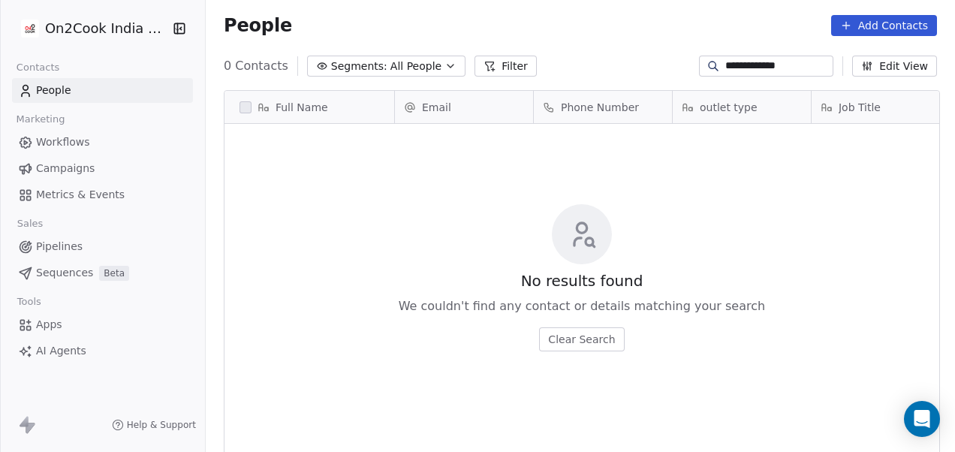
scroll to position [386, 740]
paste input "**"
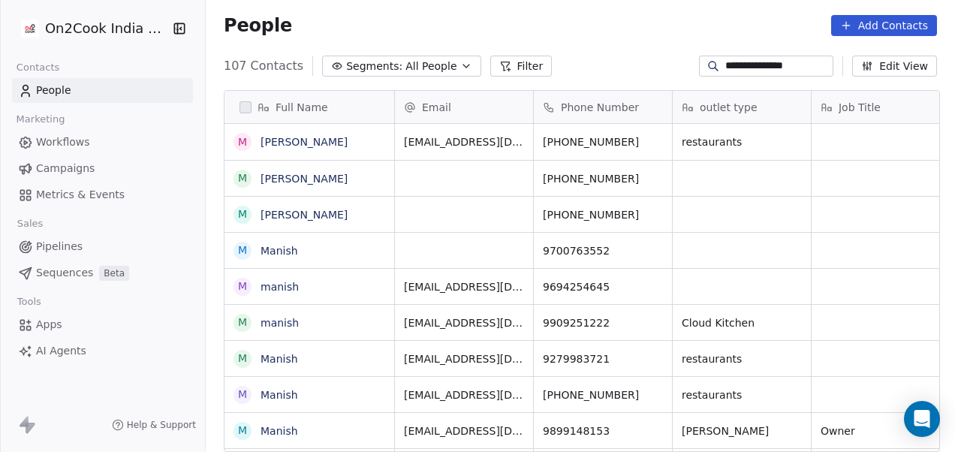
type input "**********"
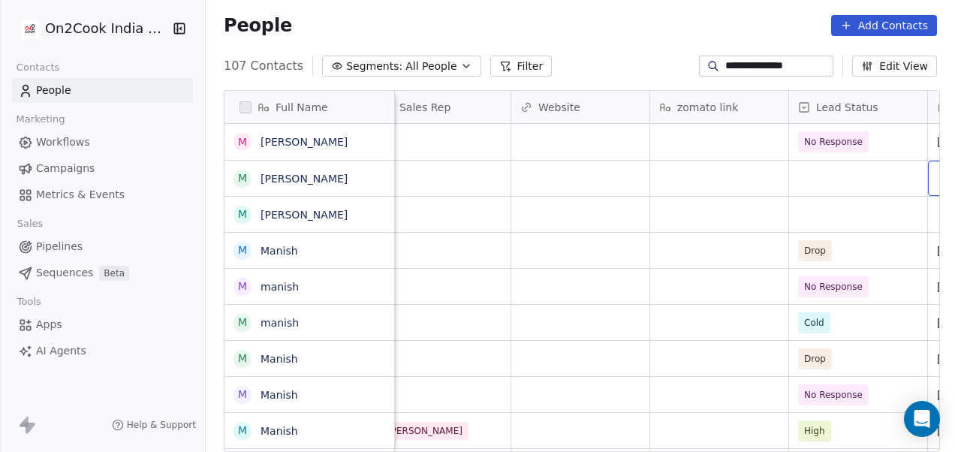
scroll to position [0, 1828]
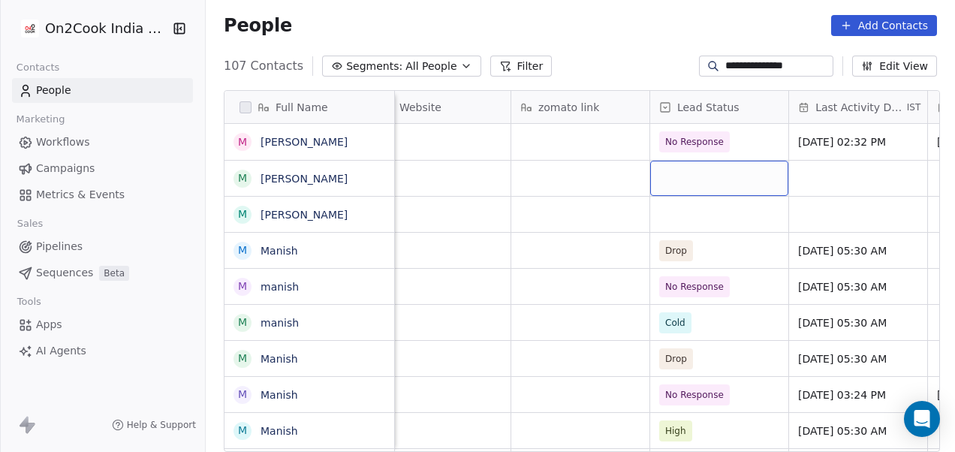
click at [724, 173] on div "grid" at bounding box center [719, 178] width 138 height 35
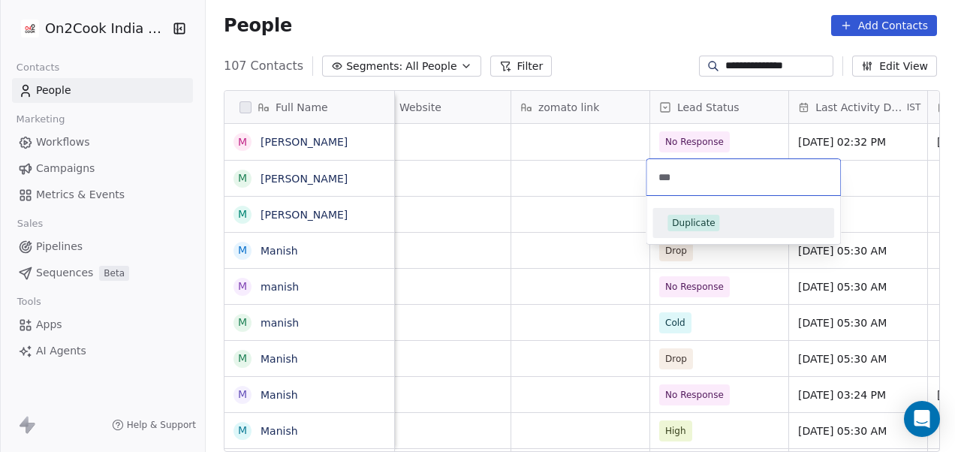
type input "***"
click at [712, 213] on div "Duplicate" at bounding box center [743, 223] width 170 height 24
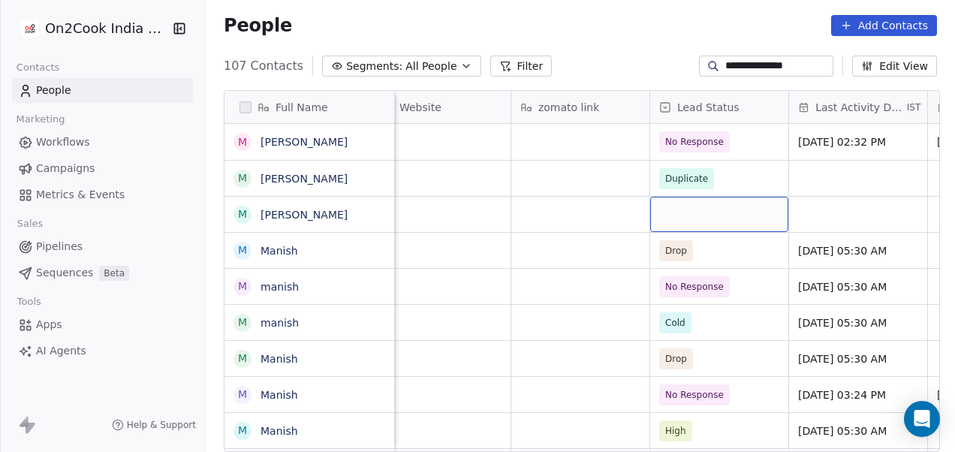
click at [712, 206] on div "grid" at bounding box center [719, 214] width 138 height 35
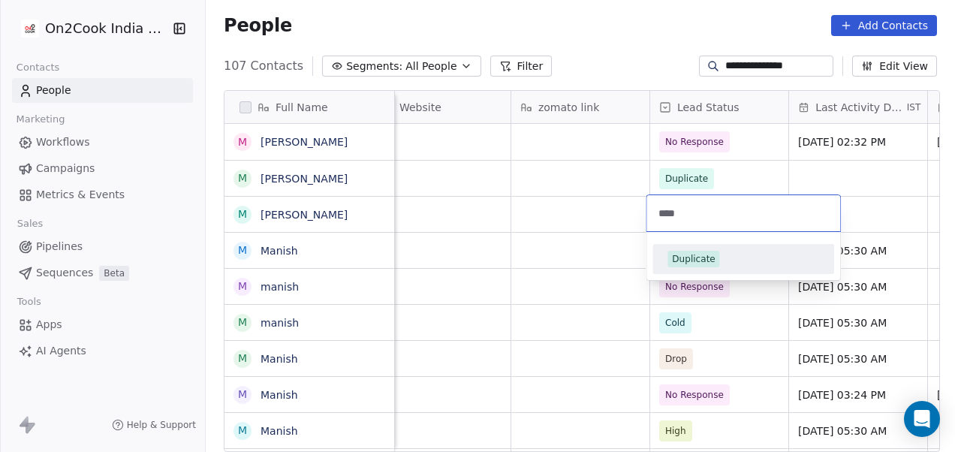
type input "****"
click at [733, 265] on div "Duplicate" at bounding box center [743, 259] width 152 height 17
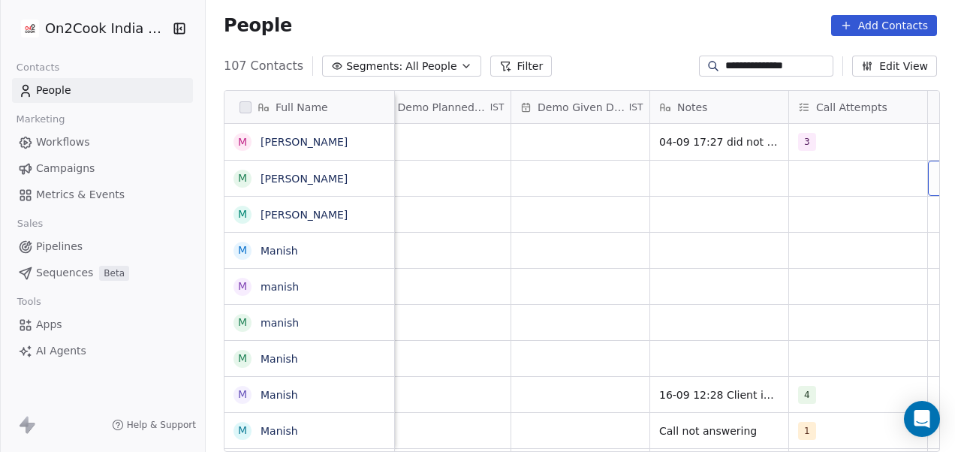
scroll to position [0, 2558]
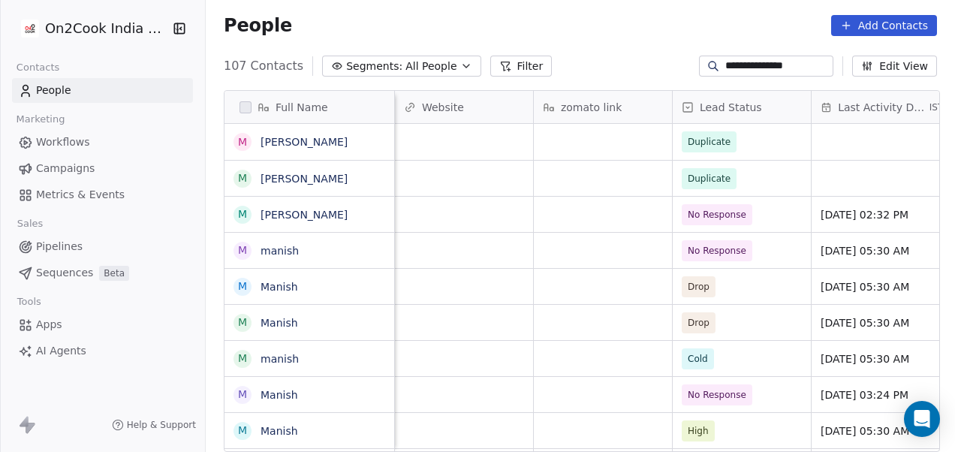
scroll to position [0, 1667]
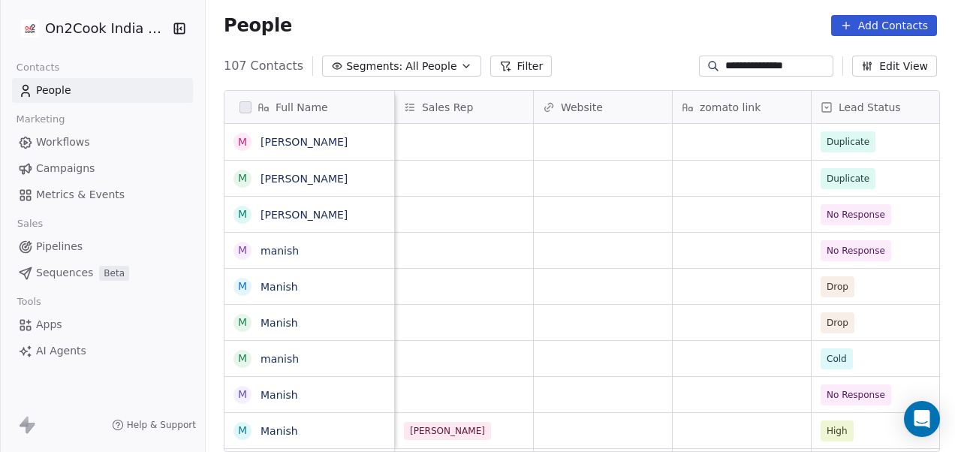
click at [749, 65] on input "**********" at bounding box center [777, 66] width 105 height 15
paste input
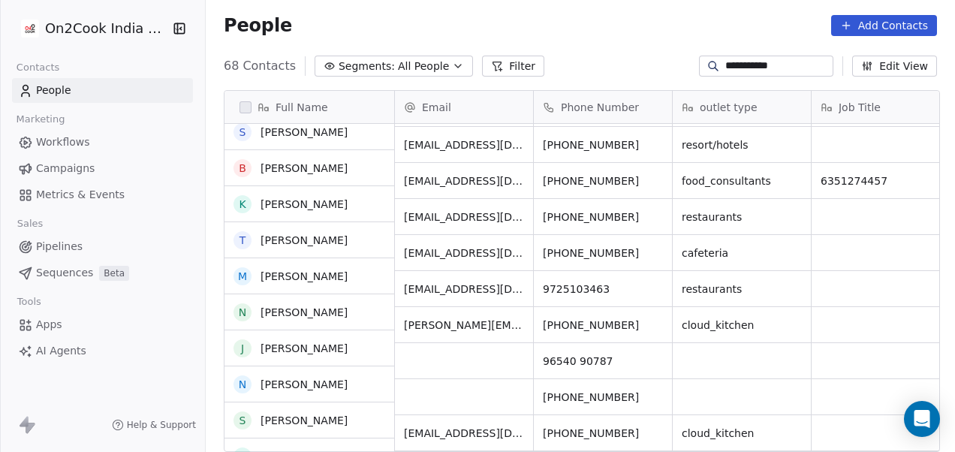
scroll to position [1453, 0]
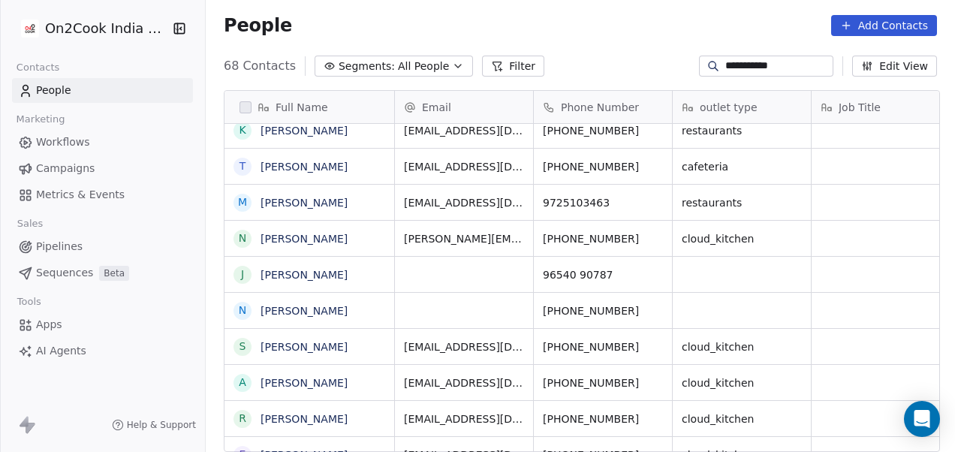
paste input
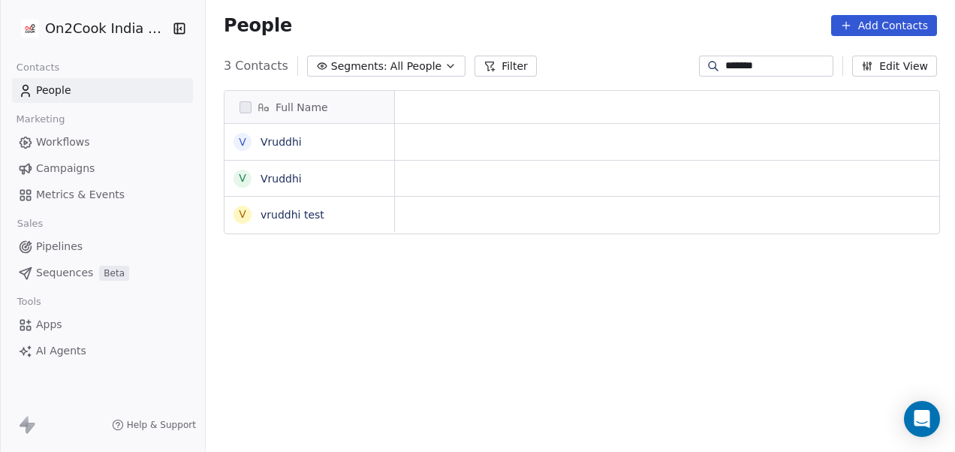
scroll to position [386, 740]
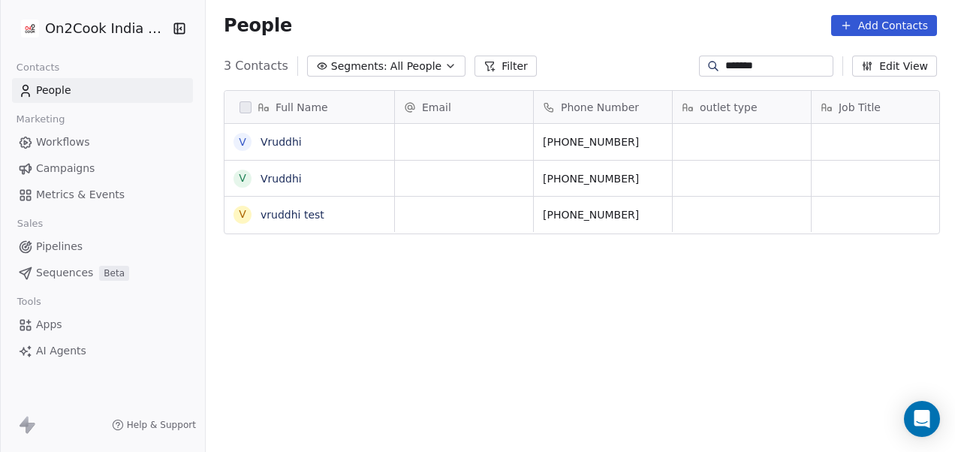
type input "*******"
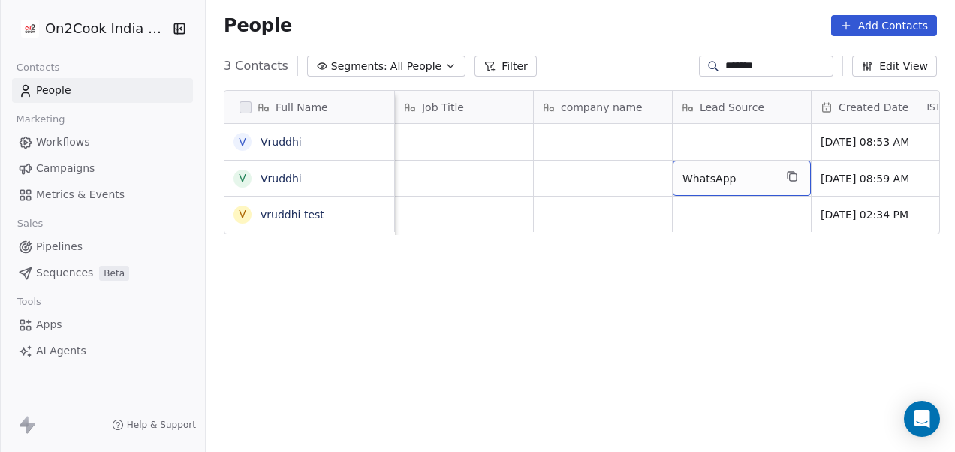
scroll to position [0, 0]
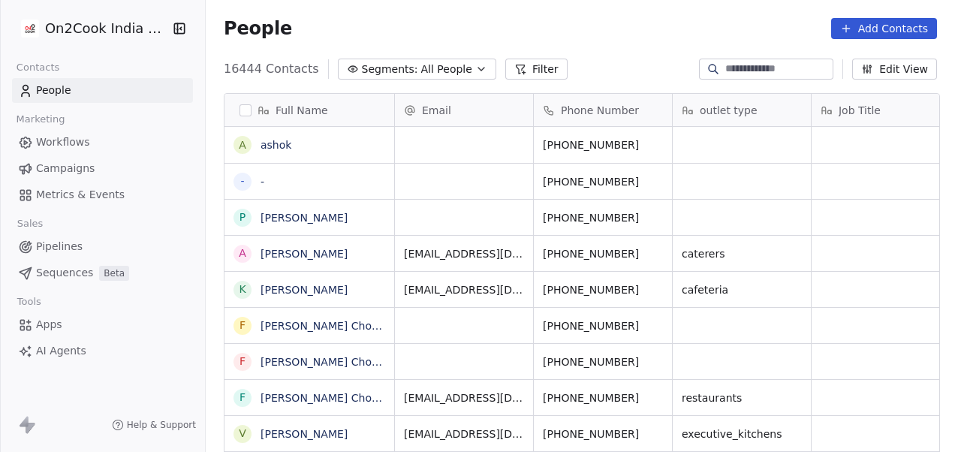
scroll to position [386, 740]
click at [494, 11] on div "People Add Contacts" at bounding box center [580, 28] width 749 height 57
click at [510, 65] on button "Filter" at bounding box center [536, 69] width 62 height 21
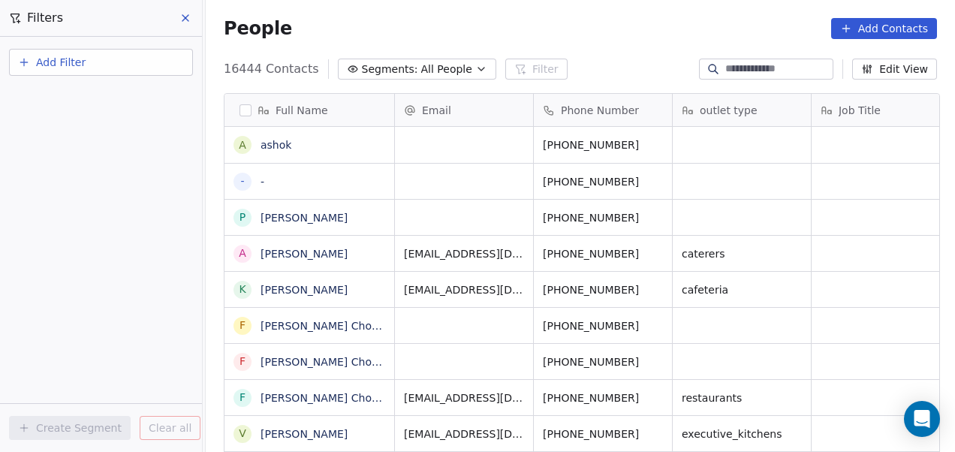
click at [134, 71] on button "Add Filter" at bounding box center [101, 62] width 184 height 27
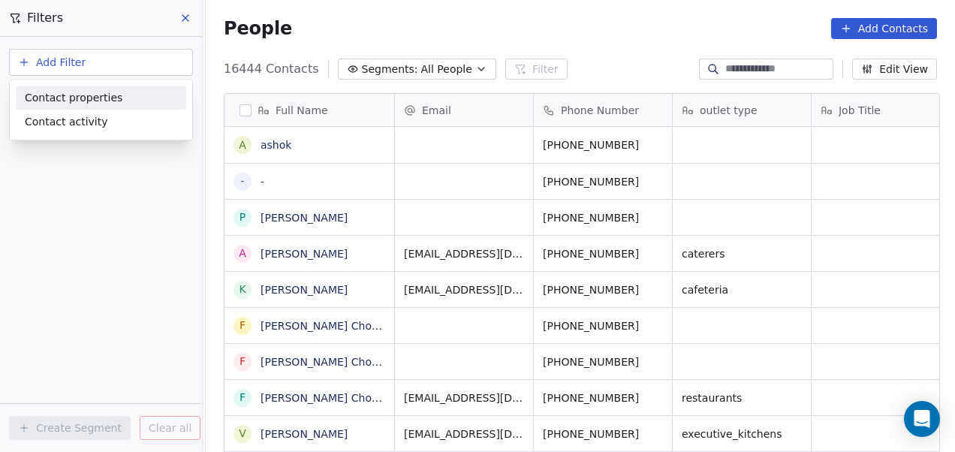
click at [126, 101] on div "Contact properties" at bounding box center [101, 98] width 152 height 16
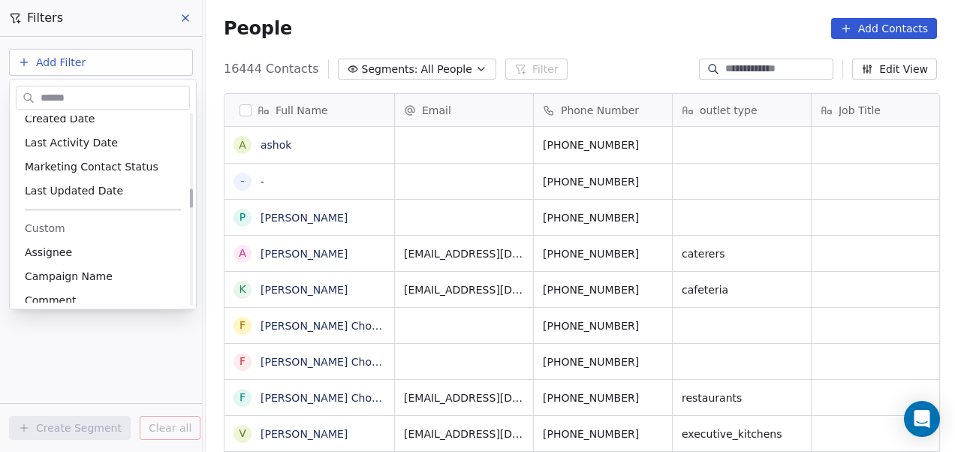
scroll to position [744, 0]
click at [119, 248] on div "Assignee" at bounding box center [103, 251] width 156 height 15
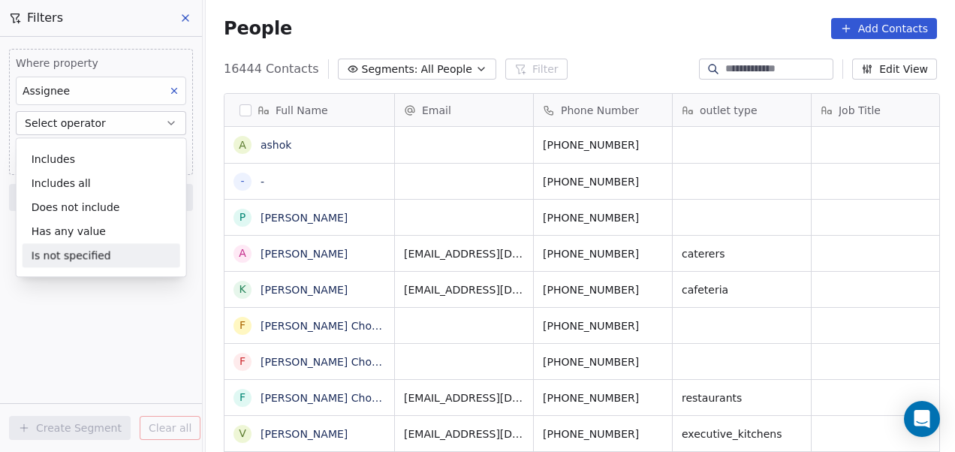
click at [77, 249] on div "Is not specified" at bounding box center [102, 255] width 158 height 24
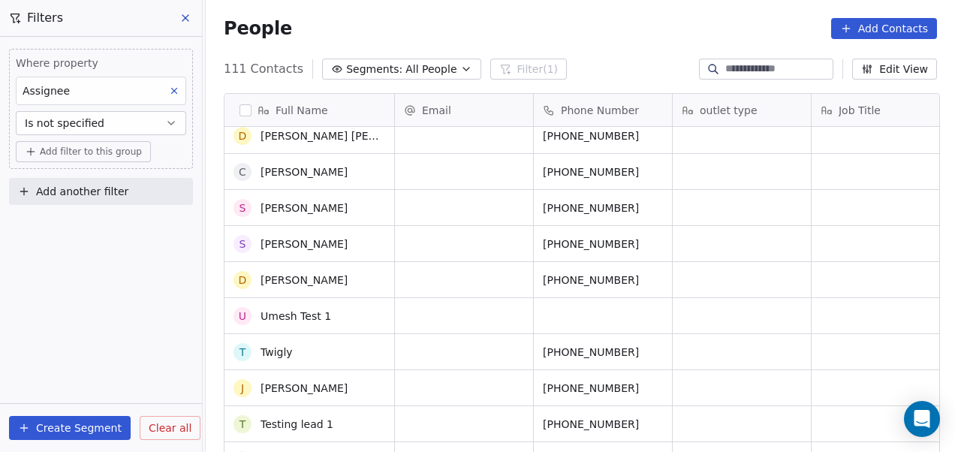
scroll to position [1886, 0]
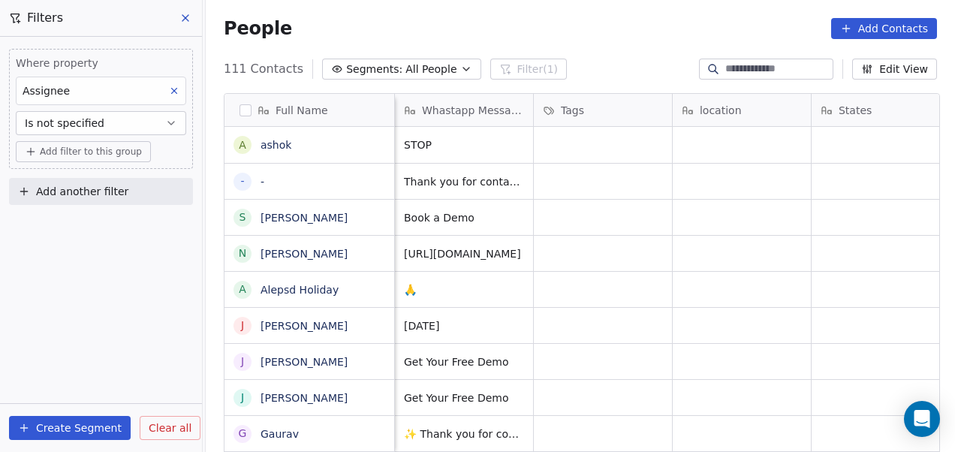
click at [99, 184] on span "Add another filter" at bounding box center [82, 192] width 92 height 16
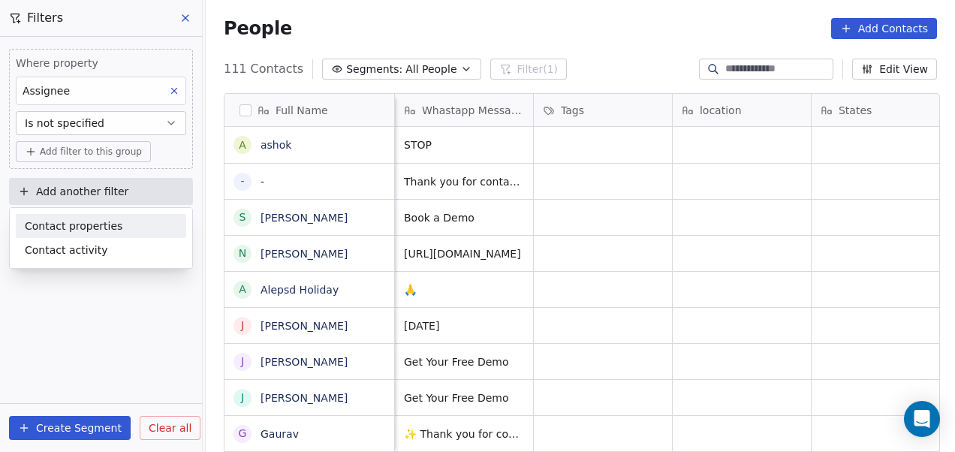
click at [95, 224] on span "Contact properties" at bounding box center [74, 226] width 98 height 16
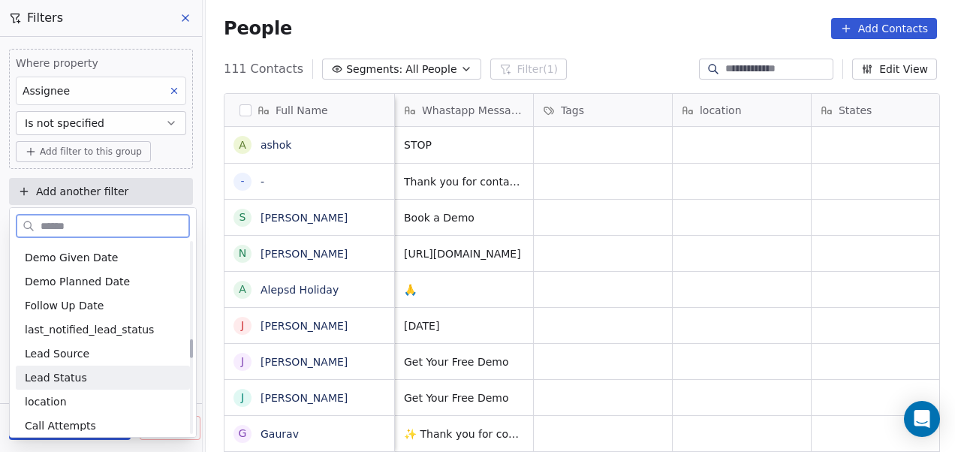
click at [76, 370] on span "Lead Status" at bounding box center [56, 377] width 62 height 15
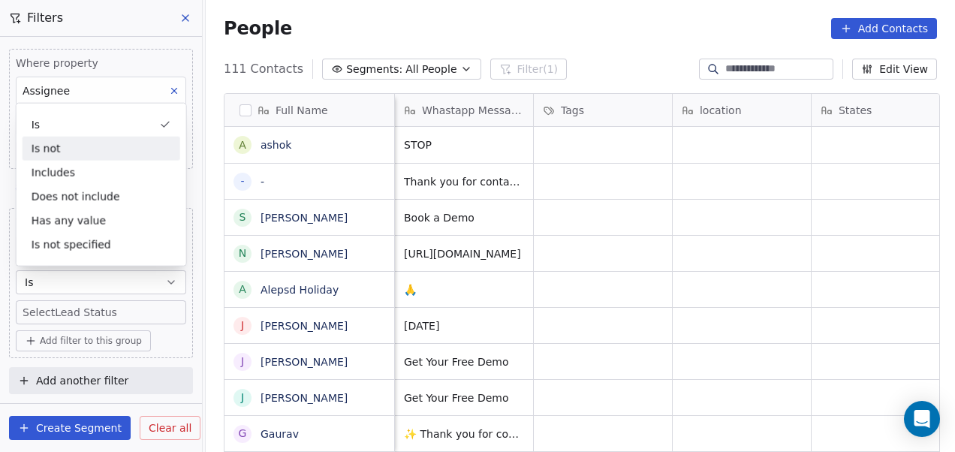
click at [117, 148] on div "Is not" at bounding box center [102, 149] width 158 height 24
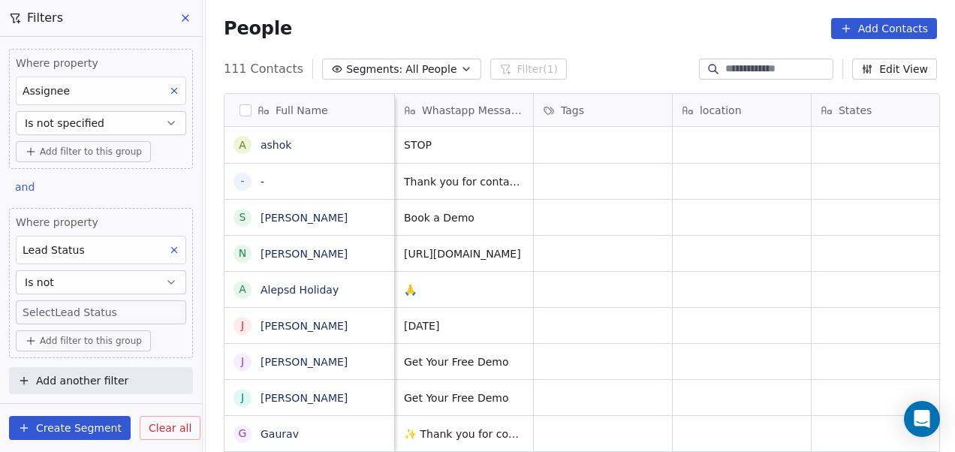
click at [124, 309] on body "On2Cook India Pvt. Ltd. Contacts People Marketing Workflows Campaigns Metrics &…" at bounding box center [477, 226] width 955 height 452
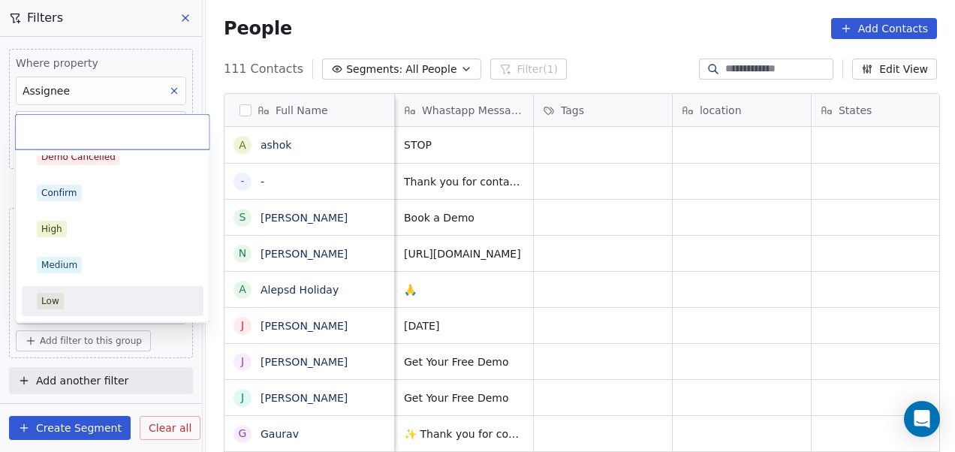
click at [173, 336] on html "On2Cook India Pvt. Ltd. Contacts People Marketing Workflows Campaigns Metrics &…" at bounding box center [477, 226] width 955 height 452
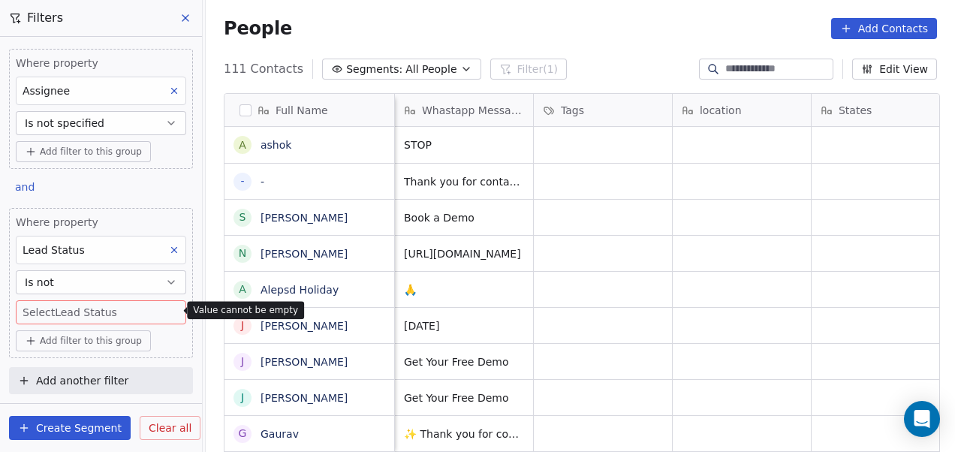
click at [168, 278] on icon "button" at bounding box center [171, 282] width 12 height 12
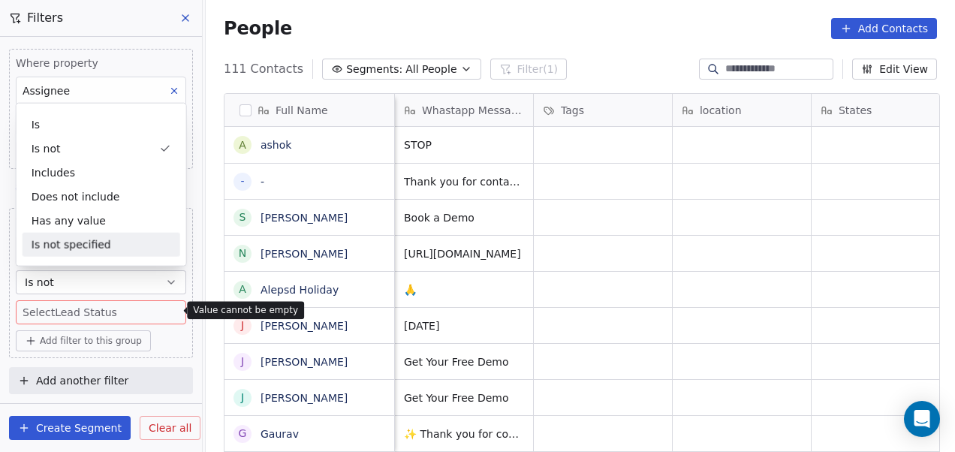
click at [155, 247] on div "Is not specified" at bounding box center [102, 245] width 158 height 24
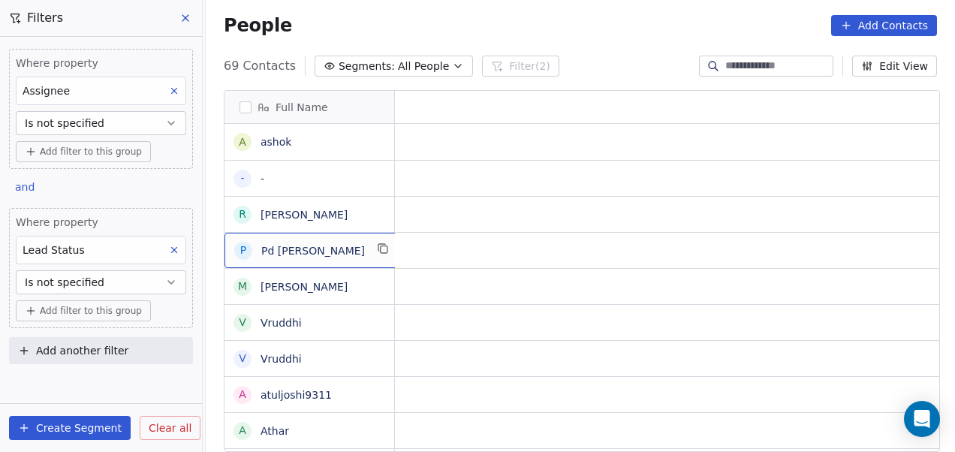
scroll to position [0, 0]
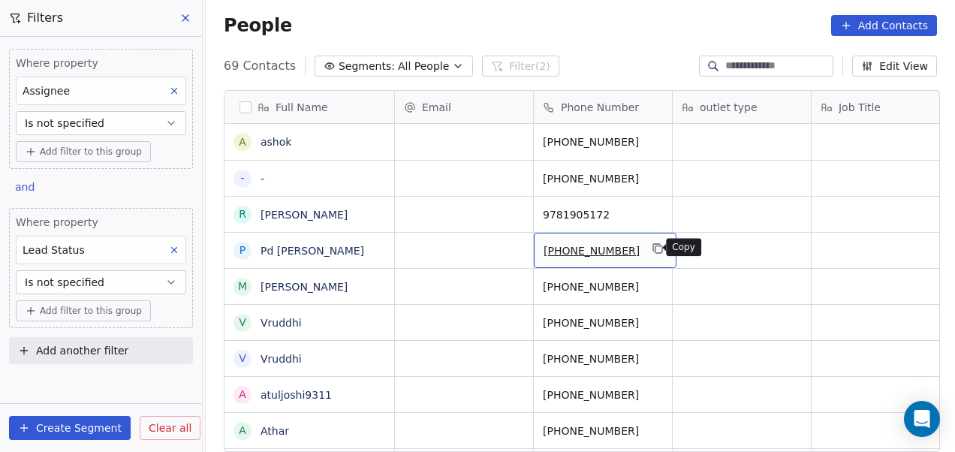
click at [652, 242] on icon "grid" at bounding box center [658, 248] width 12 height 12
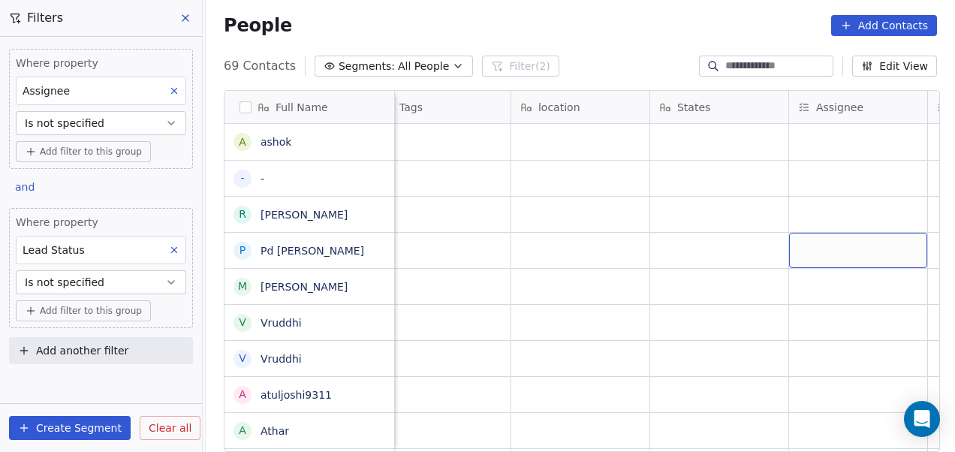
scroll to position [0, 1272]
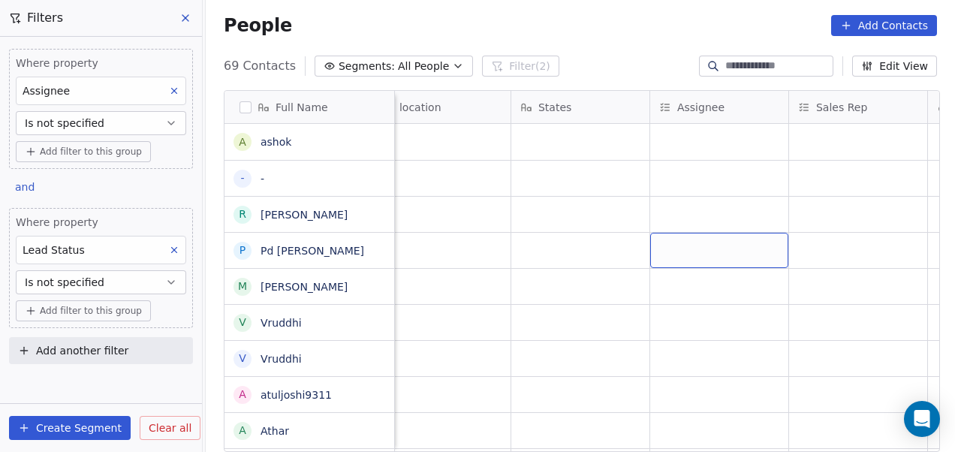
click at [687, 248] on div "grid" at bounding box center [719, 250] width 138 height 35
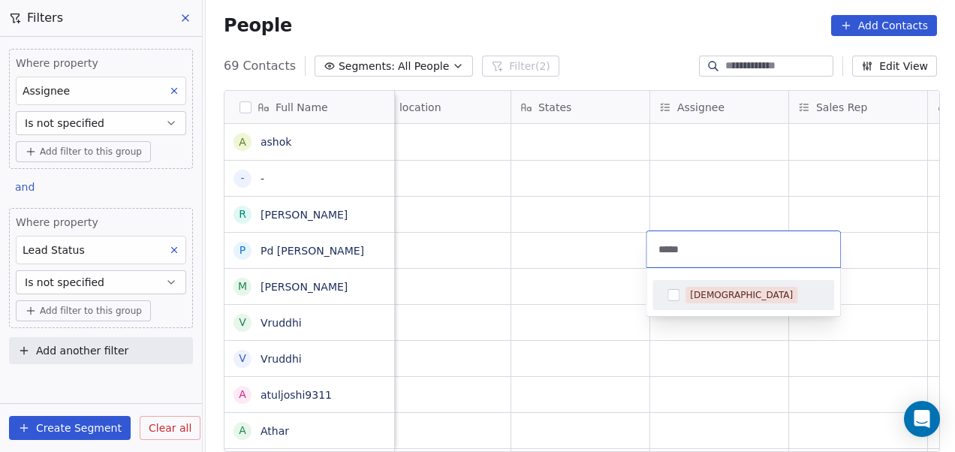
type input "*****"
click at [719, 297] on div "[DEMOGRAPHIC_DATA]" at bounding box center [741, 295] width 103 height 14
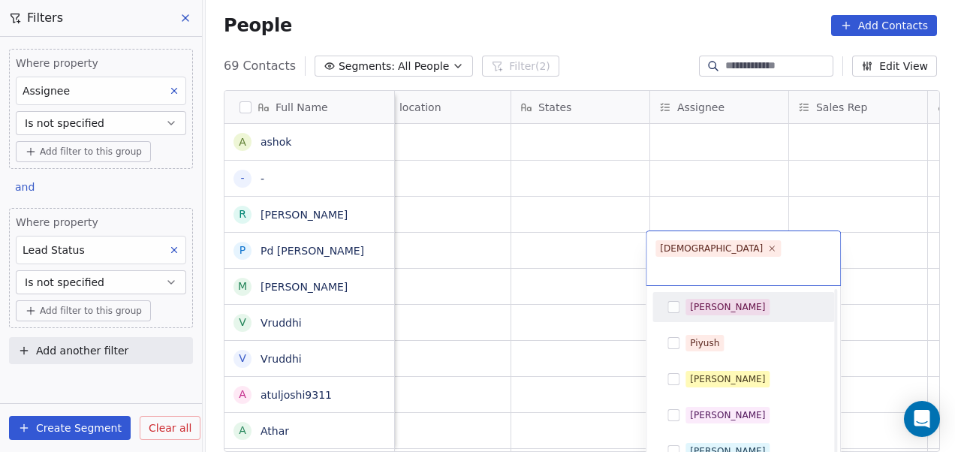
scroll to position [303, 0]
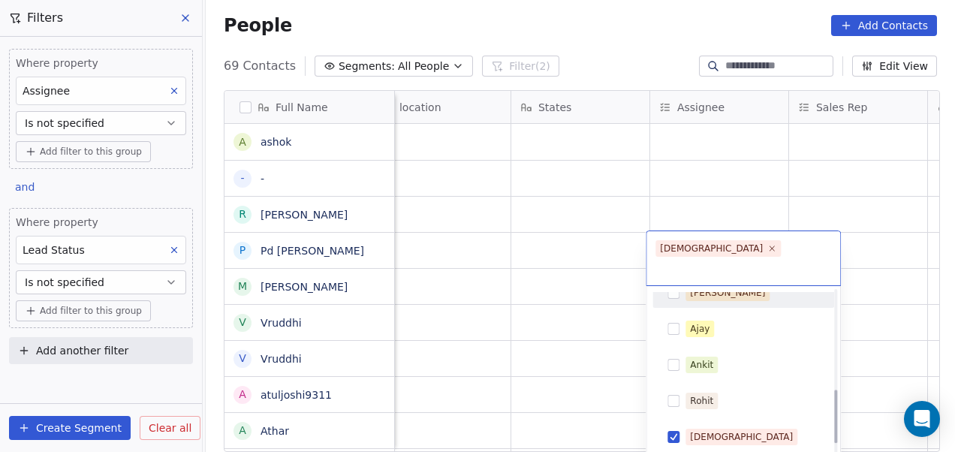
click at [614, 250] on html "On2Cook India Pvt. Ltd. Contacts People Marketing Workflows Campaigns Metrics &…" at bounding box center [477, 226] width 955 height 452
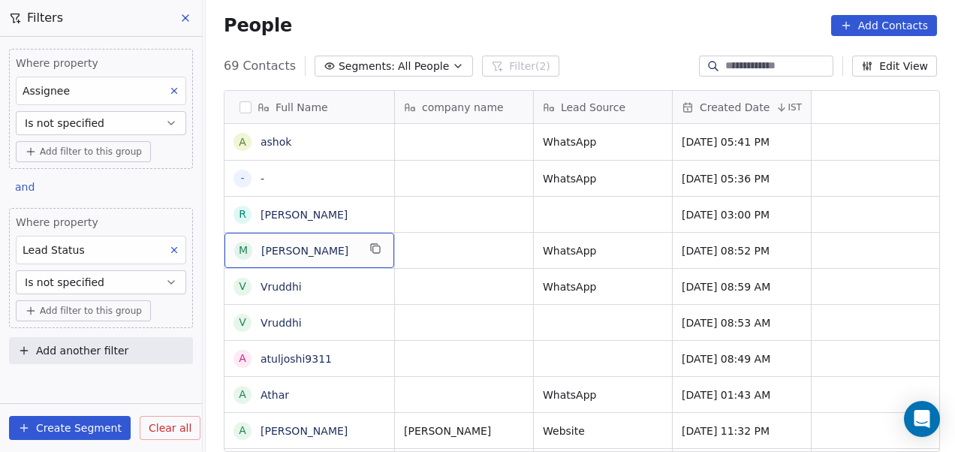
scroll to position [0, 0]
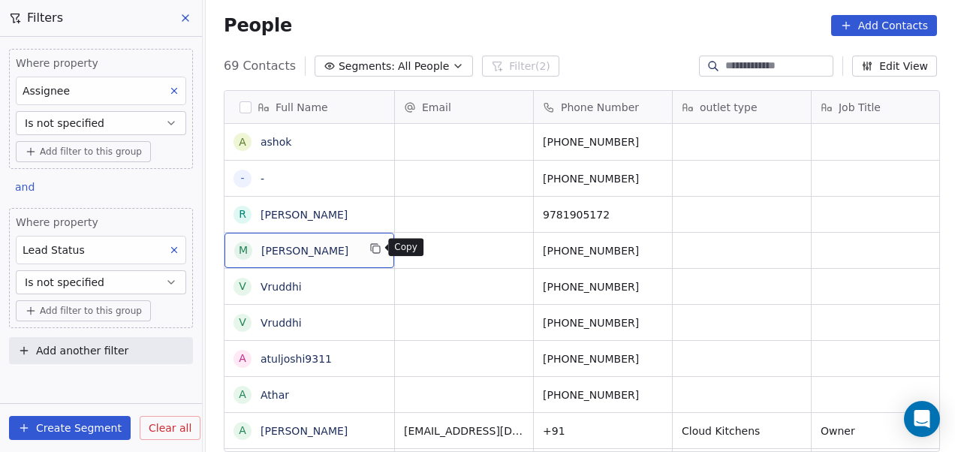
click at [378, 246] on icon "grid" at bounding box center [375, 248] width 12 height 12
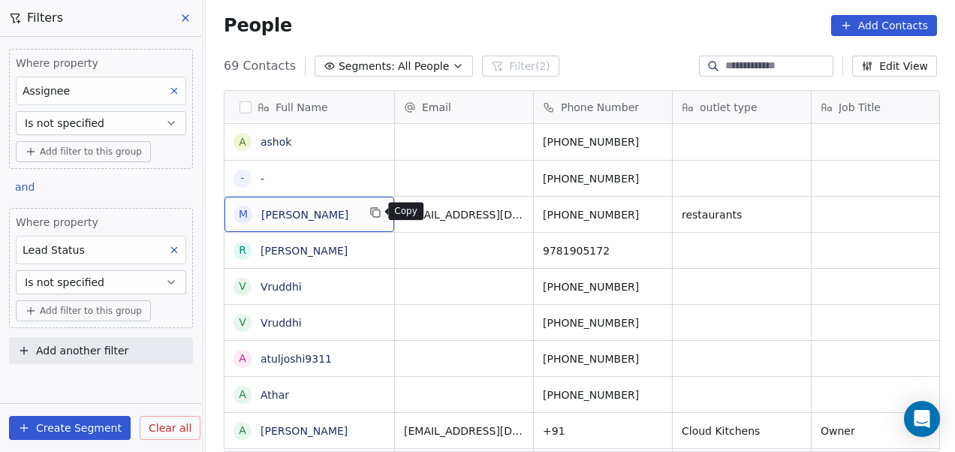
click at [369, 215] on icon "grid" at bounding box center [375, 212] width 12 height 12
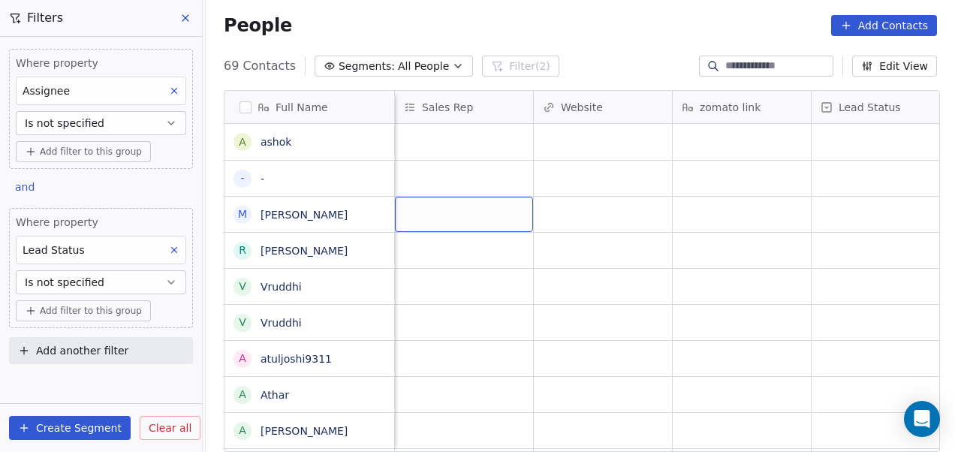
scroll to position [0, 1528]
click at [475, 218] on div "grid" at bounding box center [464, 214] width 138 height 35
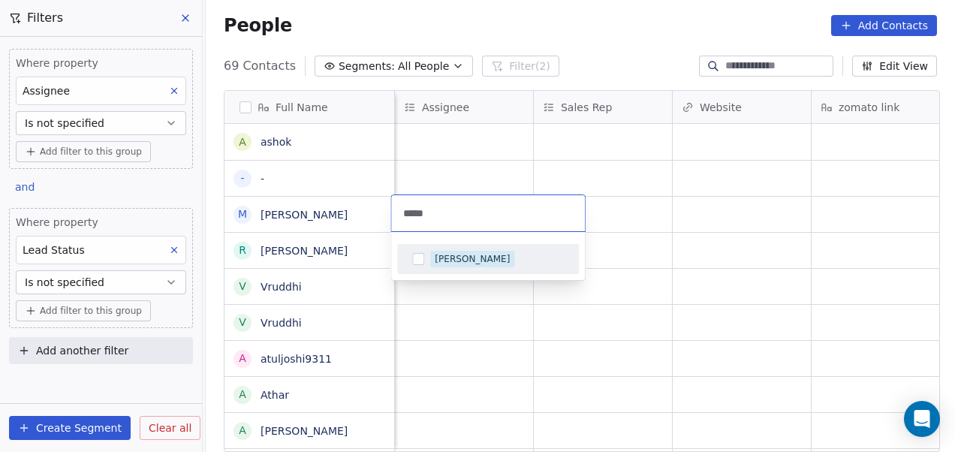
type input "*****"
click at [438, 255] on div "[PERSON_NAME]" at bounding box center [472, 259] width 75 height 14
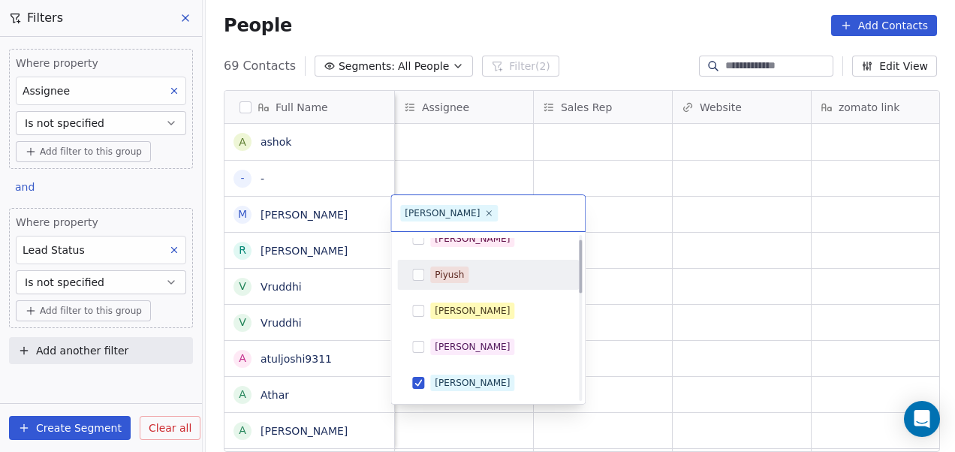
click at [624, 218] on html "On2Cook India Pvt. Ltd. Contacts People Marketing Workflows Campaigns Metrics &…" at bounding box center [477, 226] width 955 height 452
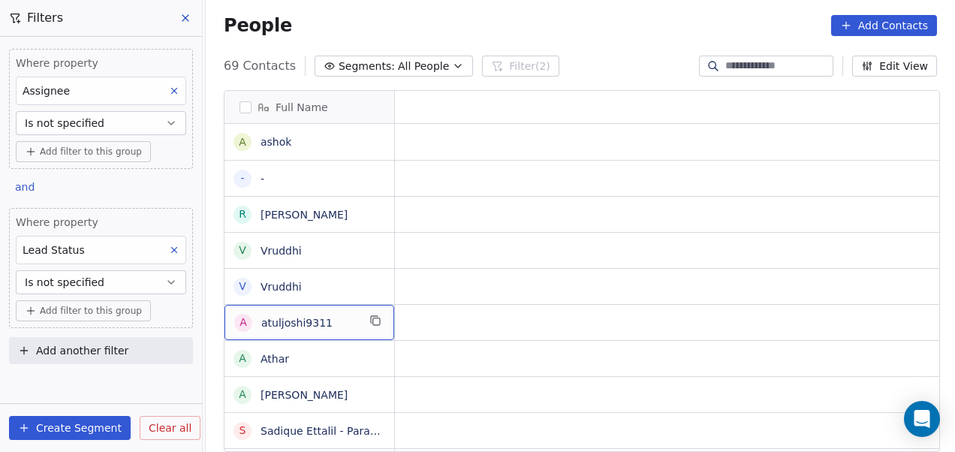
scroll to position [0, 0]
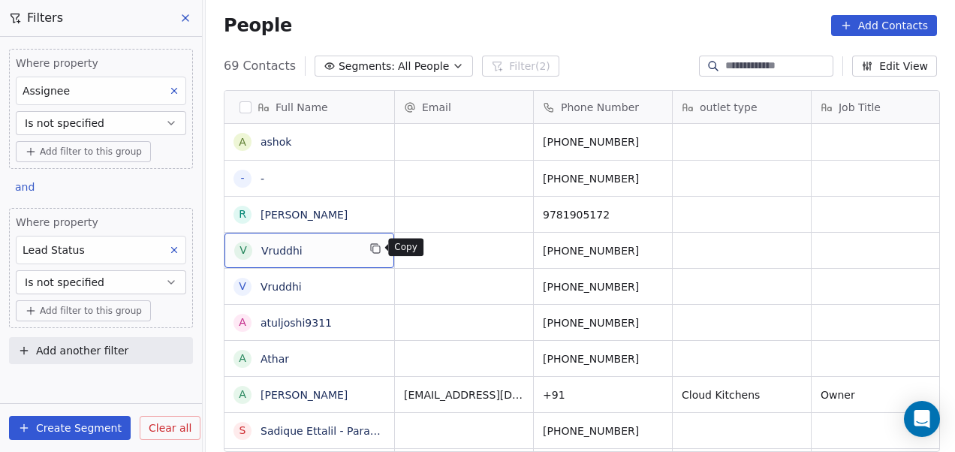
click at [377, 254] on button "grid" at bounding box center [375, 248] width 18 height 18
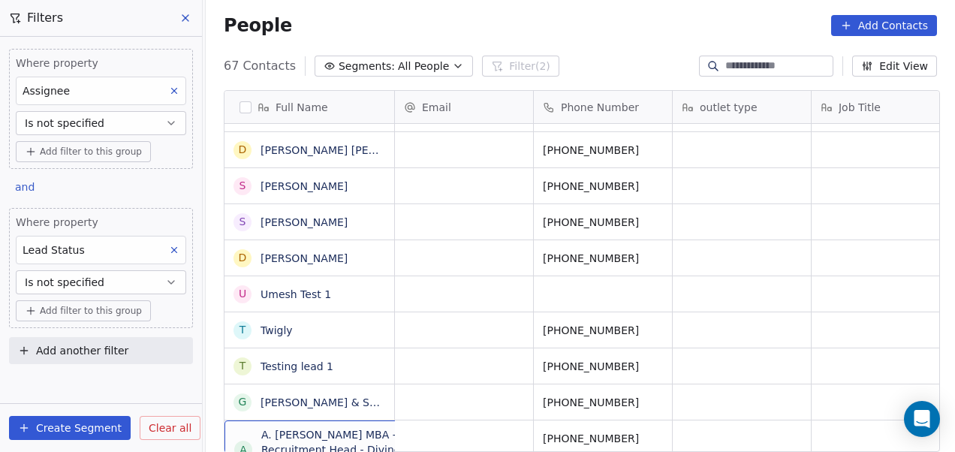
scroll to position [461, 0]
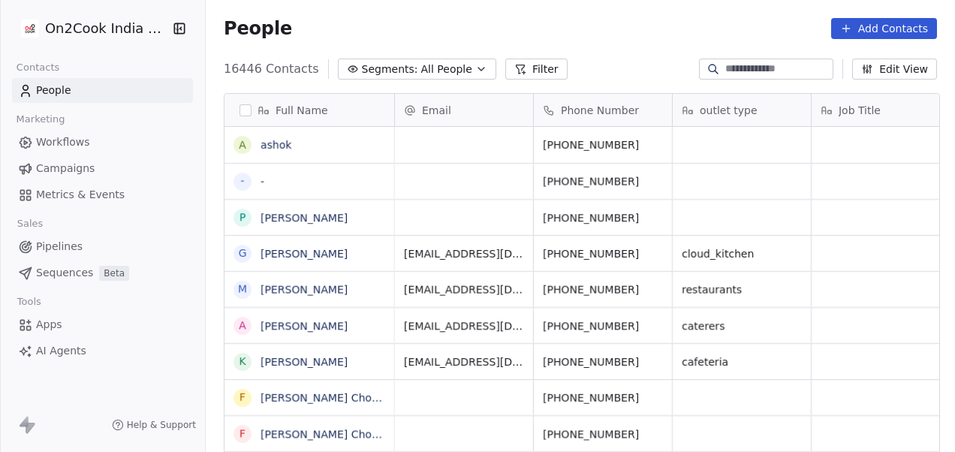
scroll to position [386, 740]
click at [516, 68] on button "Filter" at bounding box center [536, 69] width 62 height 21
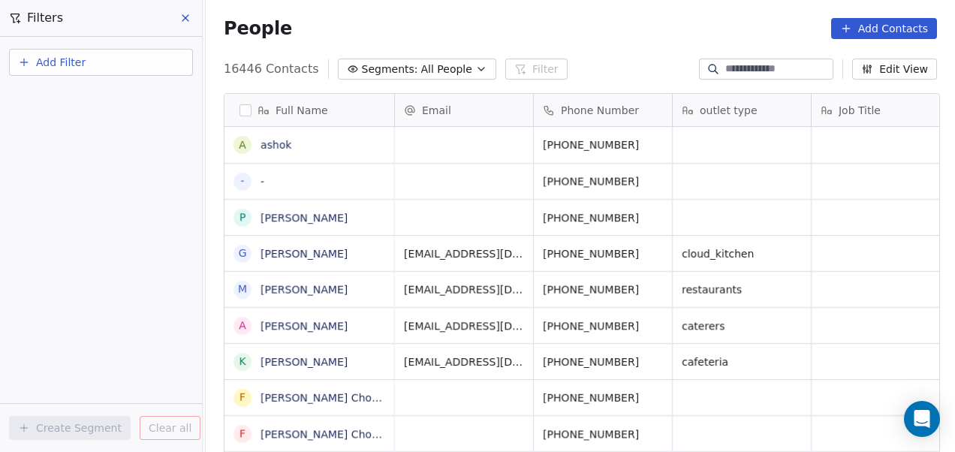
click at [140, 74] on button "Add Filter" at bounding box center [101, 62] width 184 height 27
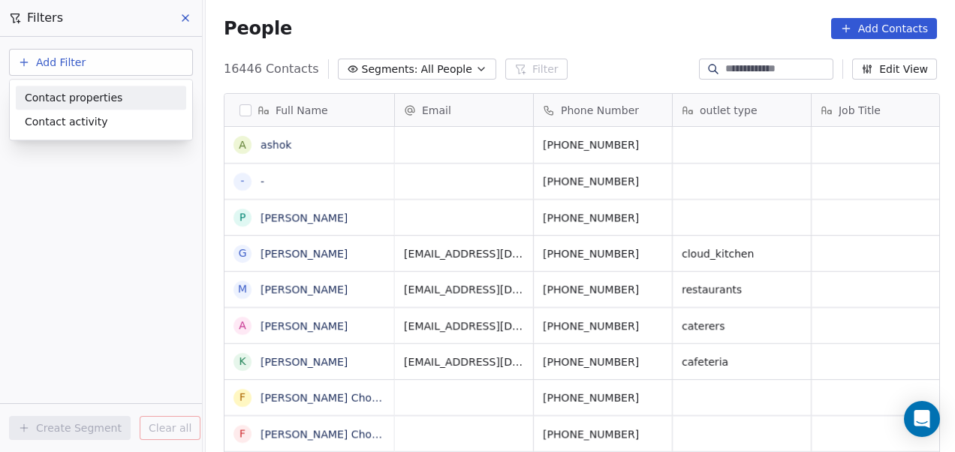
click at [116, 96] on div "Contact properties" at bounding box center [101, 98] width 152 height 16
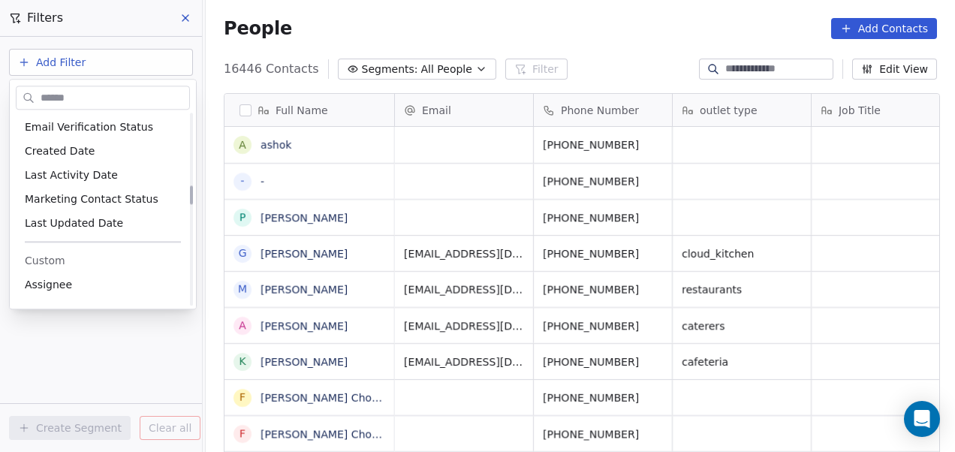
scroll to position [714, 0]
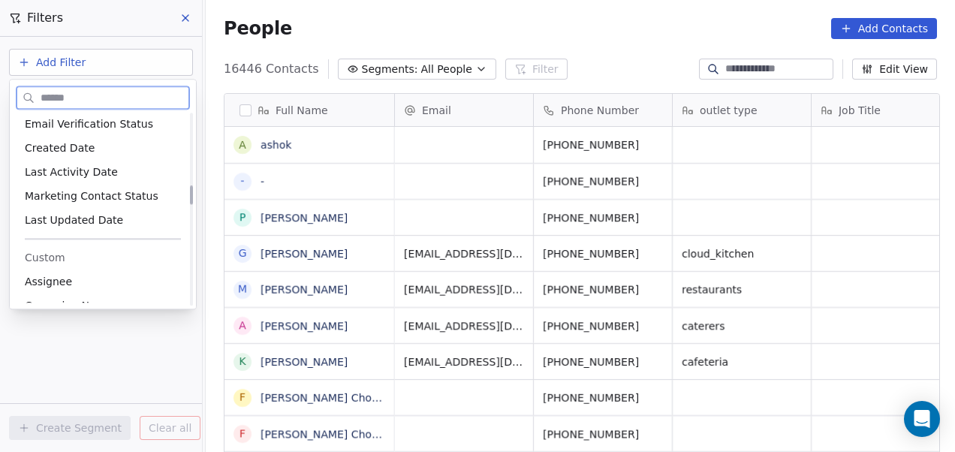
click at [98, 281] on div "Assignee" at bounding box center [103, 281] width 156 height 15
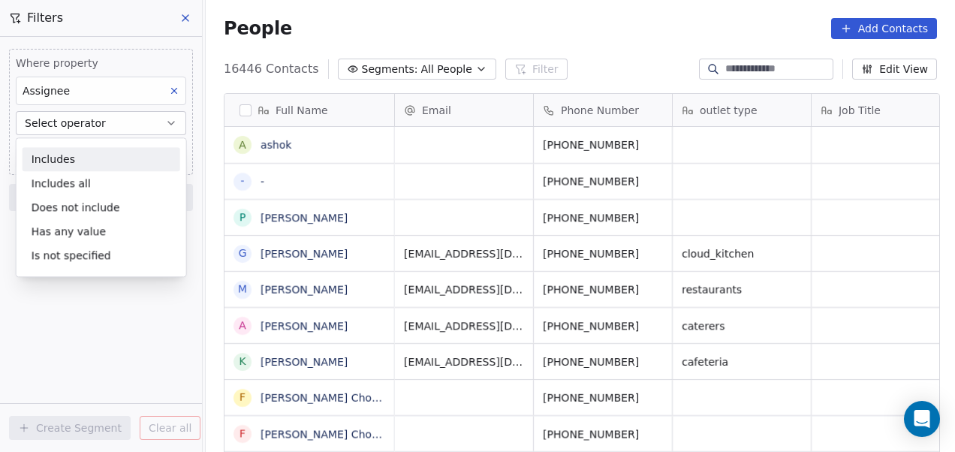
click at [100, 161] on div "Includes" at bounding box center [102, 159] width 158 height 24
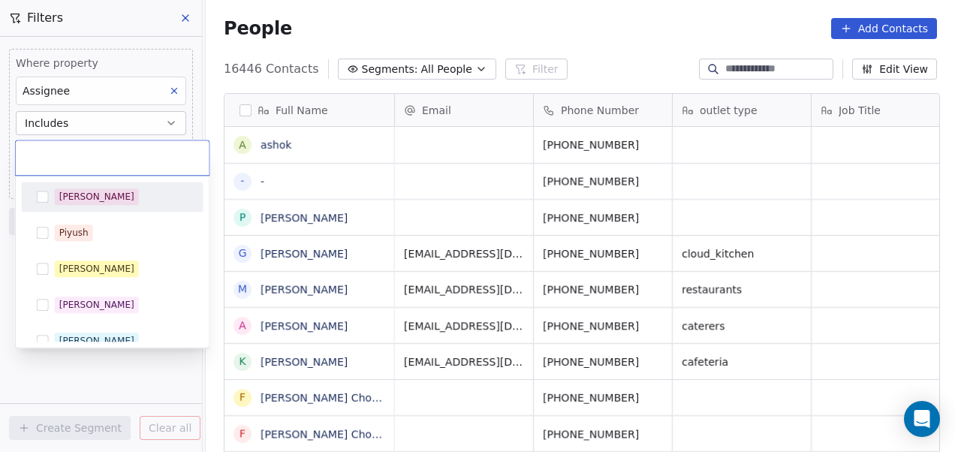
click at [110, 149] on body "On2Cook India Pvt. Ltd. Contacts People Marketing Workflows Campaigns Metrics &…" at bounding box center [477, 226] width 955 height 452
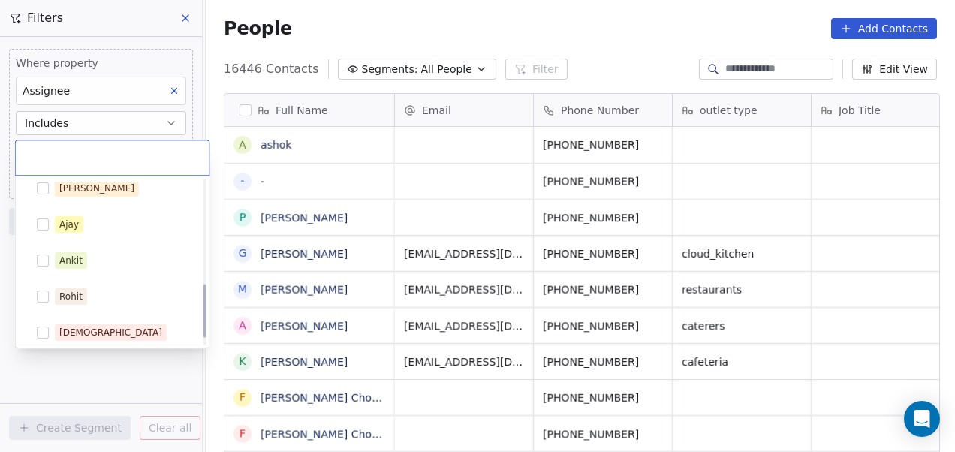
scroll to position [339, 0]
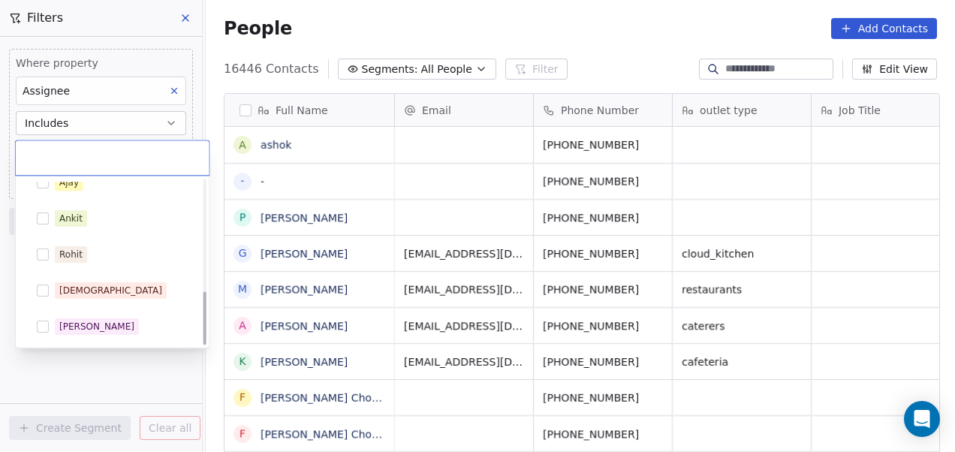
click at [95, 284] on div "[DEMOGRAPHIC_DATA]" at bounding box center [122, 290] width 134 height 17
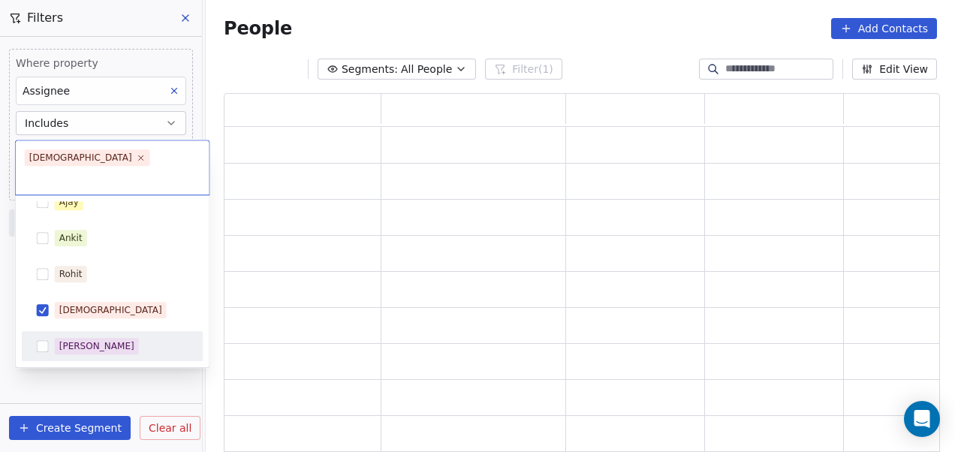
click at [71, 366] on html "On2Cook India Pvt. Ltd. Contacts People Marketing Workflows Campaigns Metrics &…" at bounding box center [477, 226] width 955 height 452
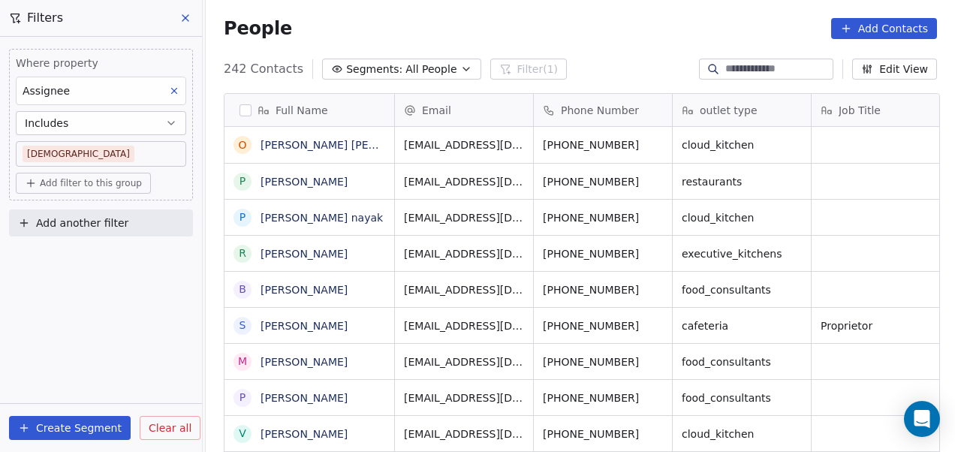
scroll to position [386, 740]
click at [83, 183] on span "Add filter to this group" at bounding box center [91, 183] width 102 height 12
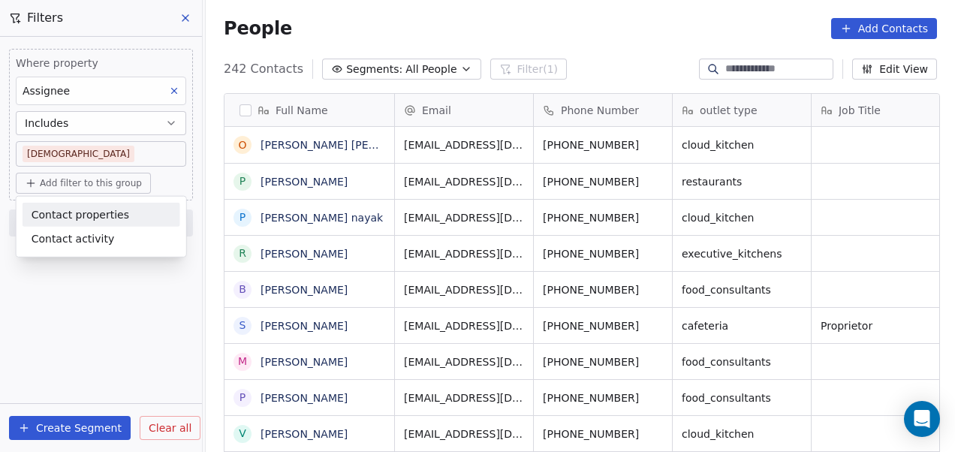
click at [82, 218] on span "Contact properties" at bounding box center [81, 214] width 98 height 16
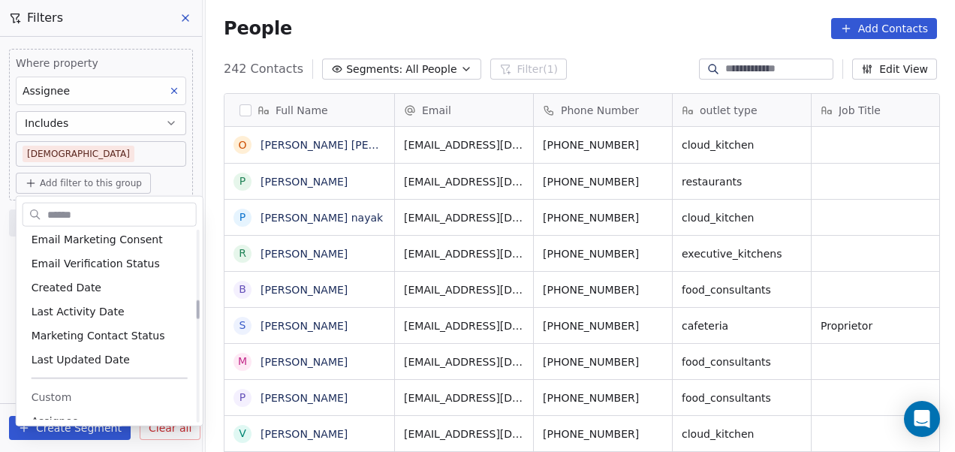
scroll to position [692, 0]
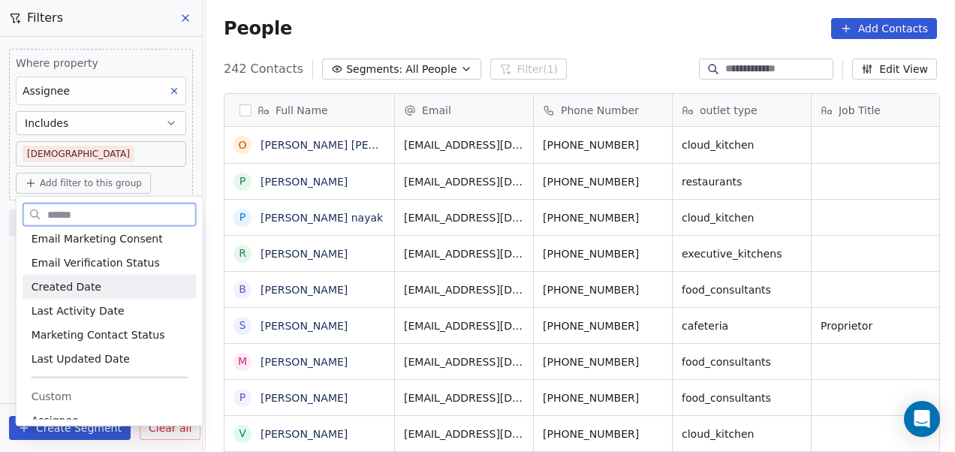
click at [98, 286] on div "Created Date" at bounding box center [110, 286] width 156 height 15
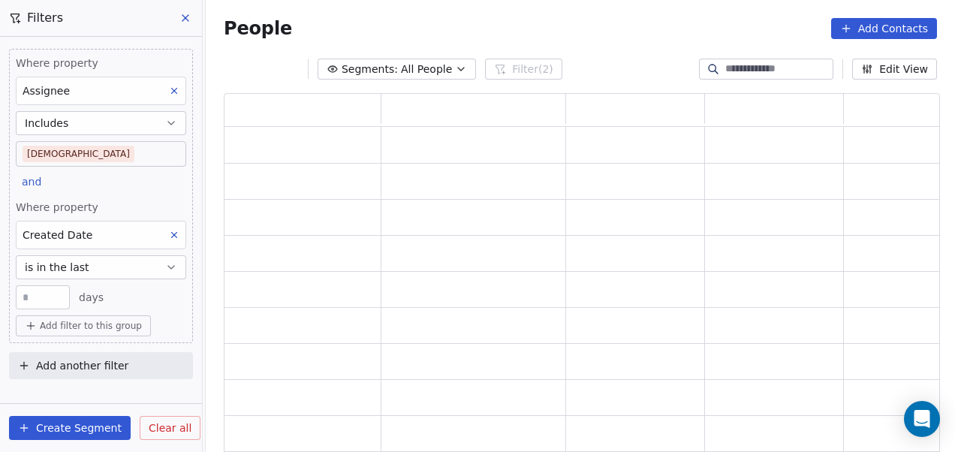
scroll to position [350, 704]
click at [164, 269] on button "is in the last" at bounding box center [101, 267] width 170 height 24
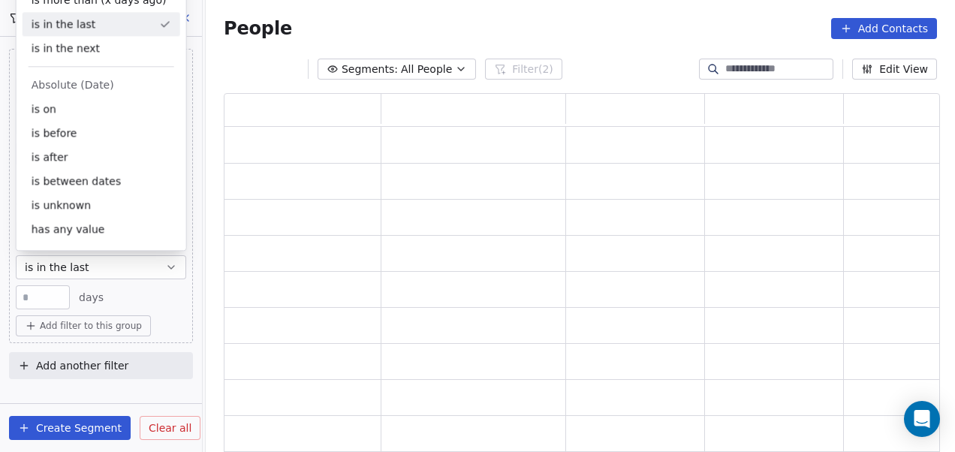
click at [164, 269] on button "is in the last" at bounding box center [101, 267] width 170 height 24
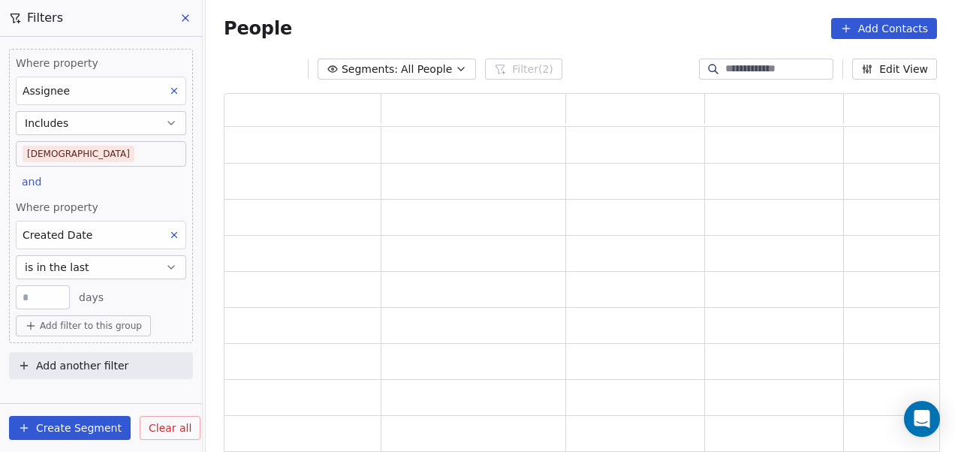
click at [45, 300] on input "**" at bounding box center [43, 297] width 47 height 11
type input "*"
click at [119, 389] on div "Where property Assignee Includes [DEMOGRAPHIC_DATA] and Where property Created …" at bounding box center [101, 244] width 202 height 415
click at [158, 194] on div "Where property Assignee Includes [DEMOGRAPHIC_DATA] and Where property Created …" at bounding box center [101, 196] width 184 height 294
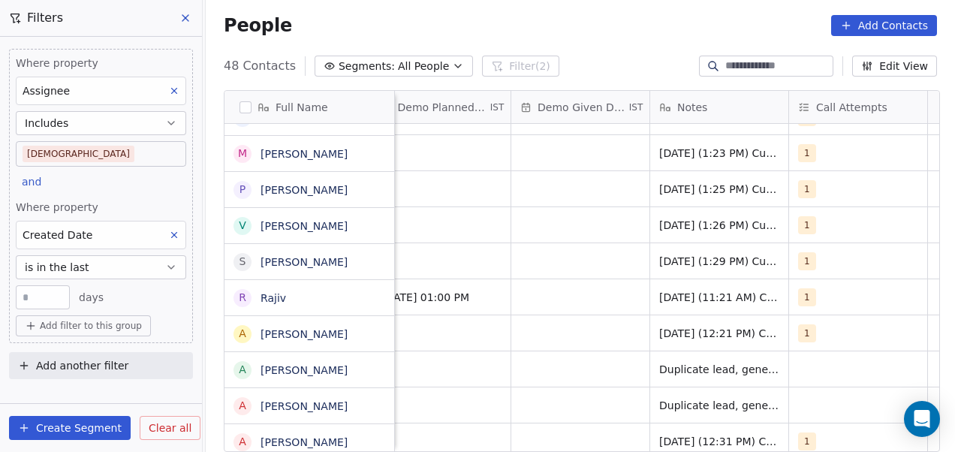
scroll to position [206, 0]
